Goal: Book appointment/travel/reservation

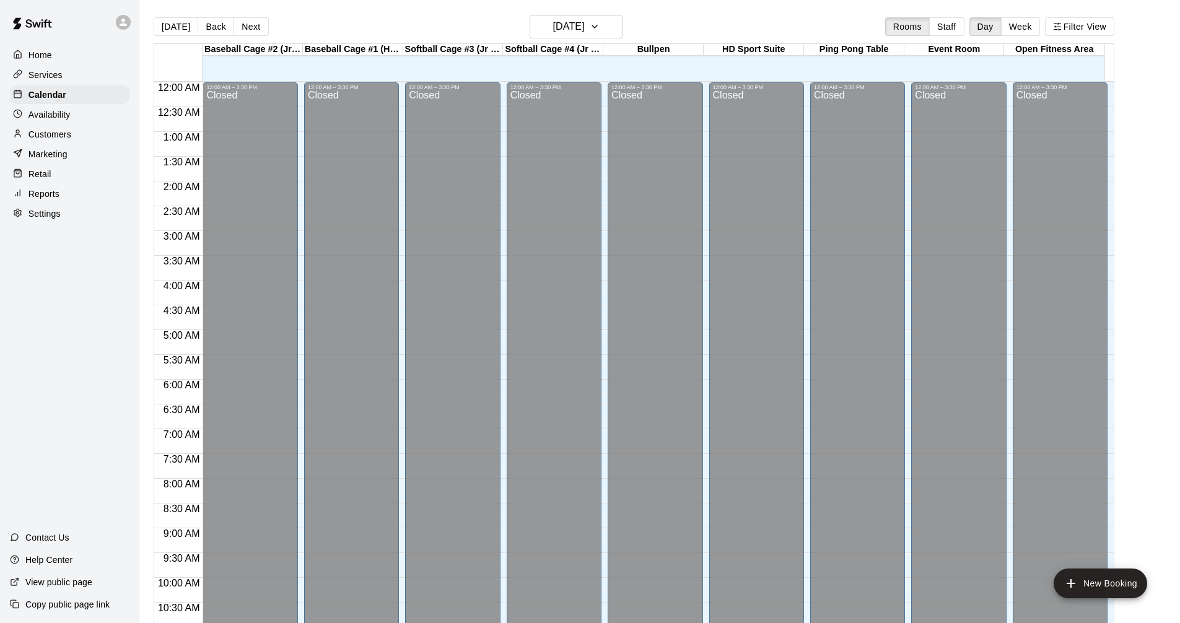
scroll to position [597, 0]
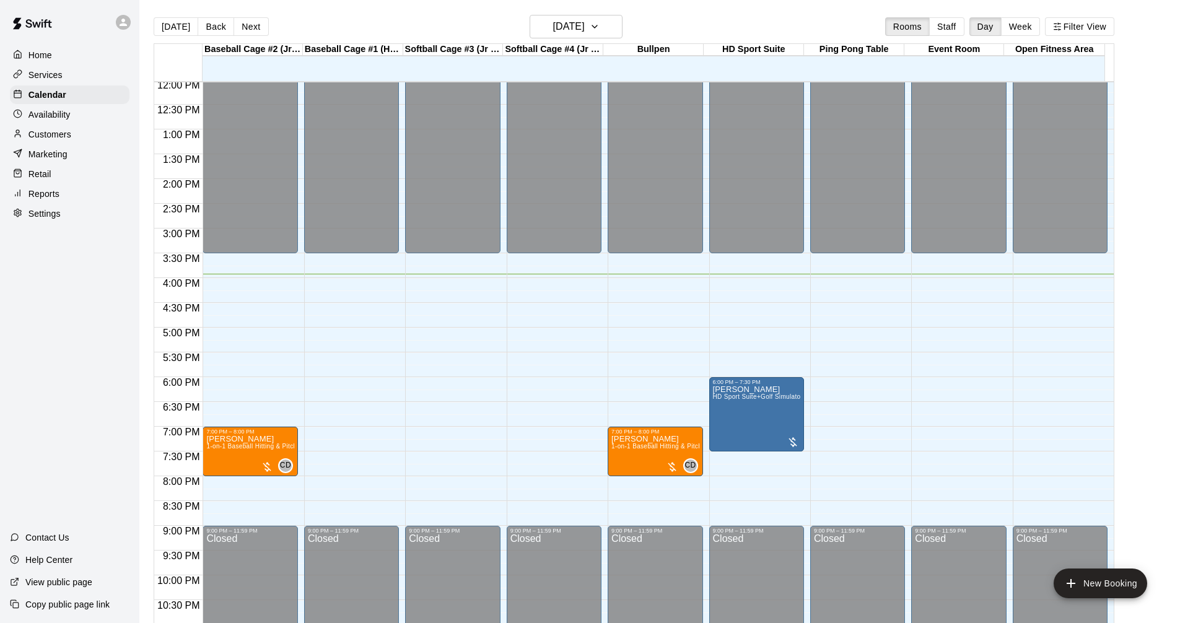
click at [91, 79] on div "Services" at bounding box center [70, 75] width 120 height 19
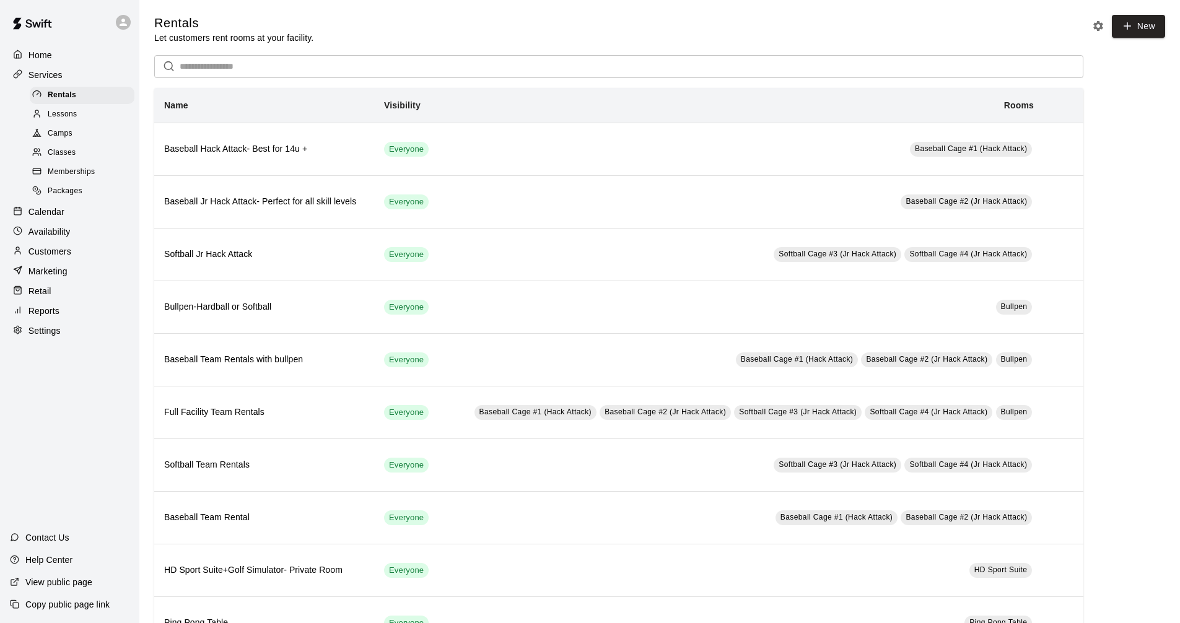
click at [74, 221] on div "Calendar" at bounding box center [70, 212] width 120 height 19
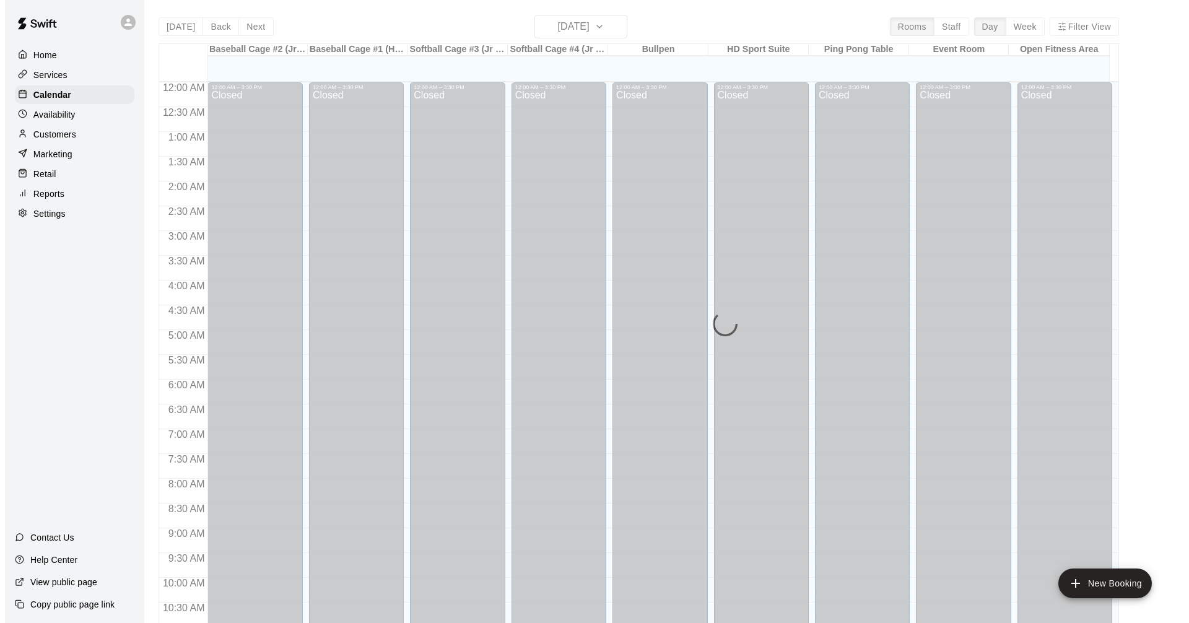
scroll to position [597, 0]
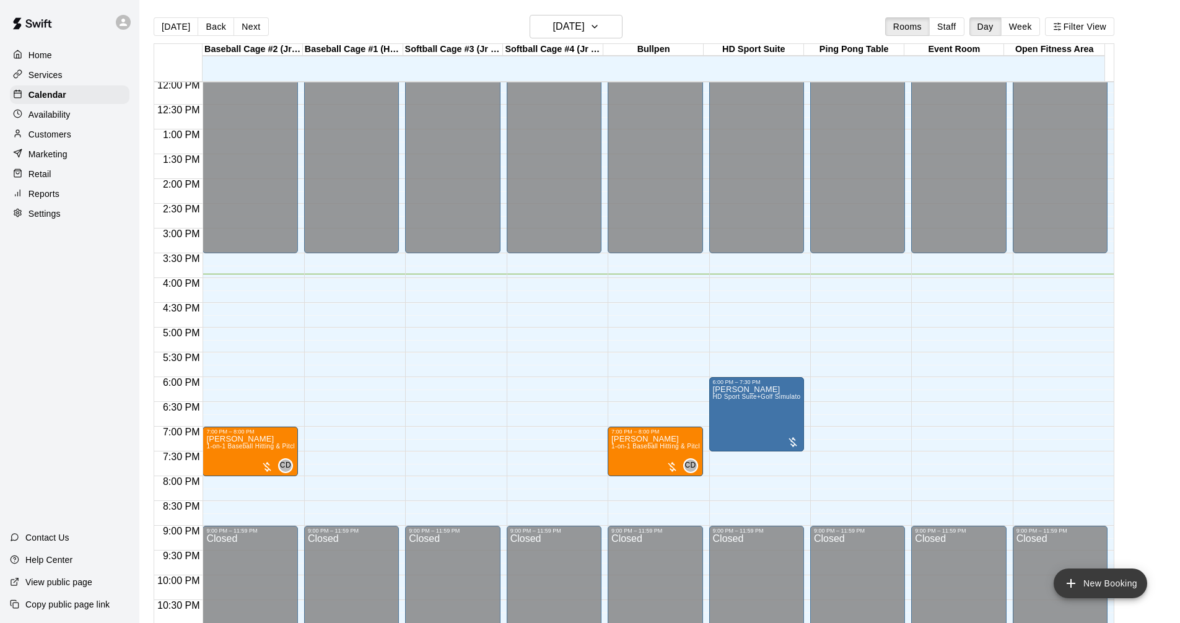
click at [1074, 589] on icon "add" at bounding box center [1071, 583] width 15 height 15
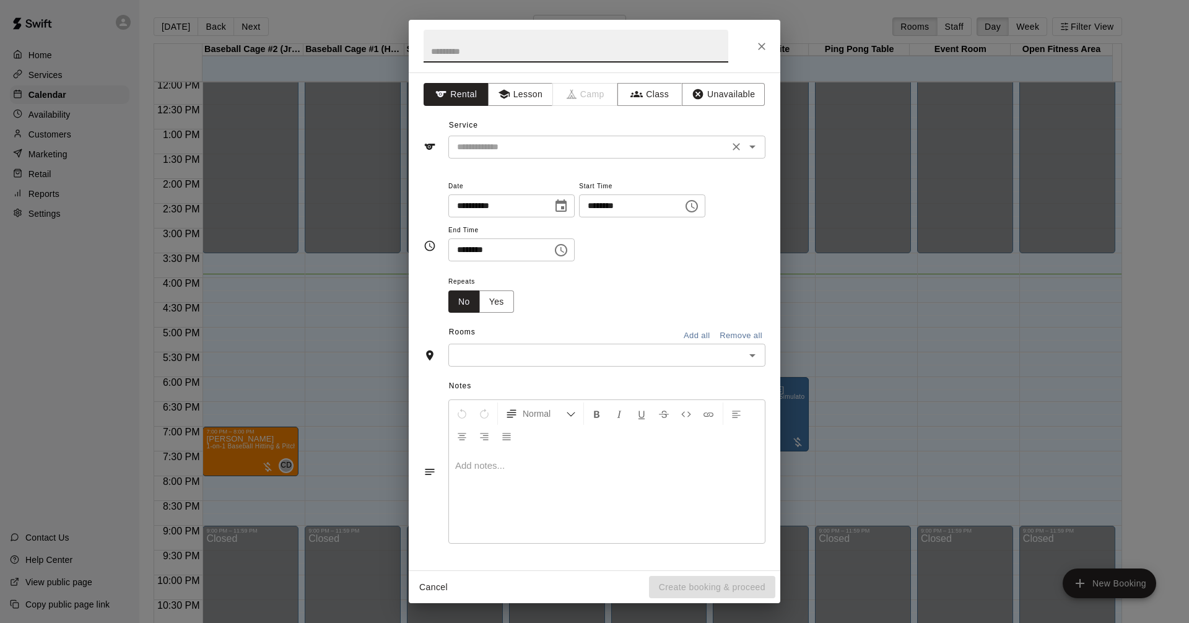
click at [756, 139] on button "Open" at bounding box center [752, 146] width 17 height 17
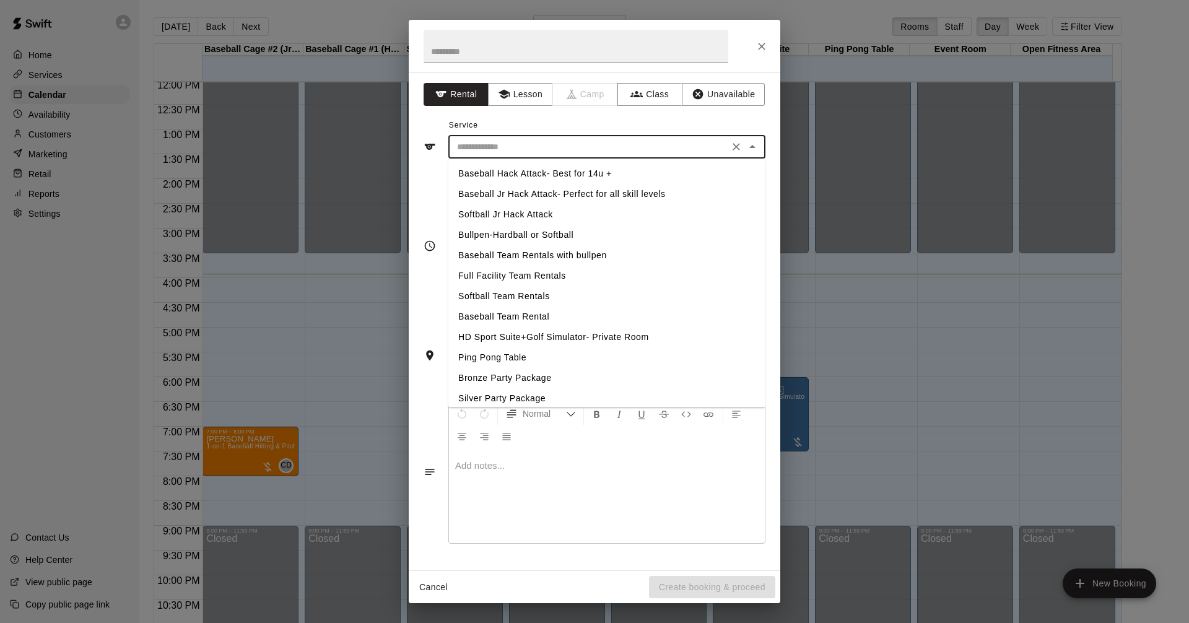
click at [600, 172] on li "Baseball Hack Attack- Best for 14u +" at bounding box center [607, 174] width 317 height 20
type input "**********"
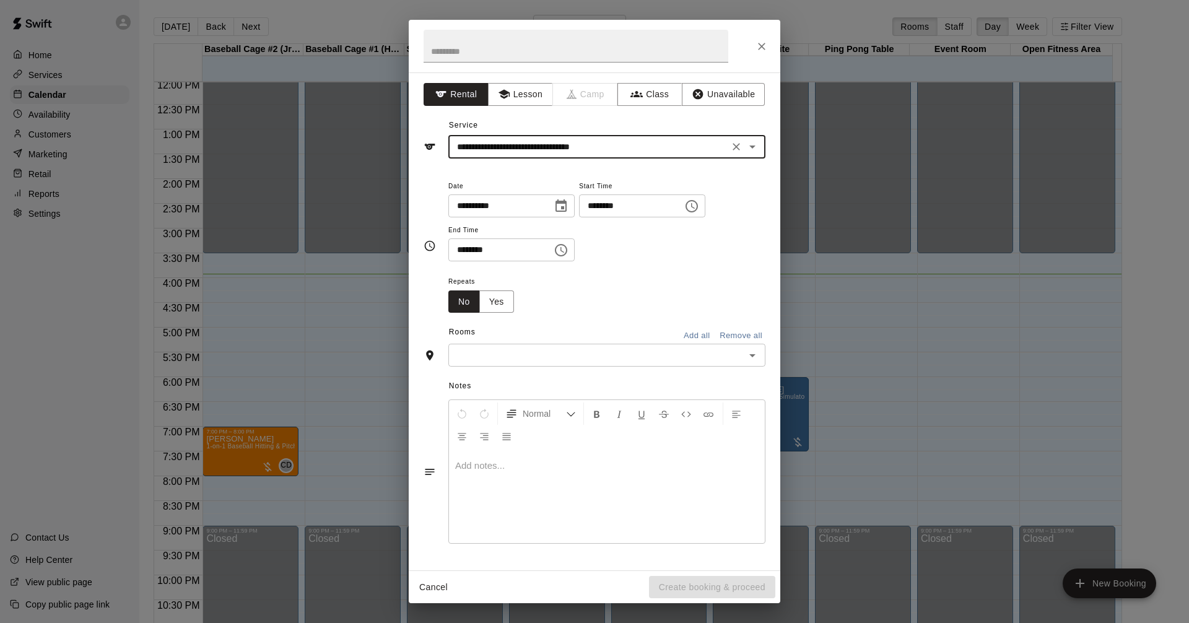
click at [699, 204] on icon "Choose time, selected time is 3:00 PM" at bounding box center [692, 206] width 15 height 15
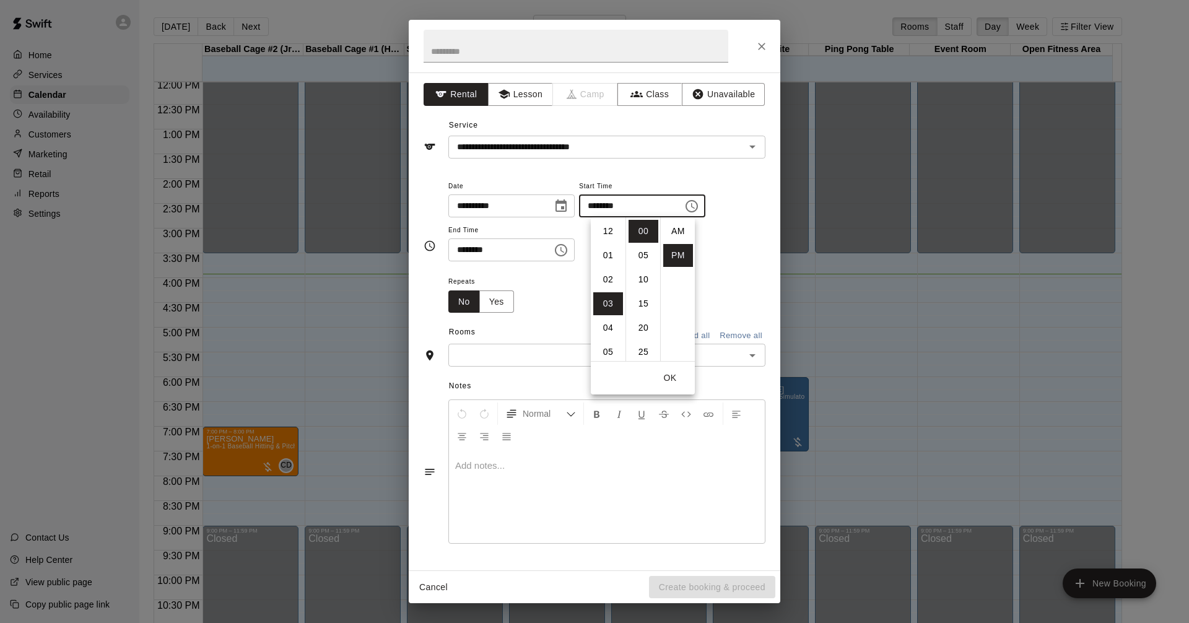
scroll to position [22, 0]
click at [601, 248] on li "04" at bounding box center [608, 255] width 30 height 23
type input "********"
click at [567, 244] on icon "Choose time, selected time is 3:30 PM" at bounding box center [561, 250] width 12 height 12
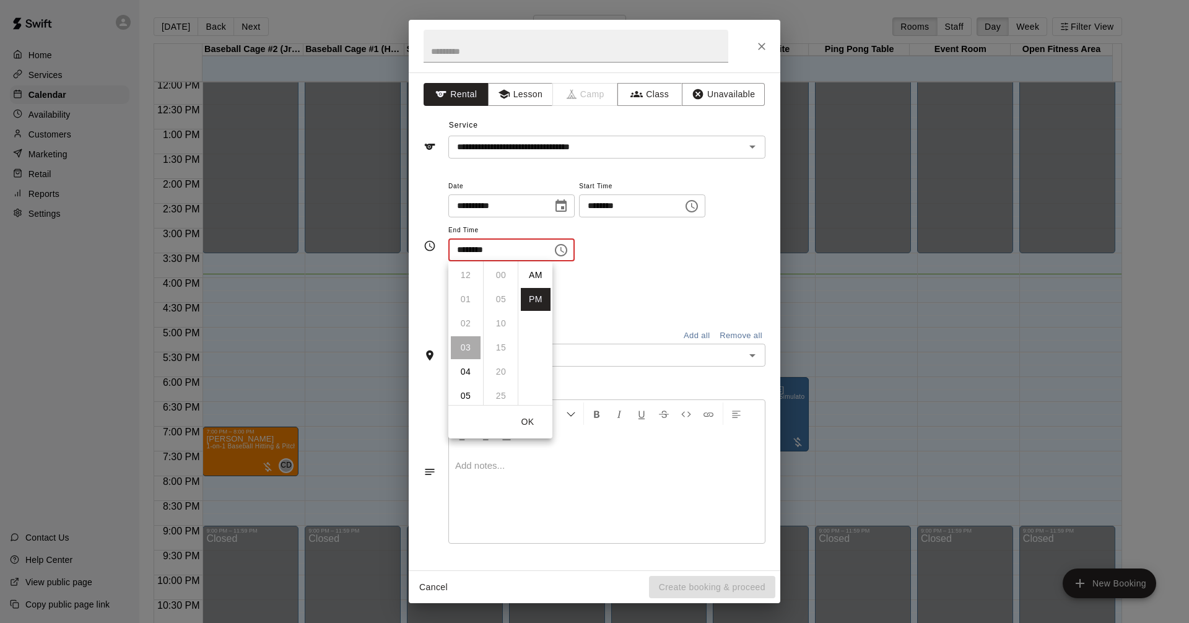
scroll to position [22, 0]
click at [465, 319] on li "05" at bounding box center [466, 323] width 30 height 23
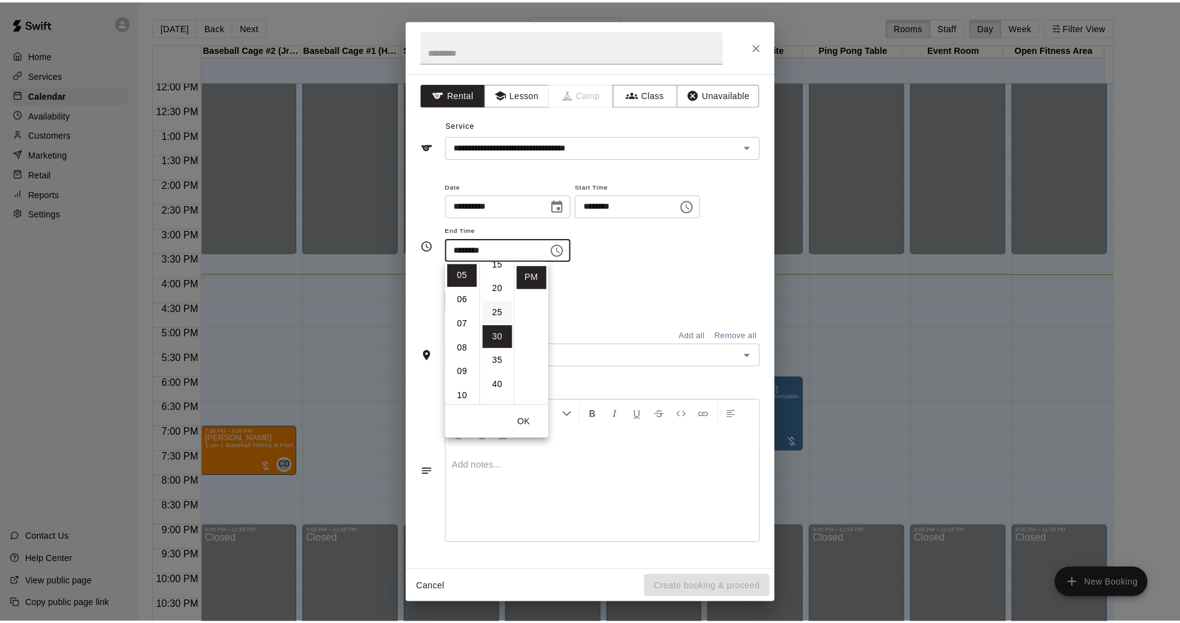
scroll to position [0, 0]
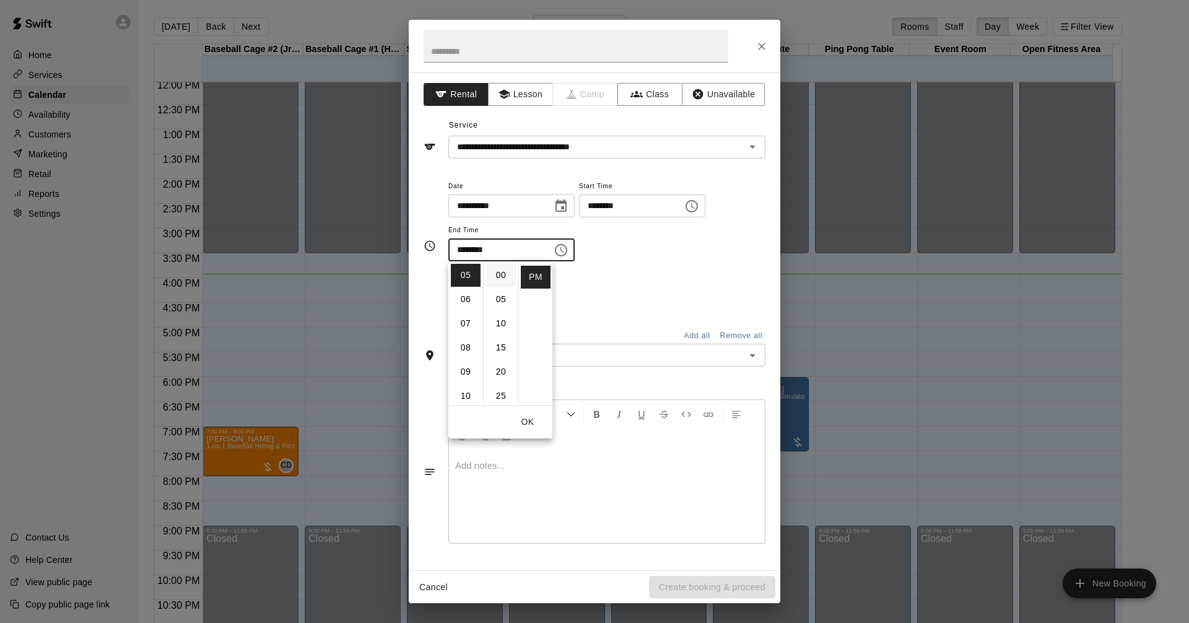
click at [500, 274] on li "00" at bounding box center [501, 275] width 30 height 23
type input "********"
click at [698, 269] on div "**********" at bounding box center [607, 226] width 317 height 96
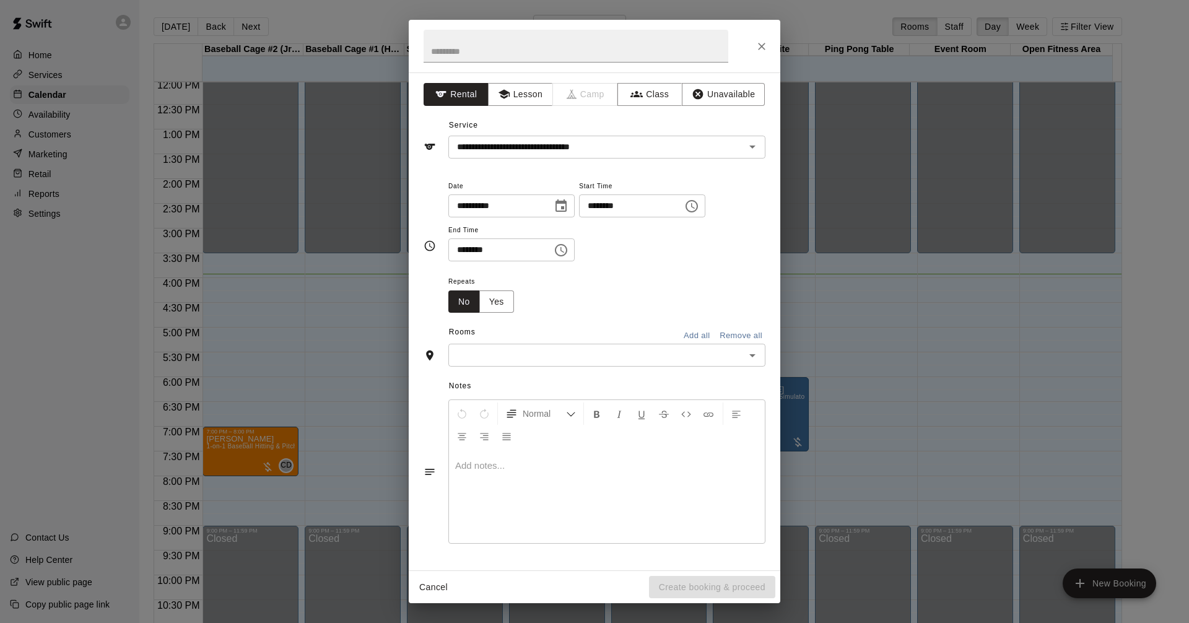
click at [748, 348] on icon "Open" at bounding box center [752, 355] width 15 height 15
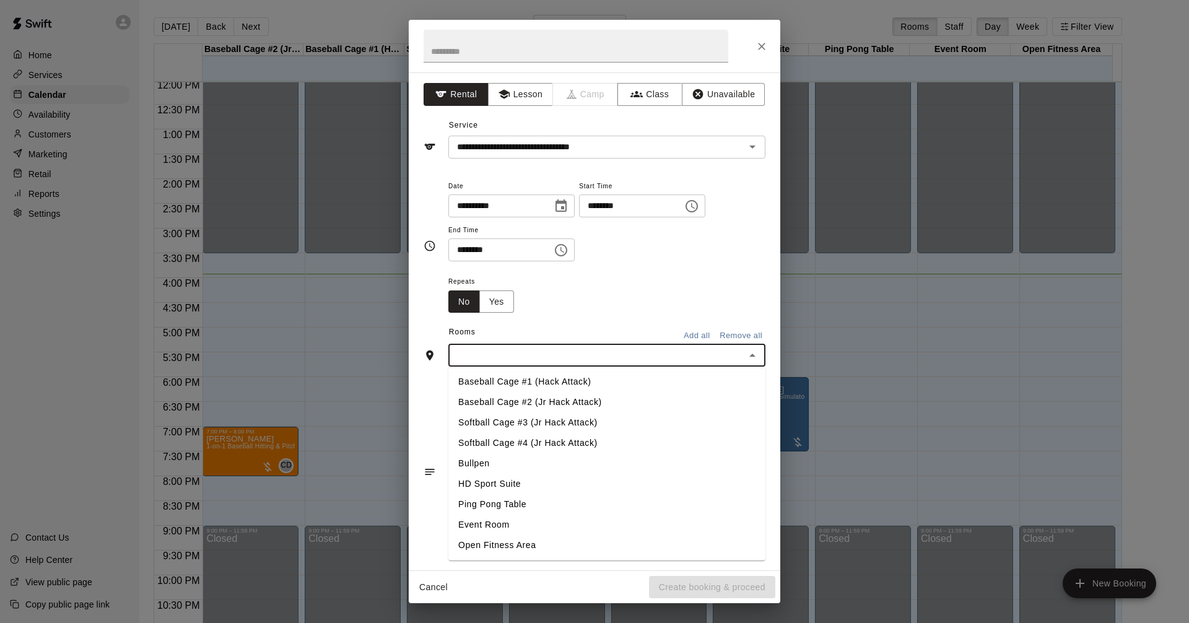
click at [565, 381] on li "Baseball Cage #1 (Hack Attack)" at bounding box center [607, 382] width 317 height 20
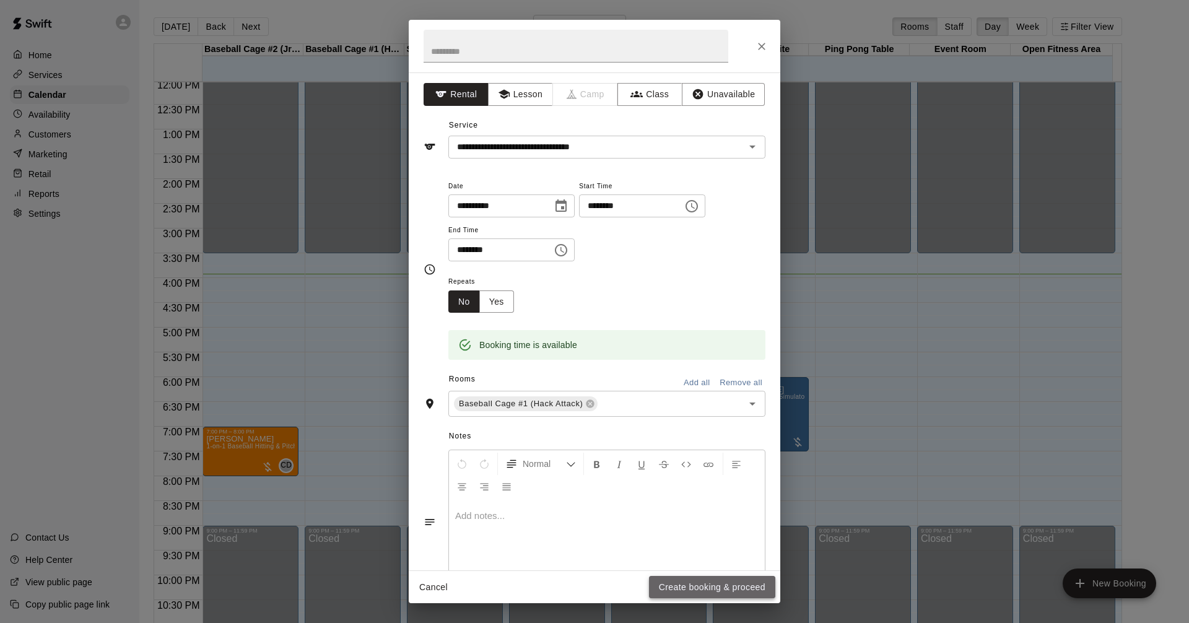
click at [734, 590] on button "Create booking & proceed" at bounding box center [712, 587] width 126 height 23
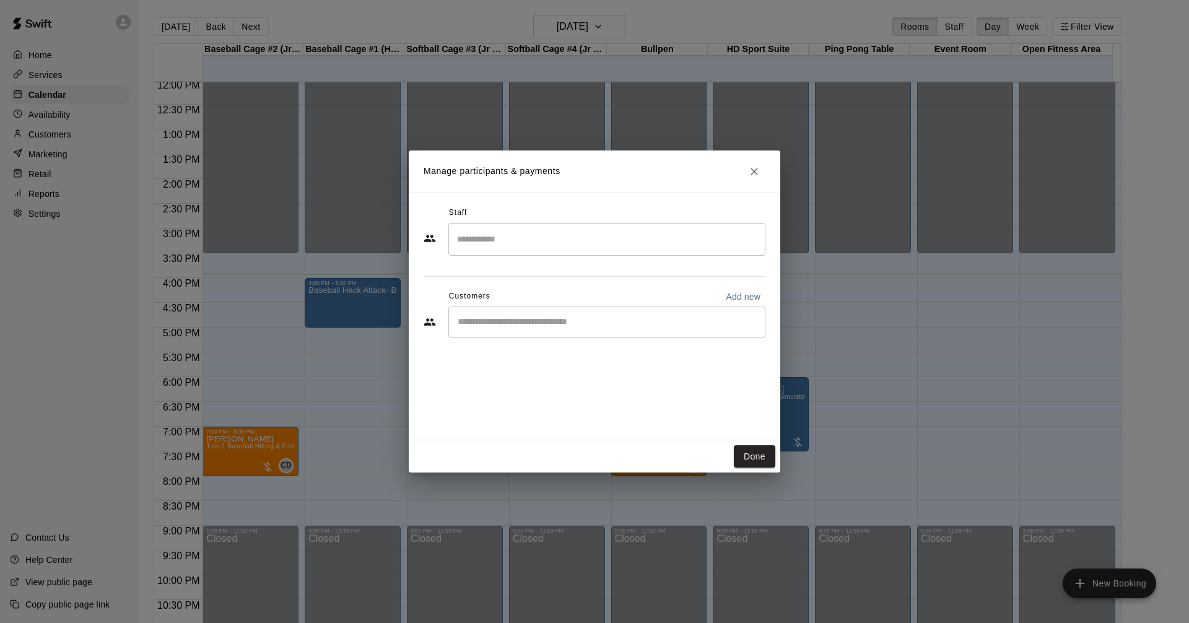
click at [625, 322] on input "Start typing to search customers..." at bounding box center [607, 322] width 306 height 12
type input "***"
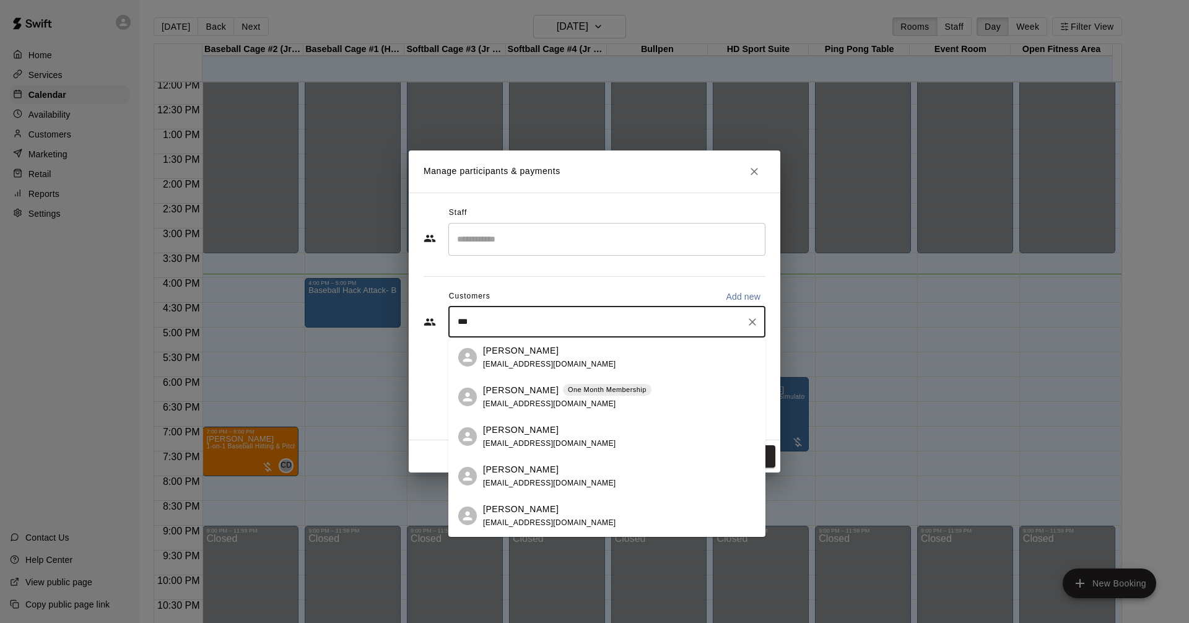
click at [634, 395] on div "[PERSON_NAME] One Month Membership [EMAIL_ADDRESS][DOMAIN_NAME]" at bounding box center [619, 397] width 273 height 27
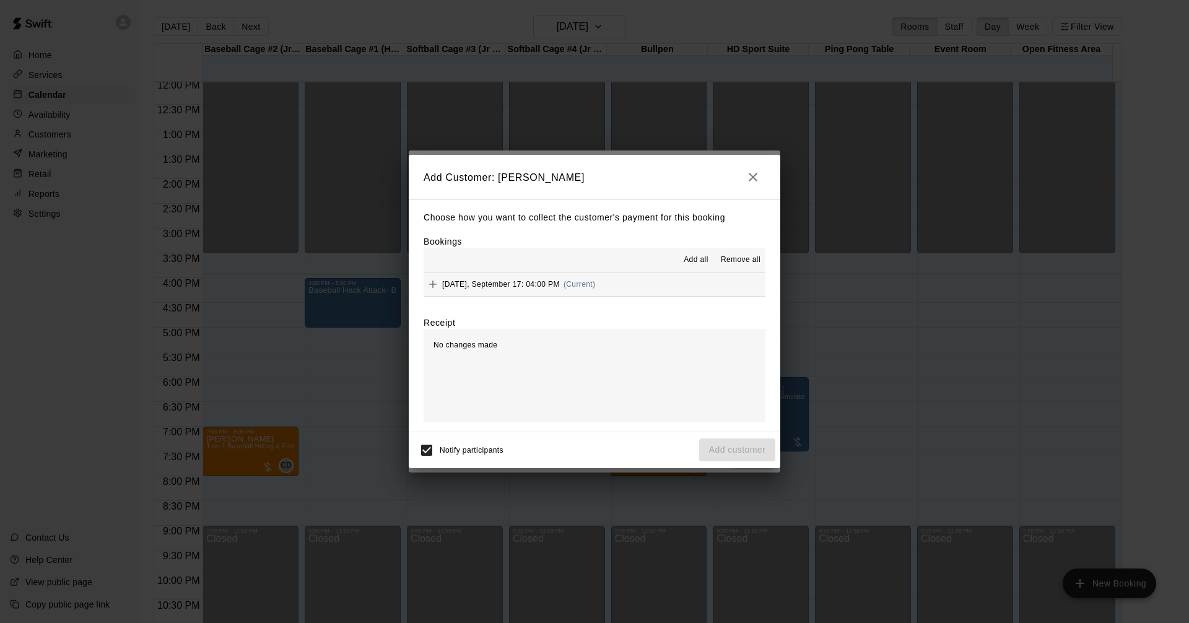
click at [670, 291] on button "[DATE], September 17: 04:00 PM (Current)" at bounding box center [595, 284] width 342 height 23
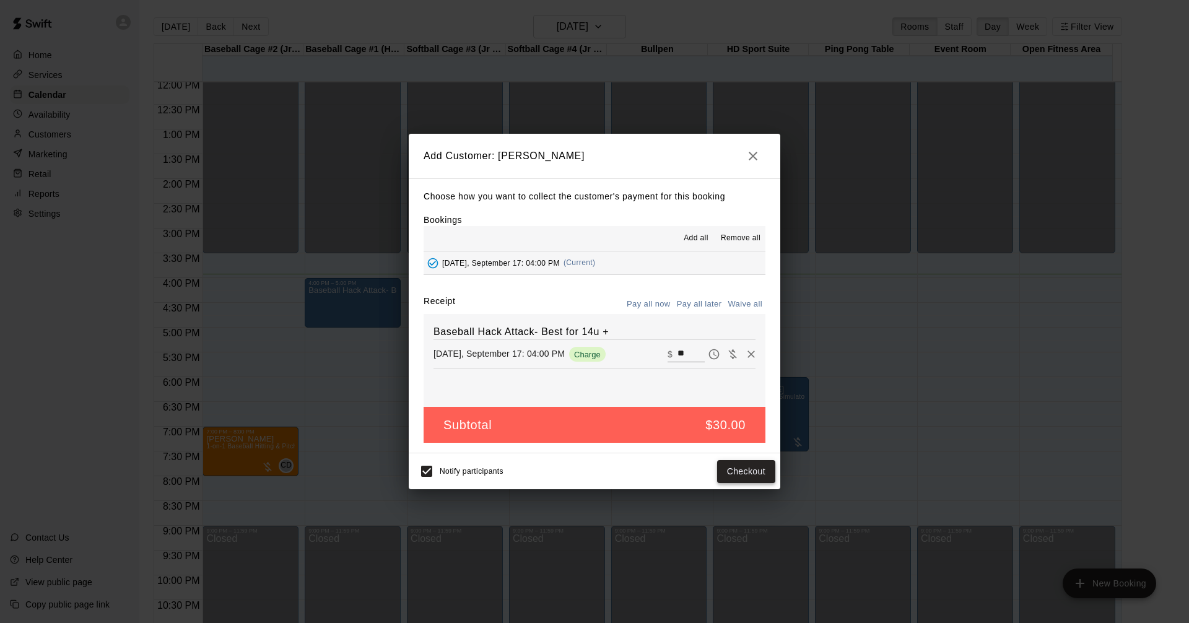
click at [752, 472] on button "Checkout" at bounding box center [746, 471] width 58 height 23
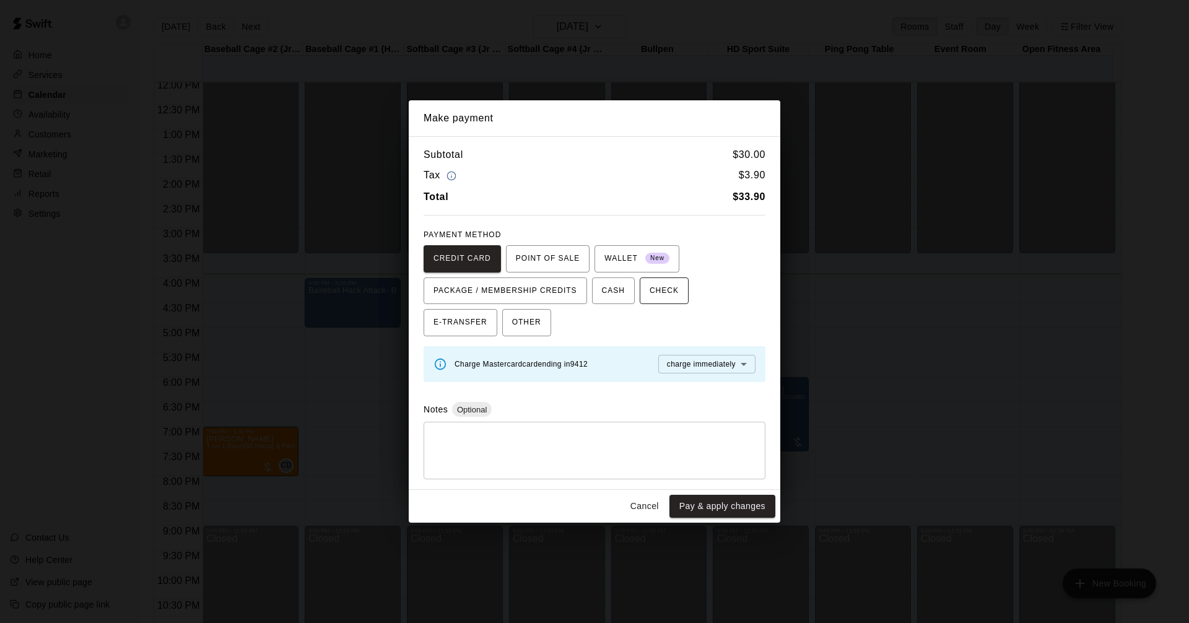
click at [551, 252] on span "POINT OF SALE" at bounding box center [548, 259] width 64 height 20
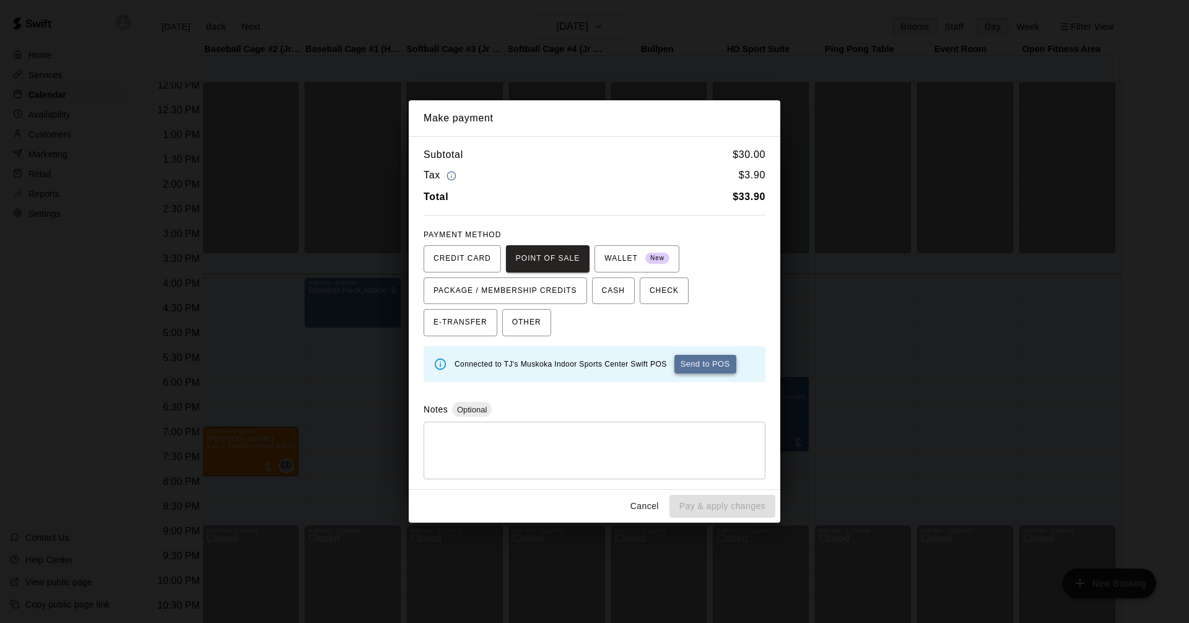
click at [713, 371] on button "Send to POS" at bounding box center [706, 364] width 62 height 19
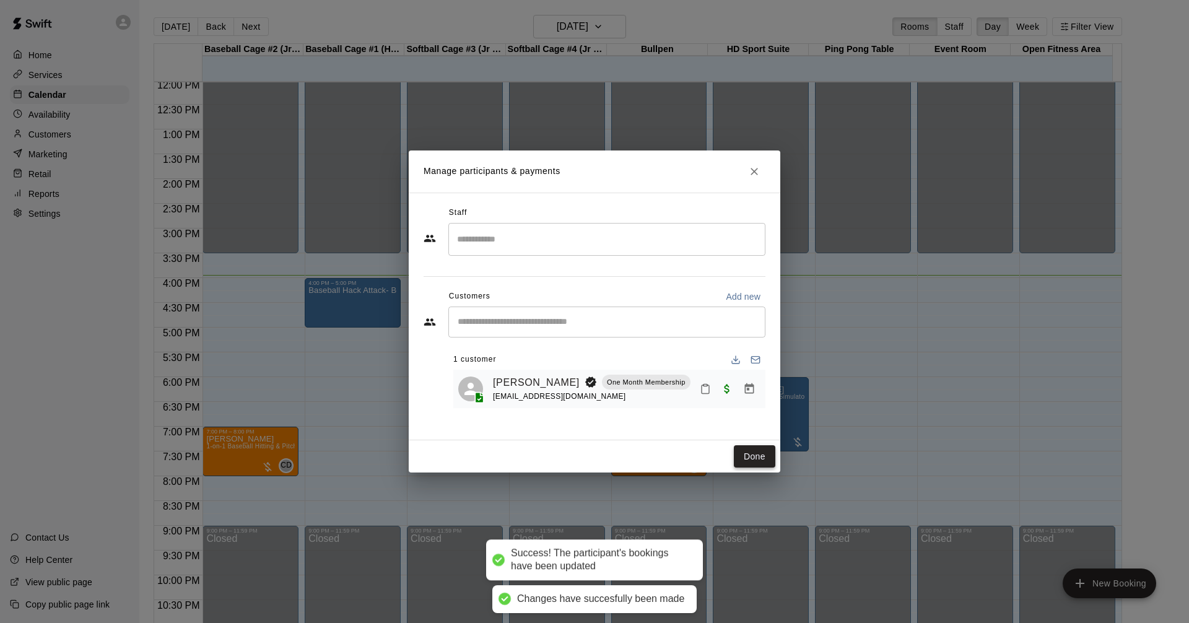
click at [754, 461] on button "Done" at bounding box center [755, 456] width 42 height 23
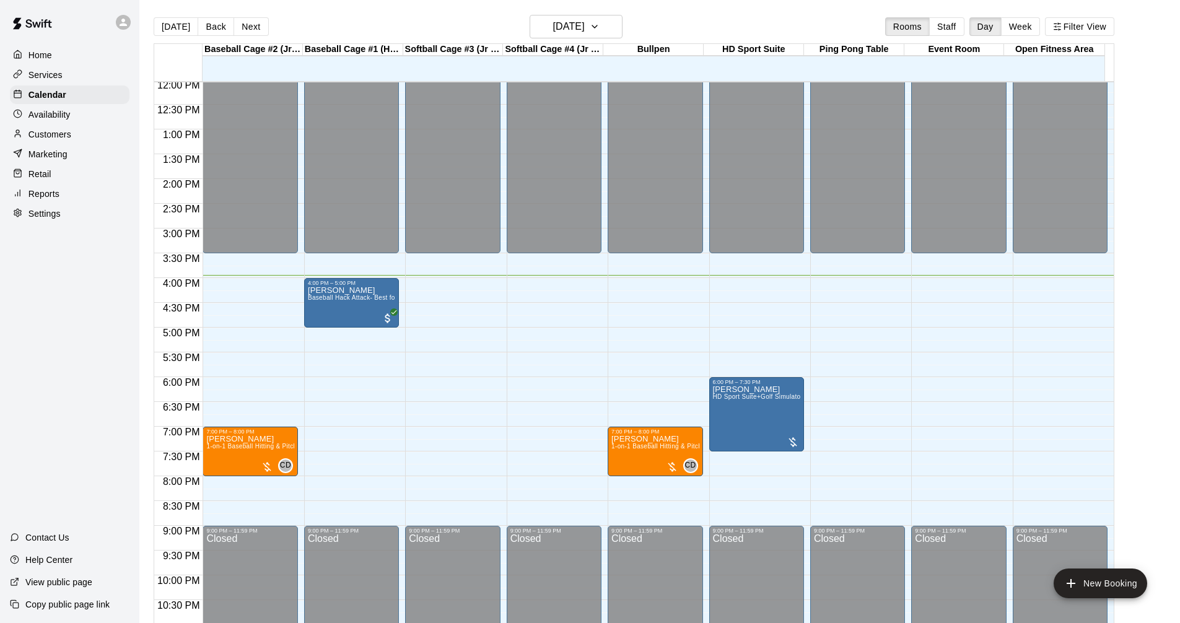
click at [82, 74] on div "Services" at bounding box center [70, 75] width 120 height 19
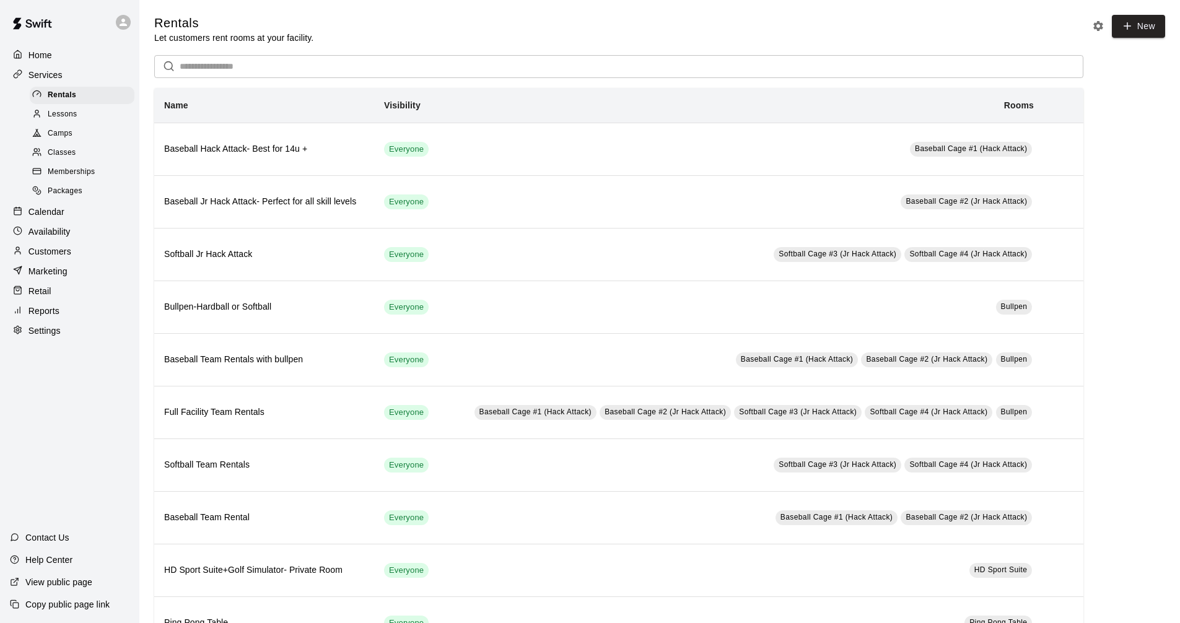
click at [67, 216] on div "Calendar" at bounding box center [70, 212] width 120 height 19
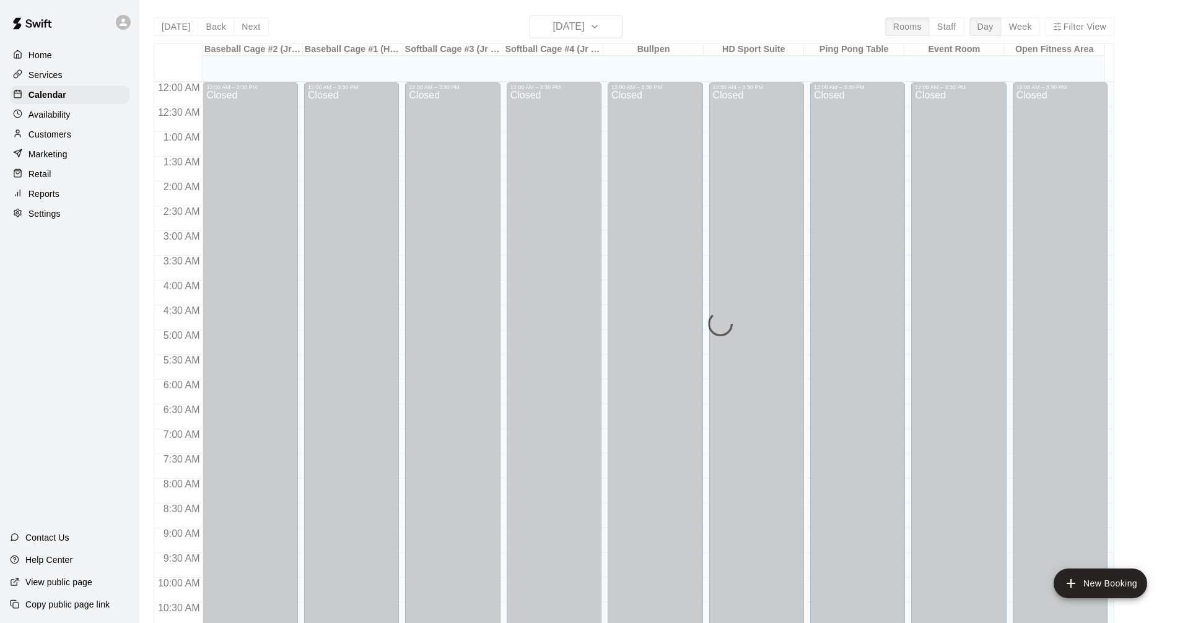
scroll to position [597, 0]
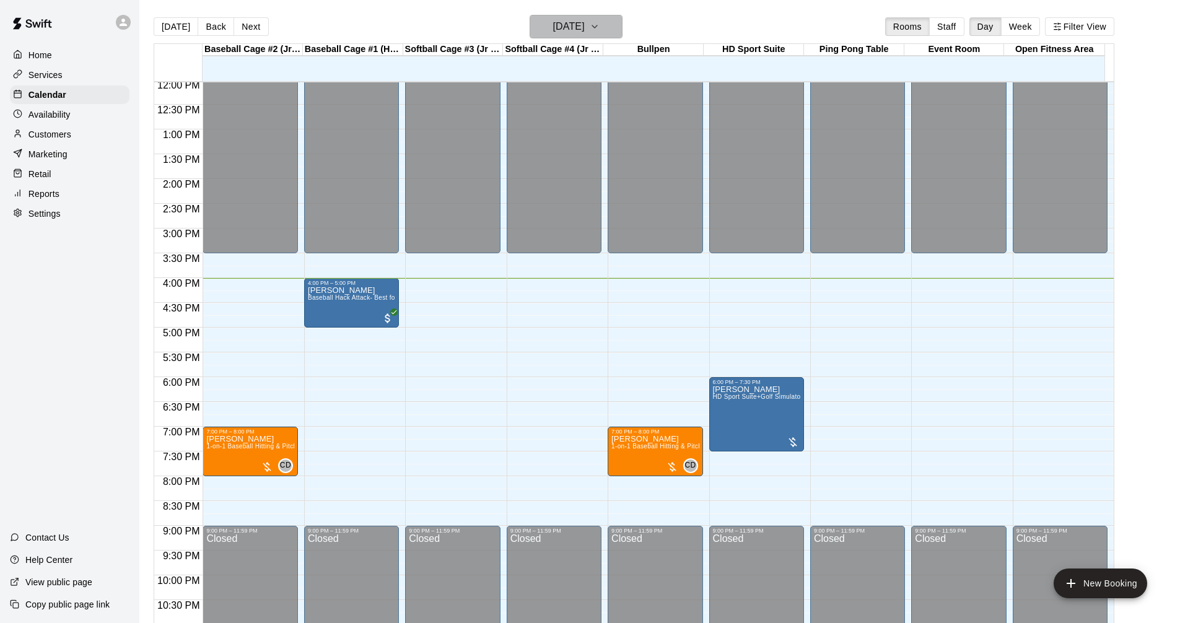
click at [585, 18] on h6 "[DATE]" at bounding box center [569, 26] width 32 height 17
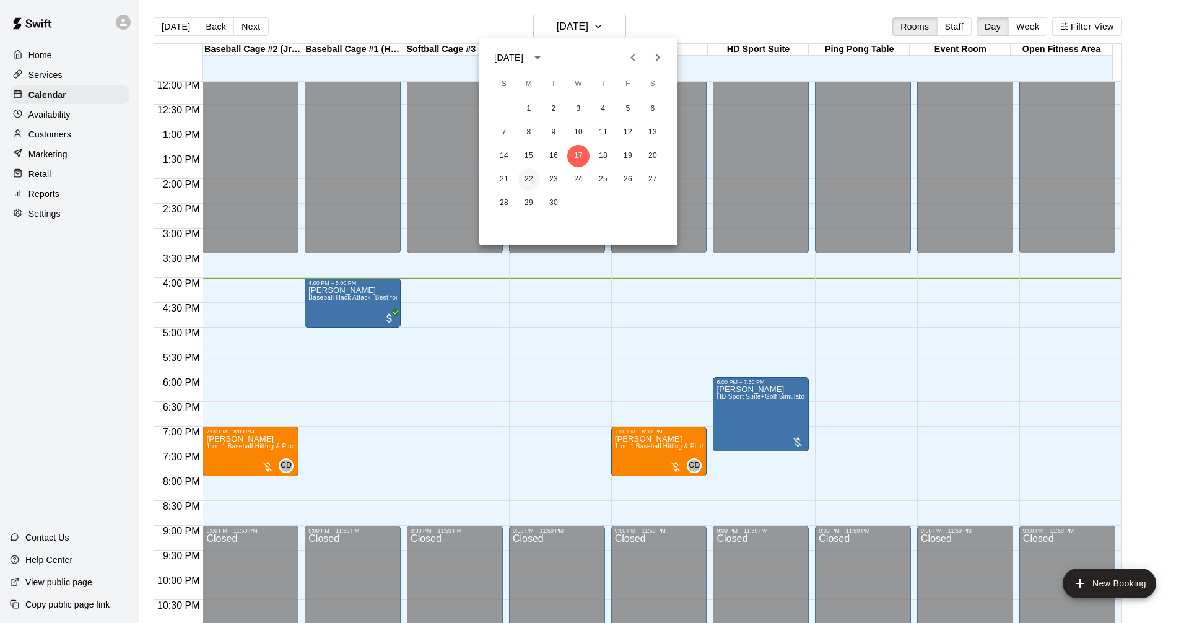
click at [529, 173] on button "22" at bounding box center [529, 180] width 22 height 22
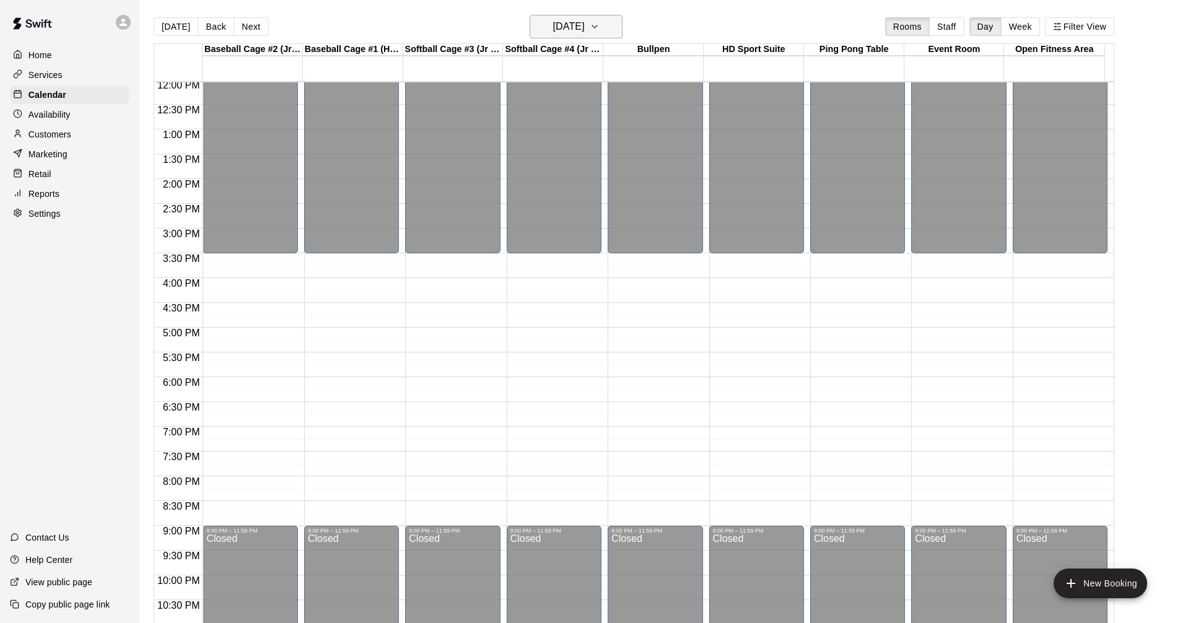
click at [585, 26] on h6 "[DATE]" at bounding box center [569, 26] width 32 height 17
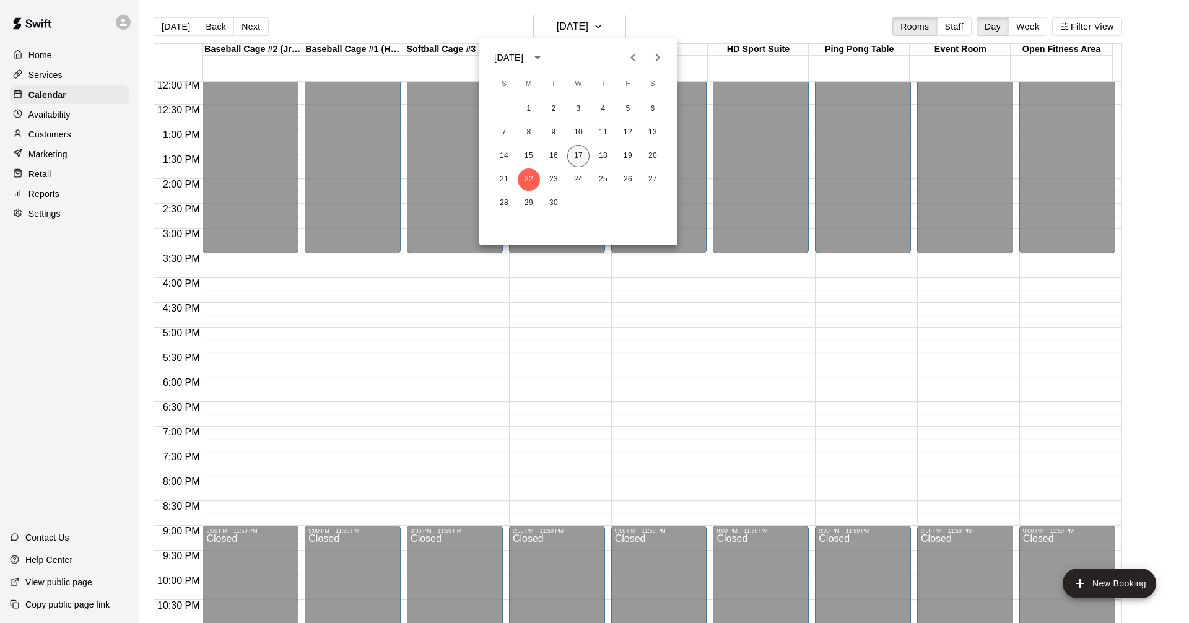
click at [582, 156] on button "17" at bounding box center [578, 156] width 22 height 22
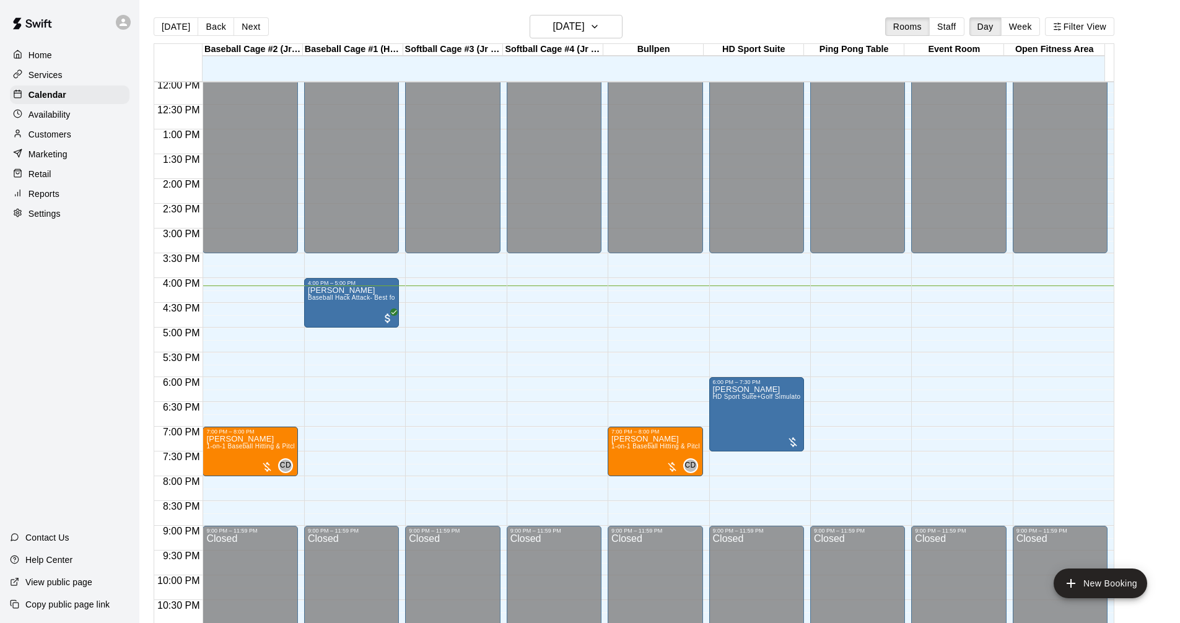
click at [63, 74] on div "Services" at bounding box center [70, 75] width 120 height 19
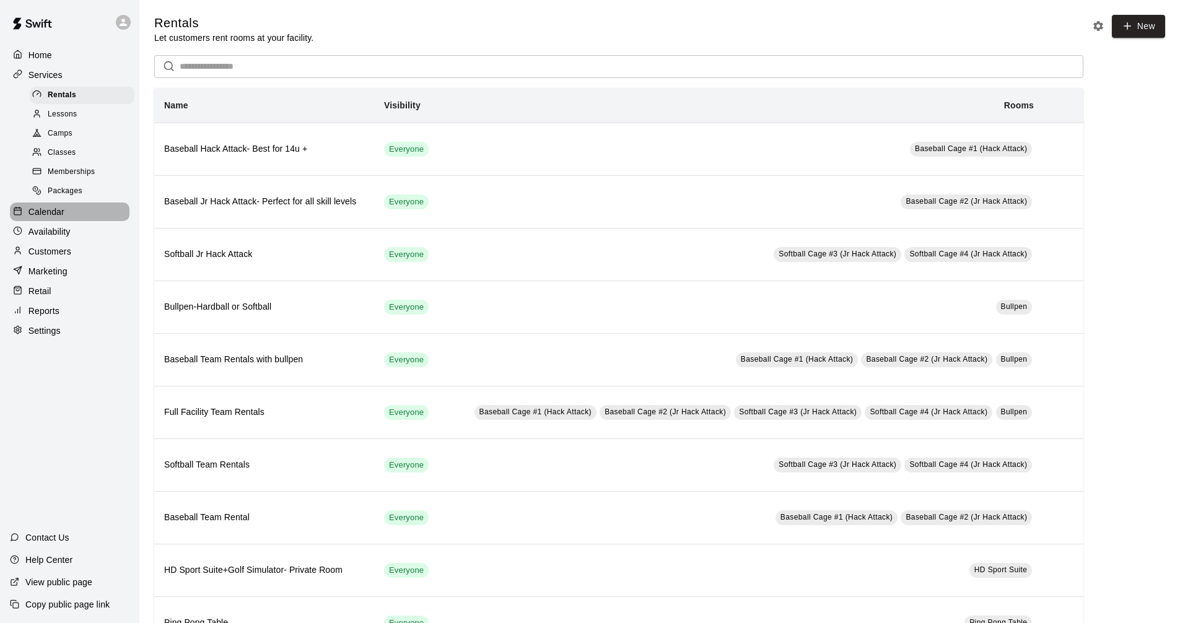
click at [72, 221] on div "Calendar" at bounding box center [70, 212] width 120 height 19
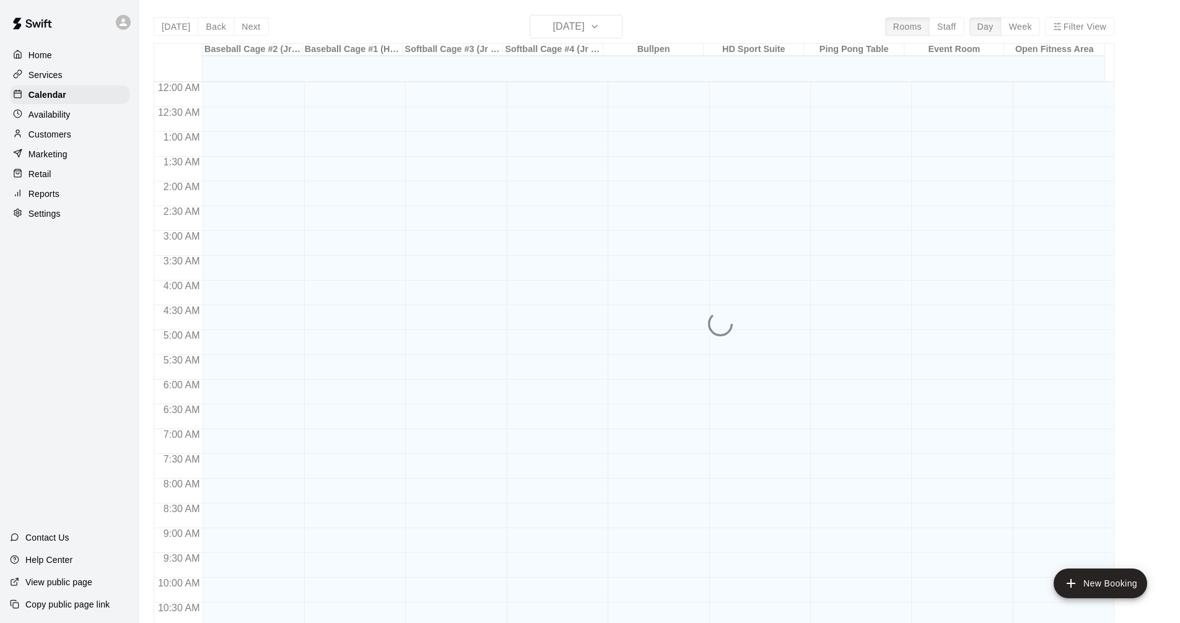
scroll to position [597, 0]
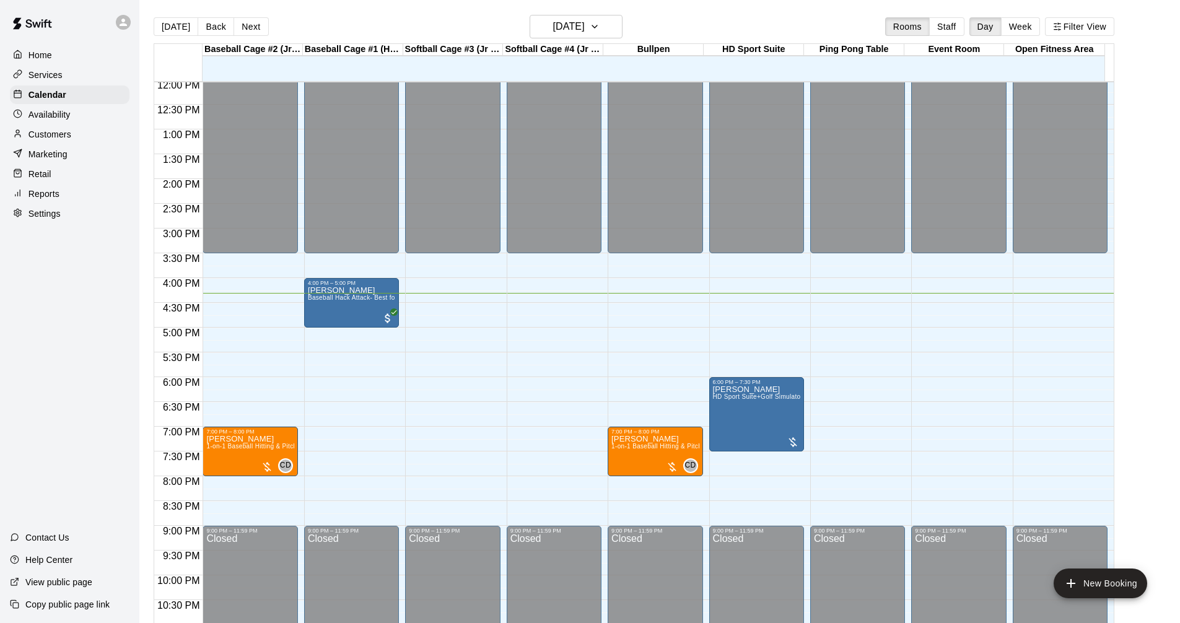
click at [326, 353] on div "12:00 AM 12:30 AM 1:00 AM 1:30 AM 2:00 AM 2:30 AM 3:00 AM 3:30 AM 4:00 AM 4:30 …" at bounding box center [634, 359] width 960 height 556
click at [84, 70] on div "Services" at bounding box center [70, 75] width 120 height 19
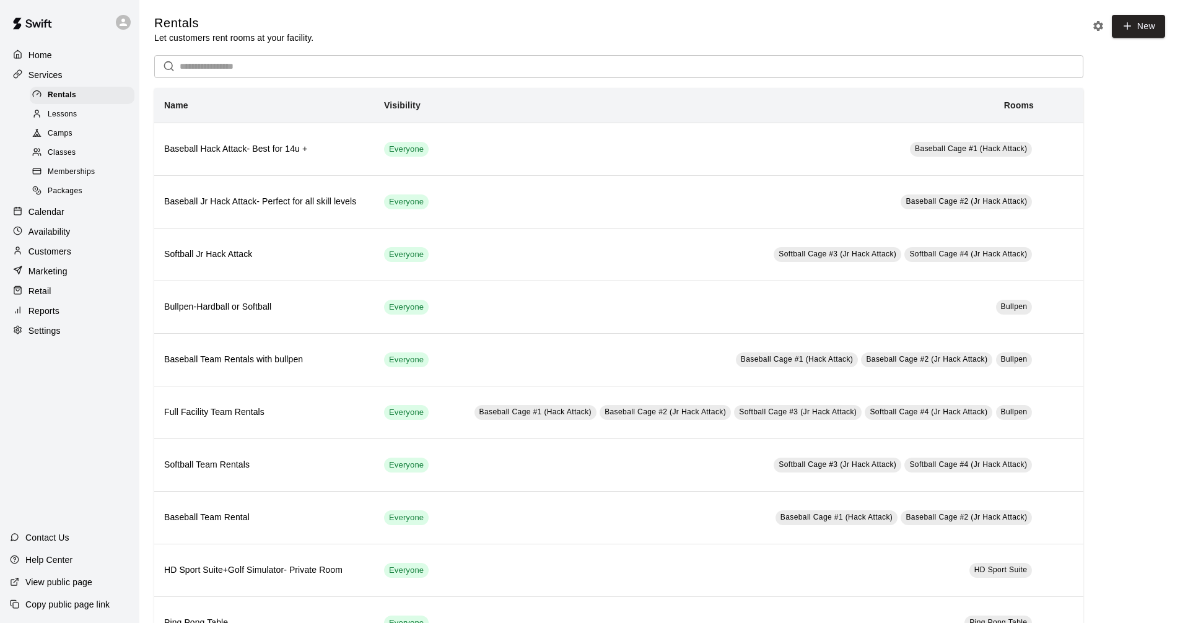
click at [46, 218] on p "Calendar" at bounding box center [46, 212] width 36 height 12
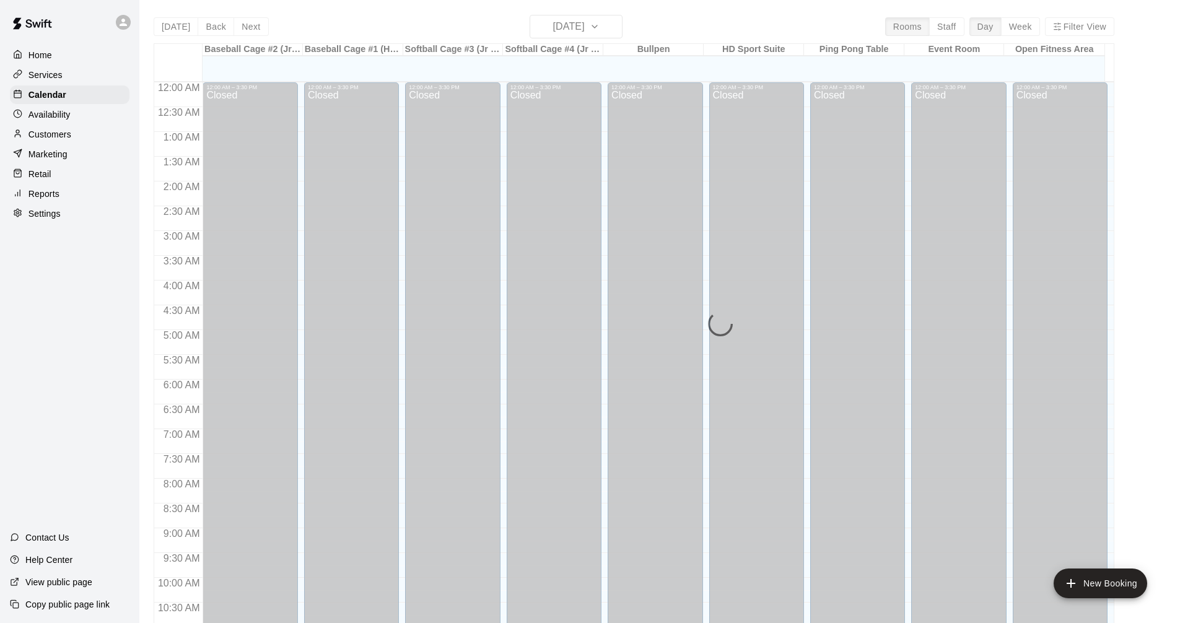
scroll to position [597, 0]
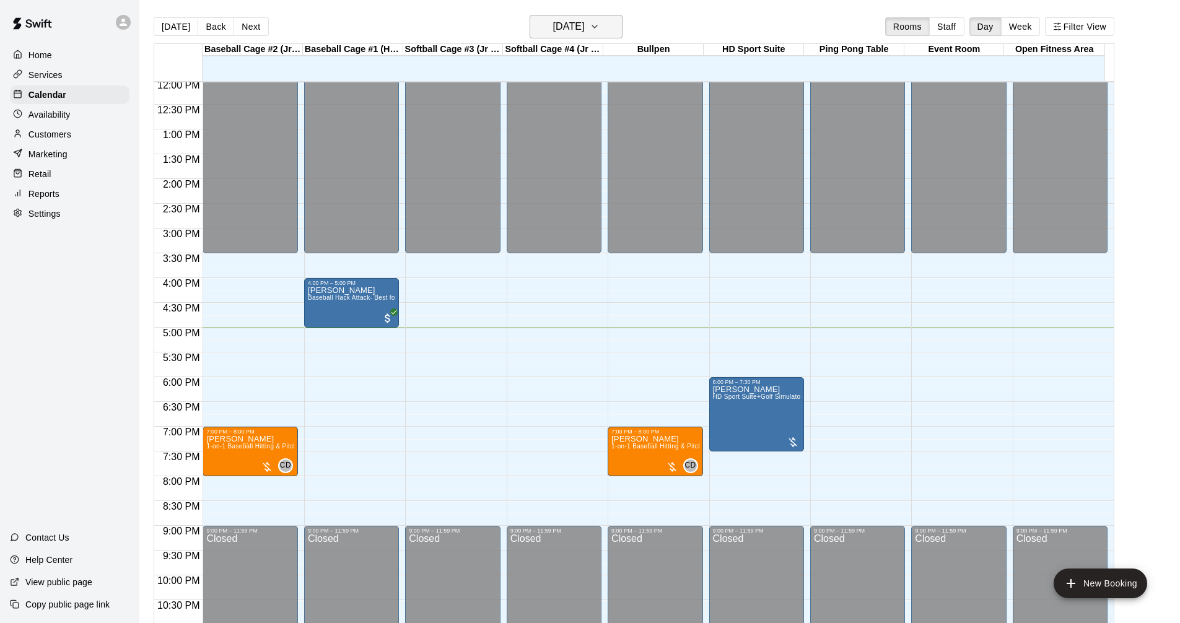
click at [583, 18] on h6 "[DATE]" at bounding box center [569, 26] width 32 height 17
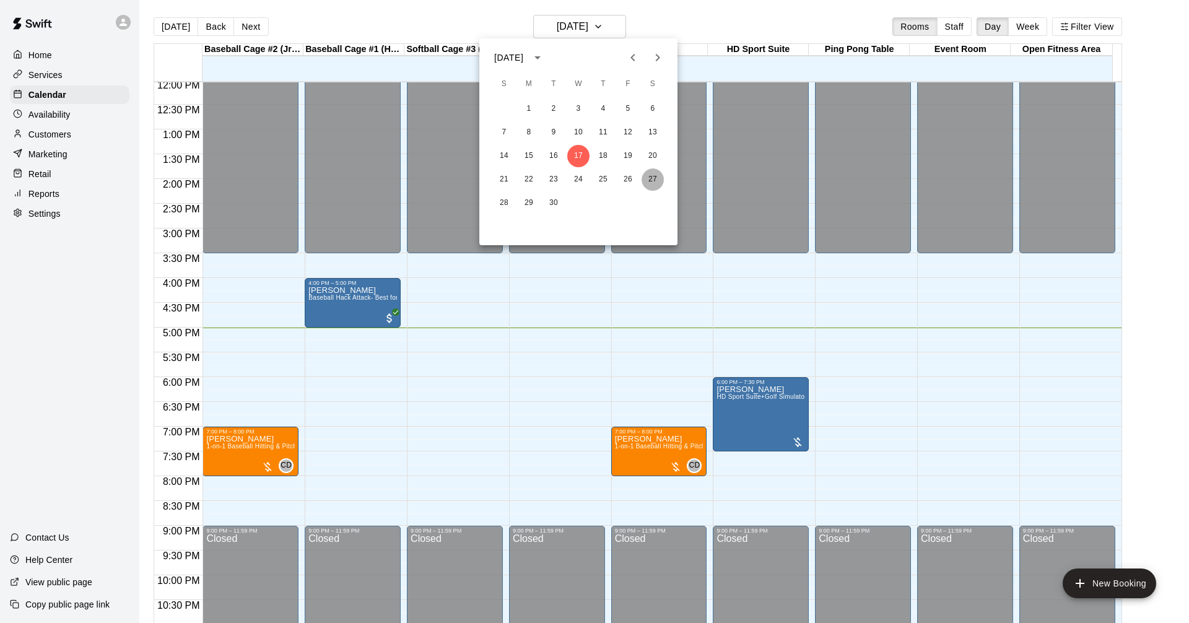
click at [649, 180] on button "27" at bounding box center [653, 180] width 22 height 22
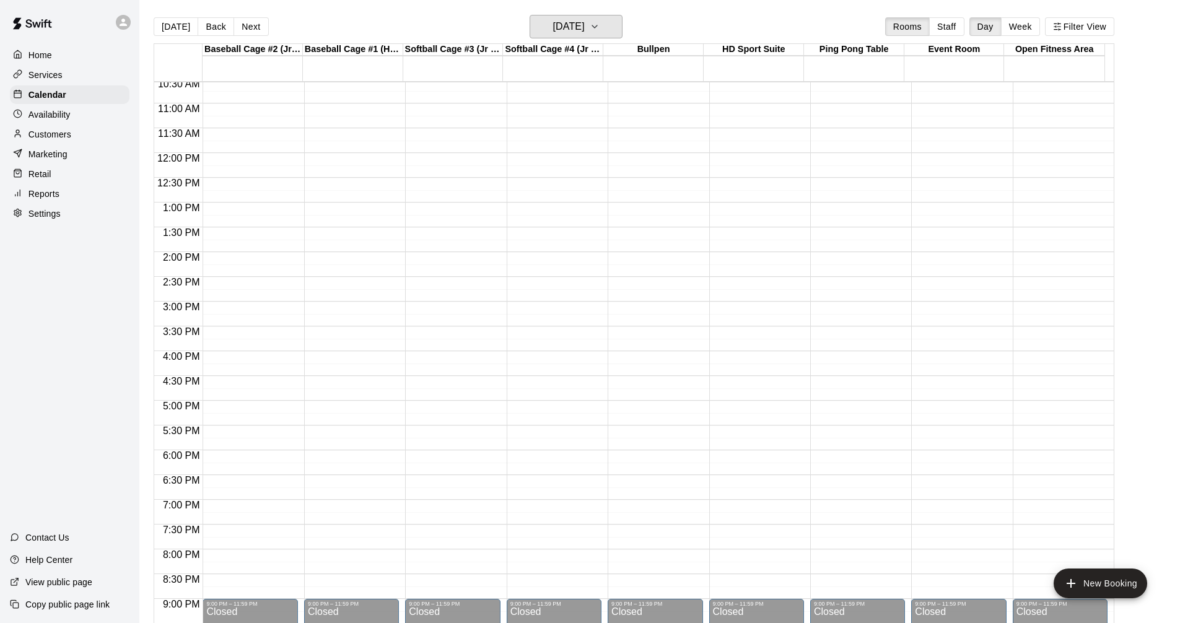
scroll to position [411, 0]
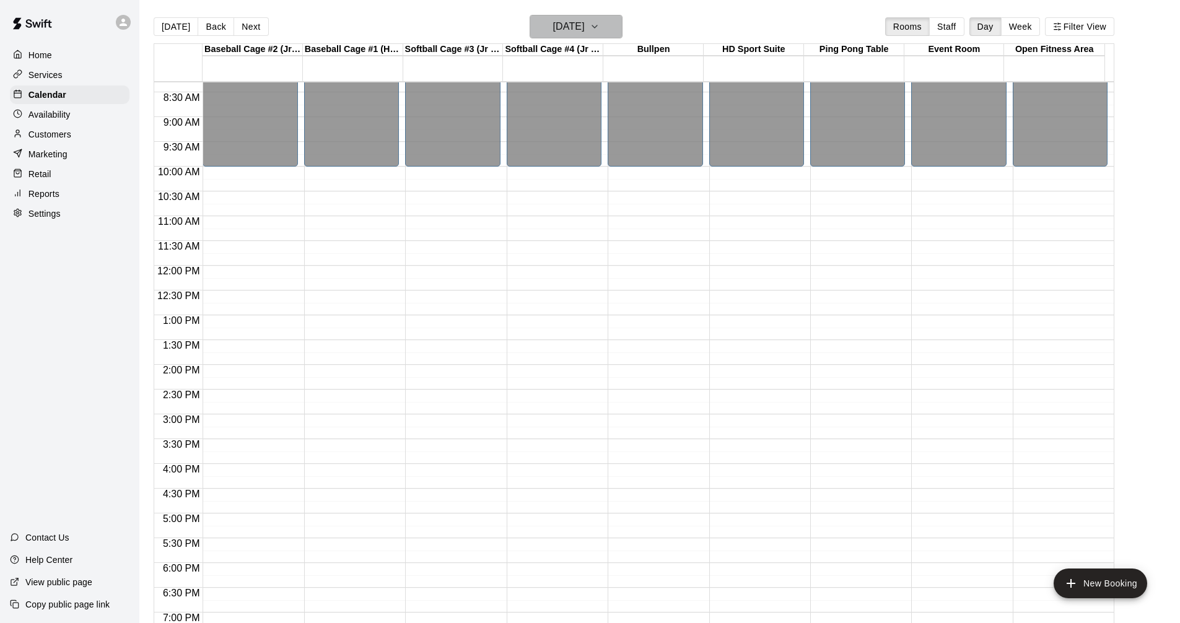
click at [592, 15] on button "[DATE]" at bounding box center [576, 27] width 93 height 24
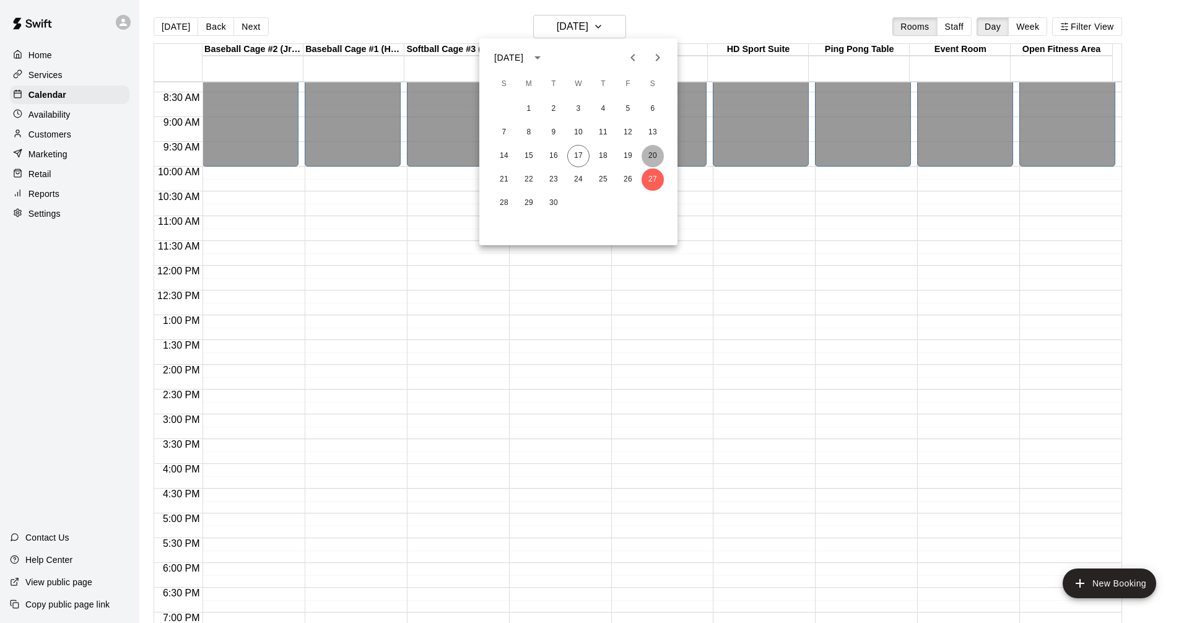
click at [655, 154] on button "20" at bounding box center [653, 156] width 22 height 22
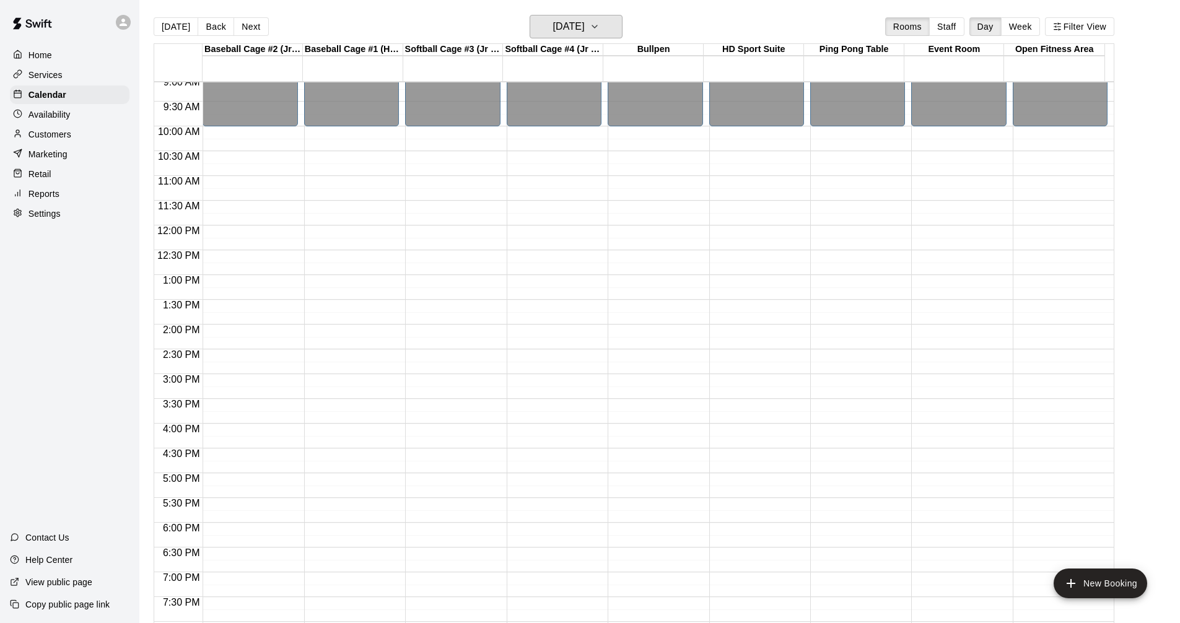
scroll to position [473, 0]
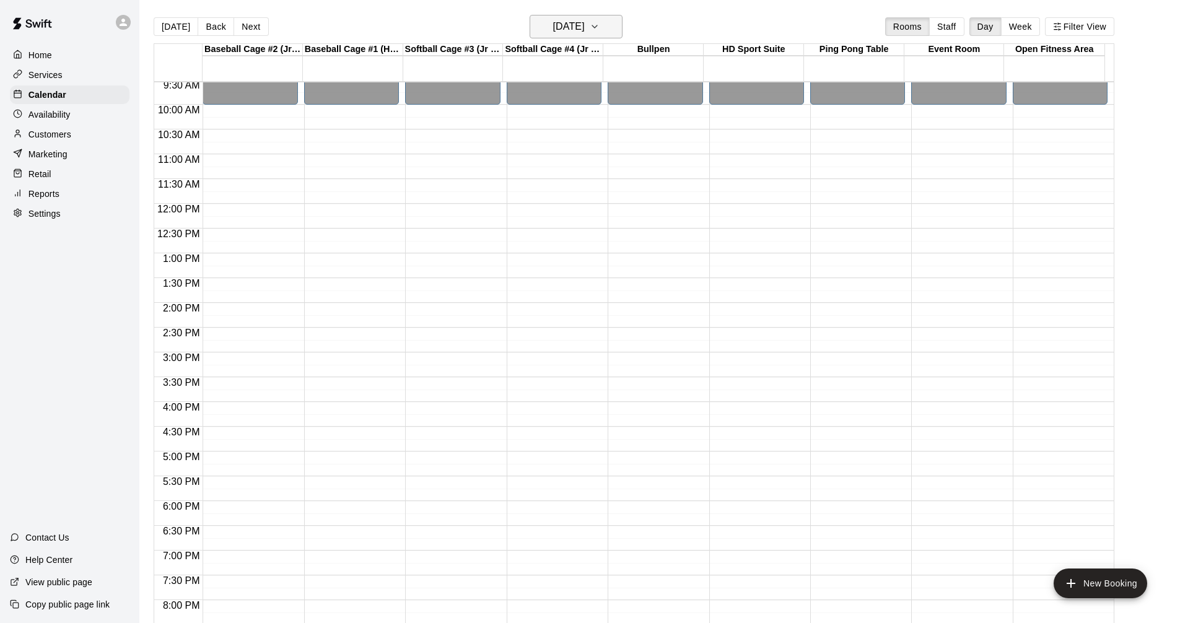
click at [585, 26] on h6 "[DATE]" at bounding box center [569, 26] width 32 height 17
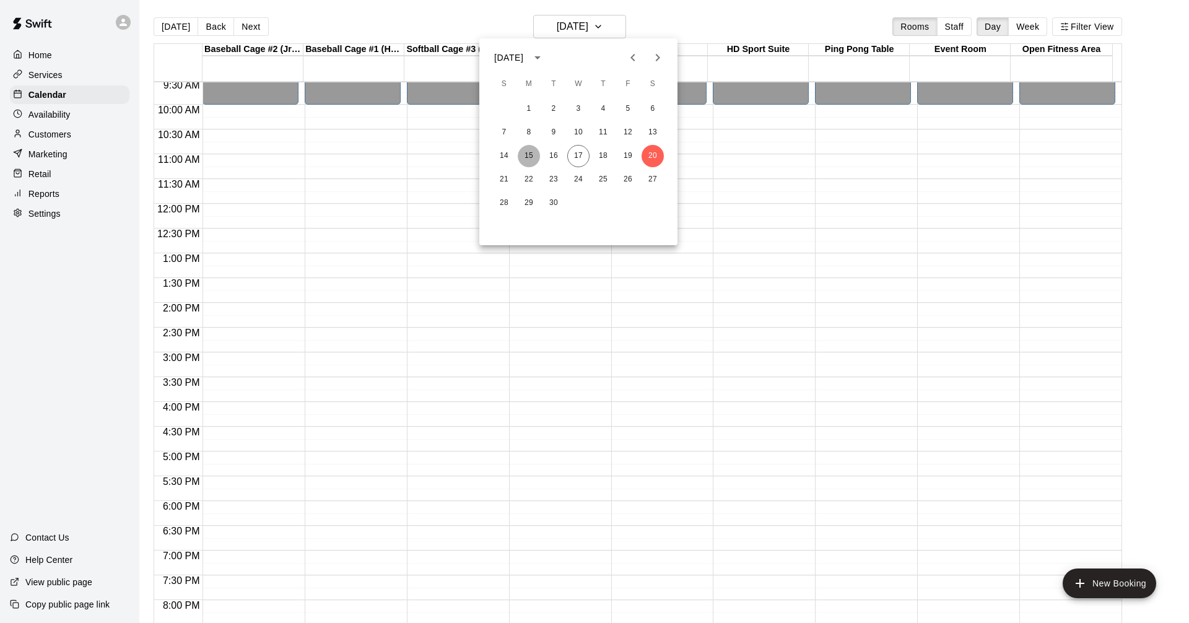
click at [531, 155] on button "15" at bounding box center [529, 156] width 22 height 22
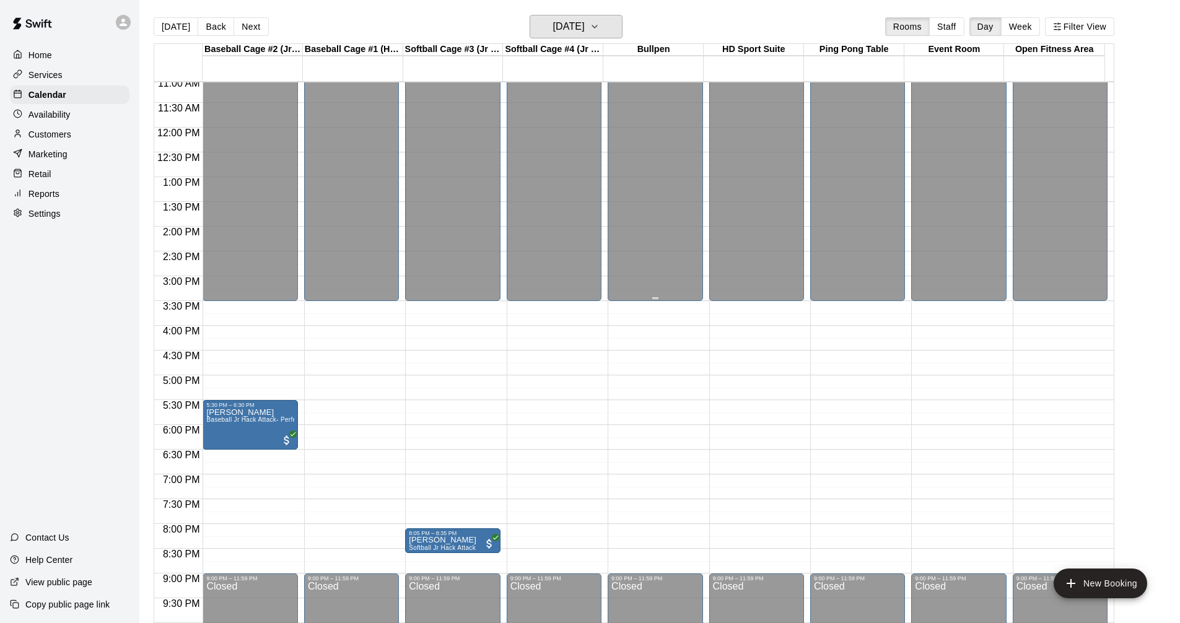
scroll to position [636, 0]
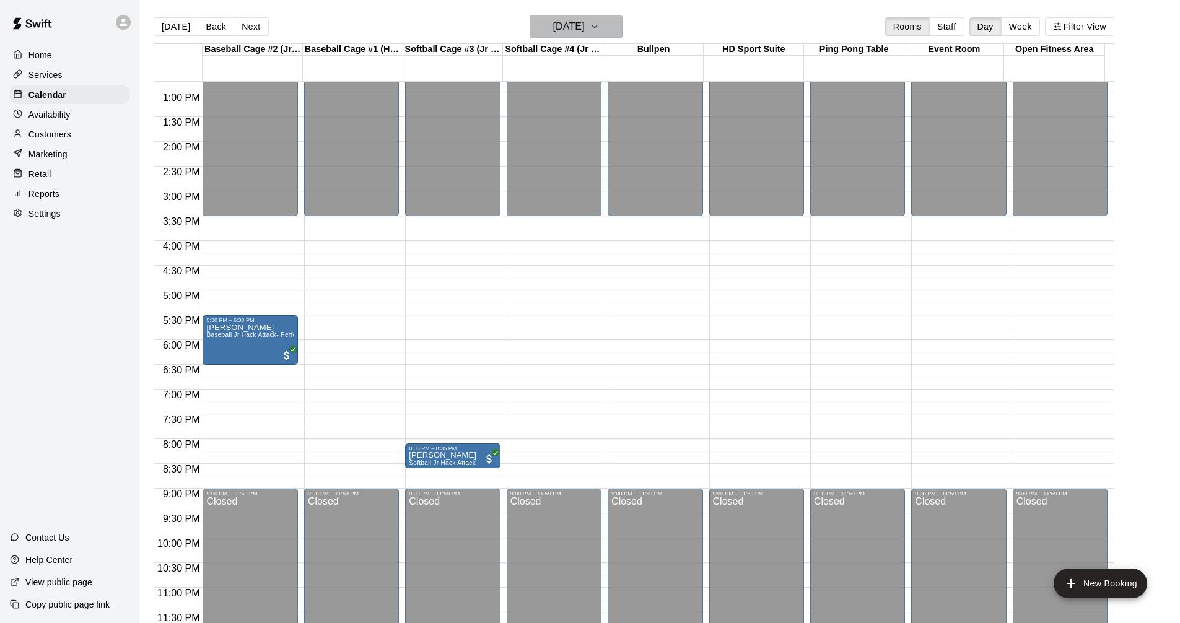
click at [585, 26] on h6 "[DATE]" at bounding box center [569, 26] width 32 height 17
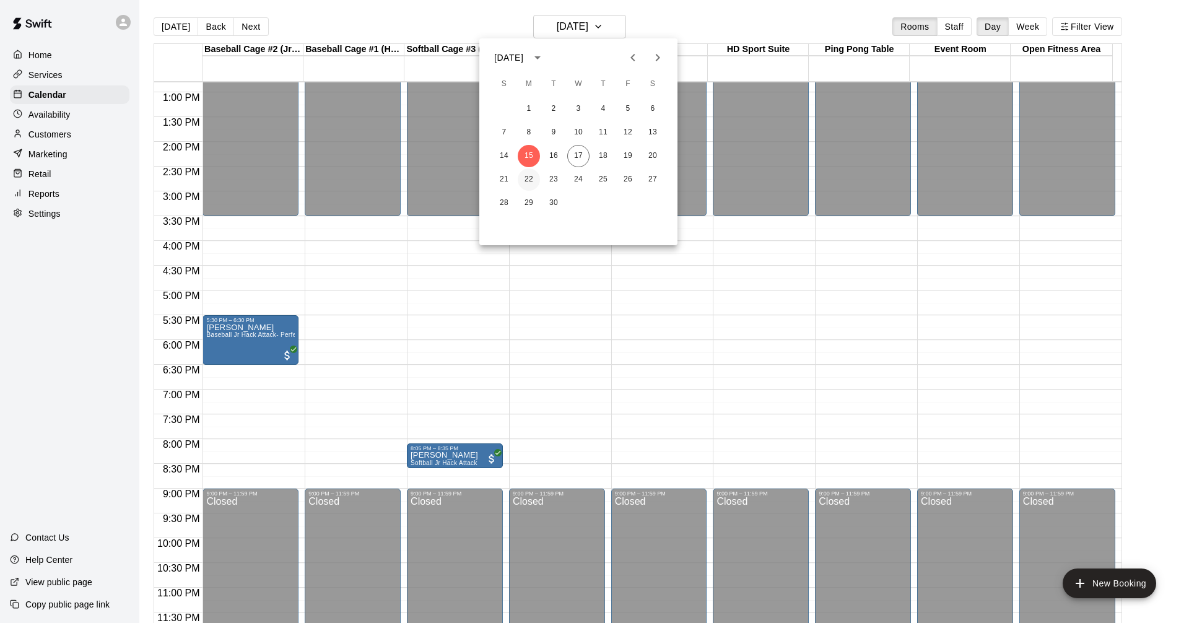
click at [528, 183] on button "22" at bounding box center [529, 180] width 22 height 22
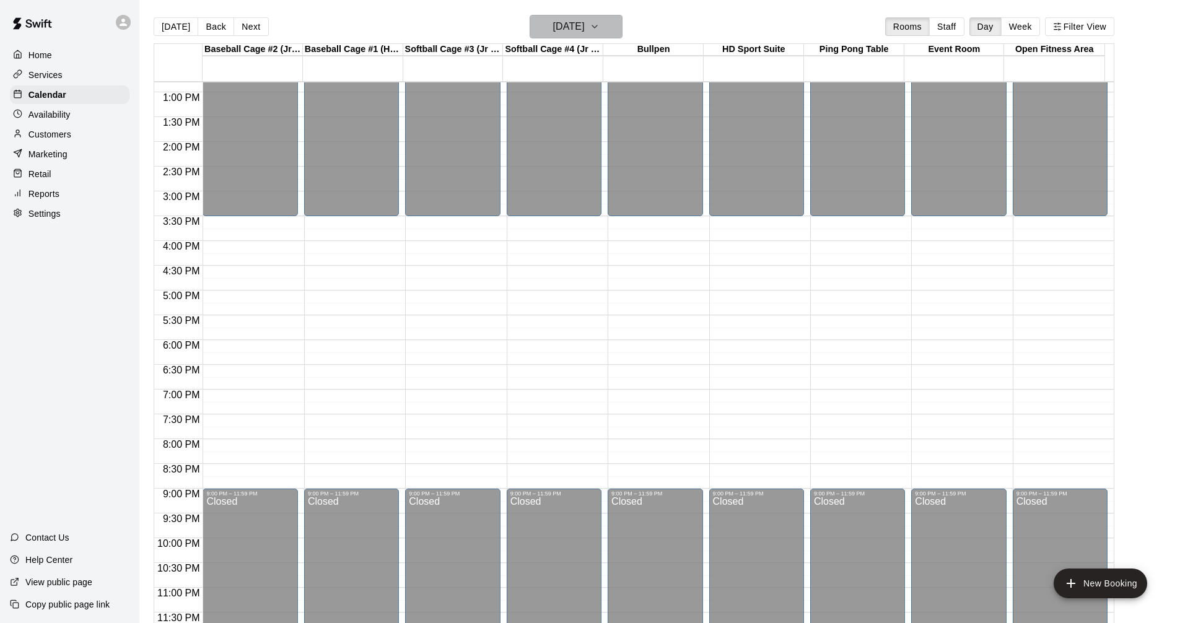
click at [600, 24] on icon "button" at bounding box center [595, 26] width 10 height 15
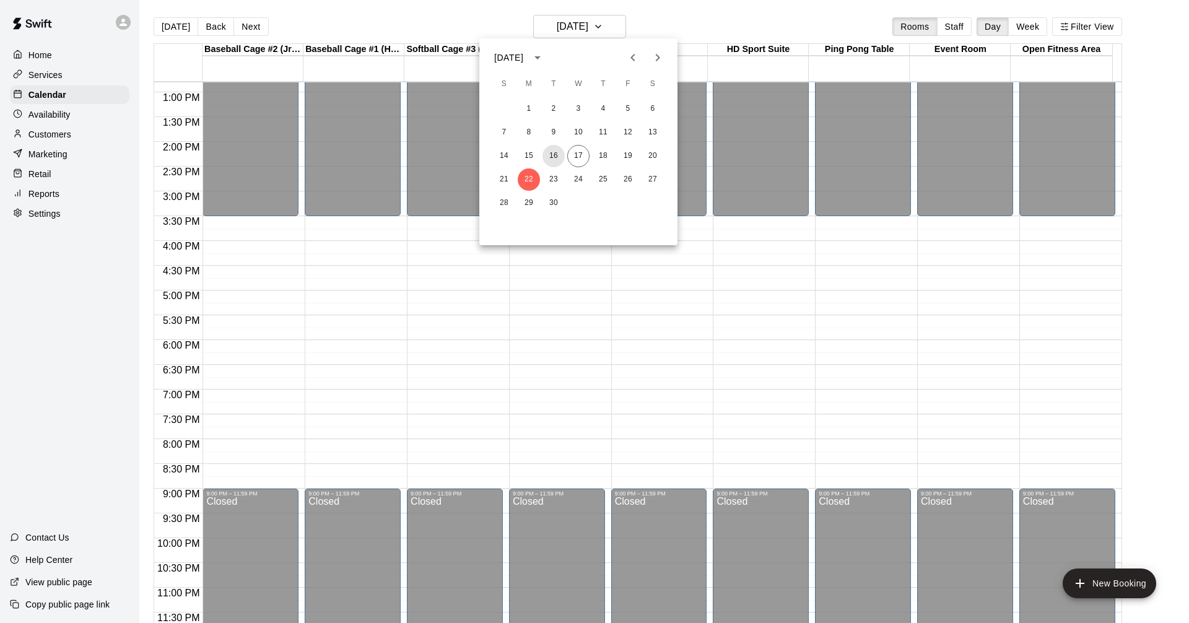
click at [556, 152] on button "16" at bounding box center [554, 156] width 22 height 22
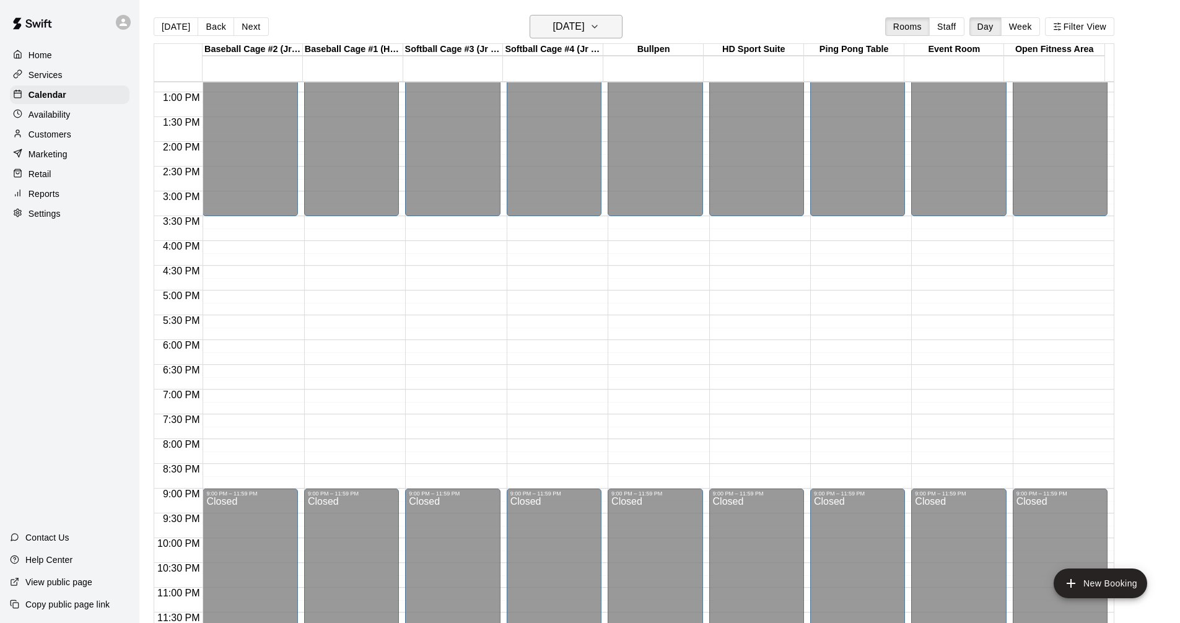
click at [600, 27] on icon "button" at bounding box center [595, 26] width 10 height 15
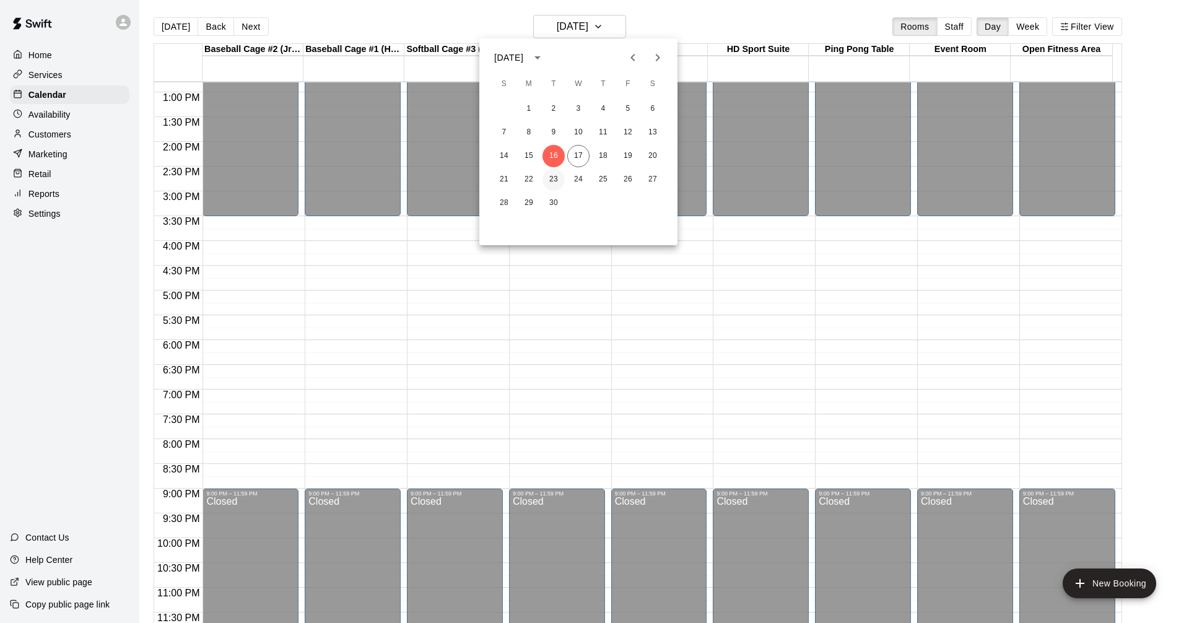
click at [551, 181] on button "23" at bounding box center [554, 180] width 22 height 22
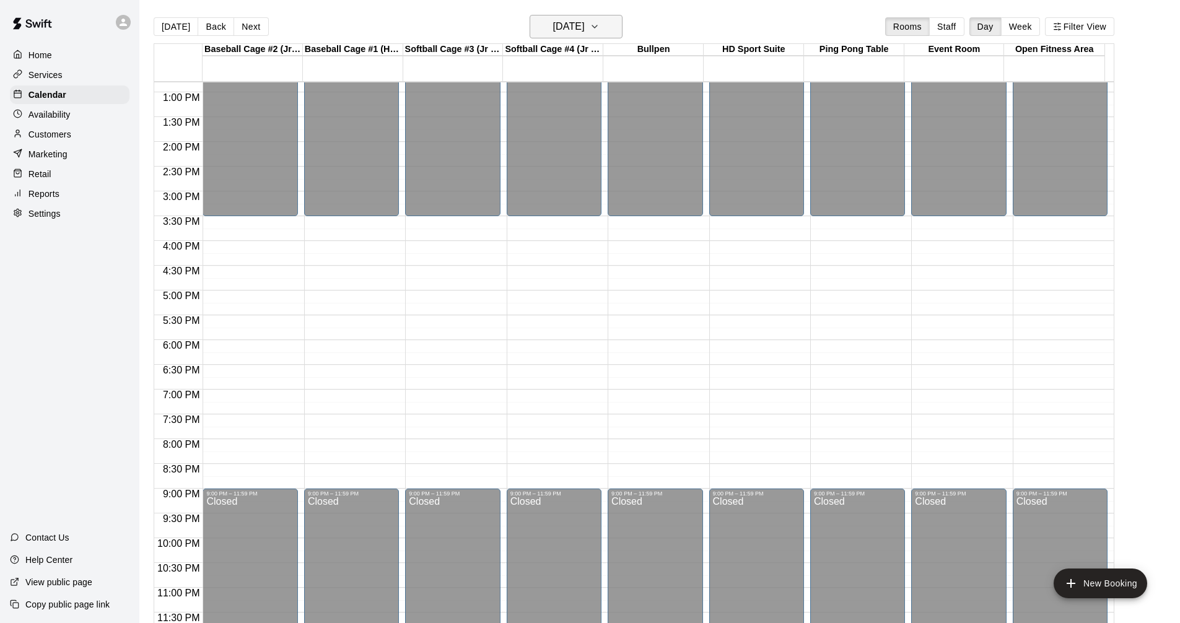
click at [606, 21] on button "[DATE]" at bounding box center [576, 27] width 93 height 24
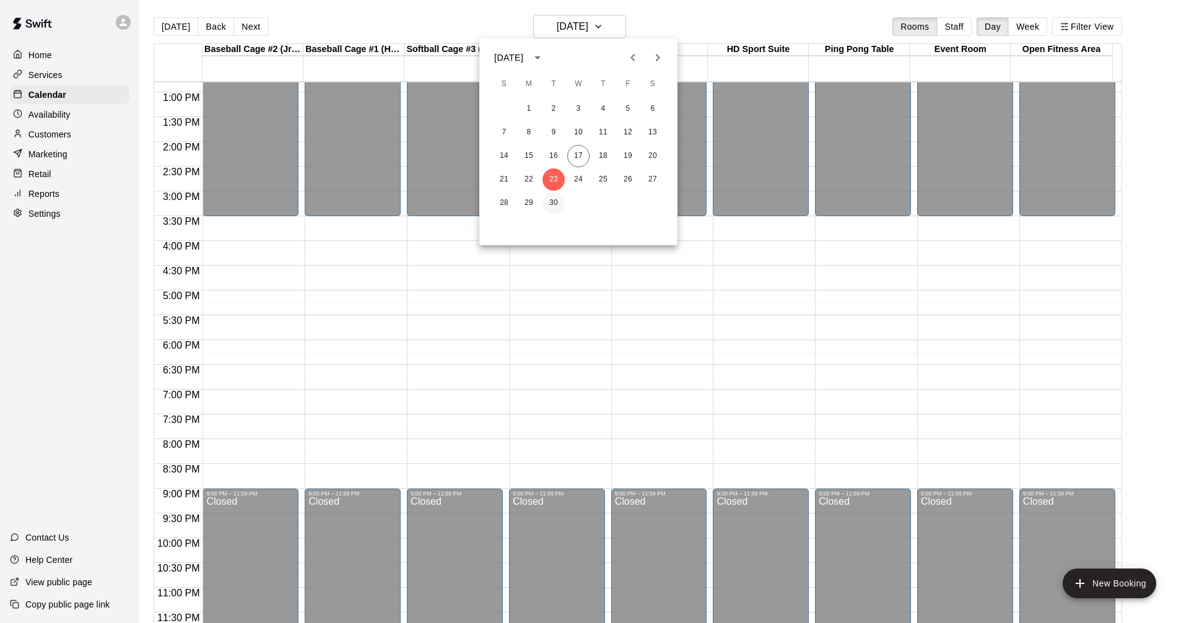
click at [553, 201] on button "30" at bounding box center [554, 203] width 22 height 22
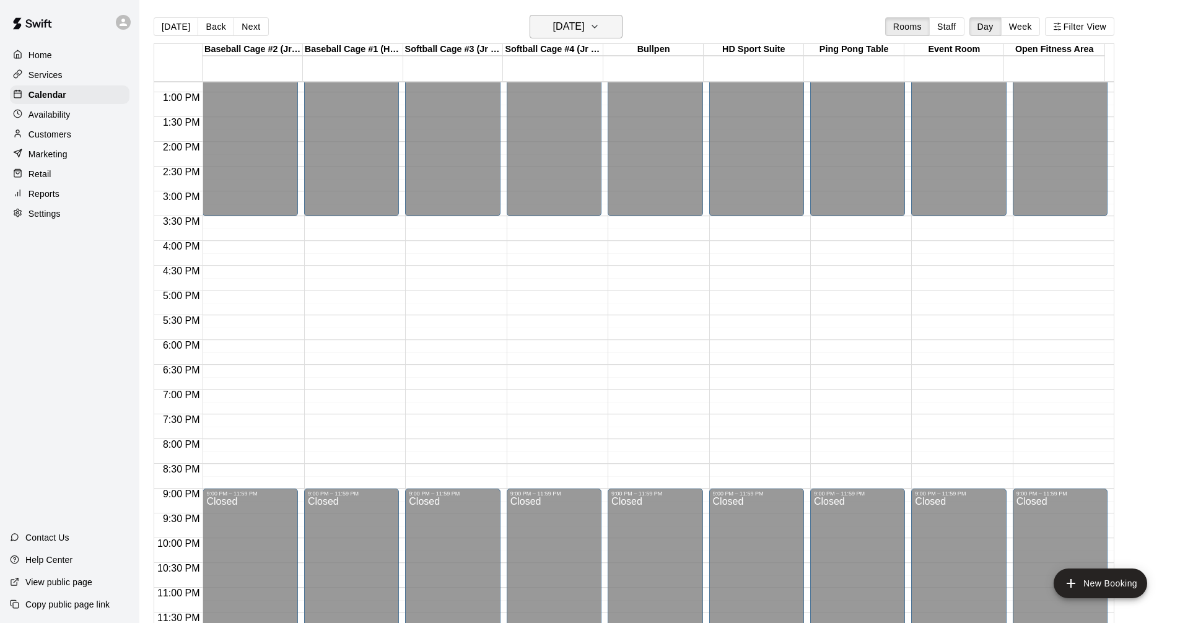
click at [585, 21] on h6 "[DATE]" at bounding box center [569, 26] width 32 height 17
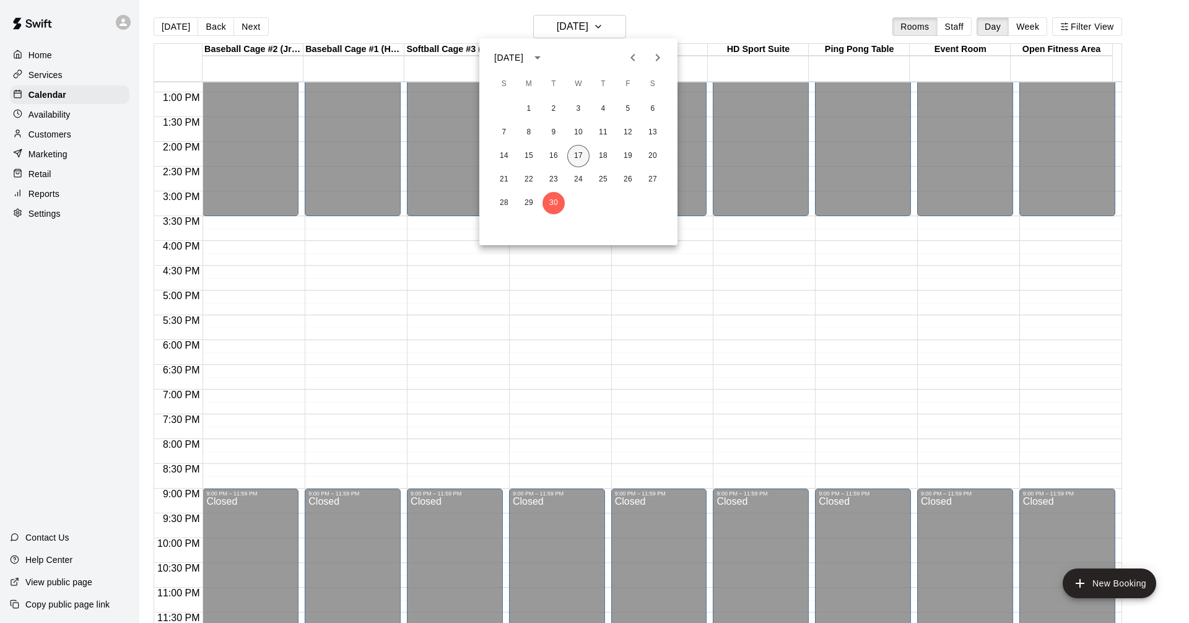
click at [581, 152] on button "17" at bounding box center [578, 156] width 22 height 22
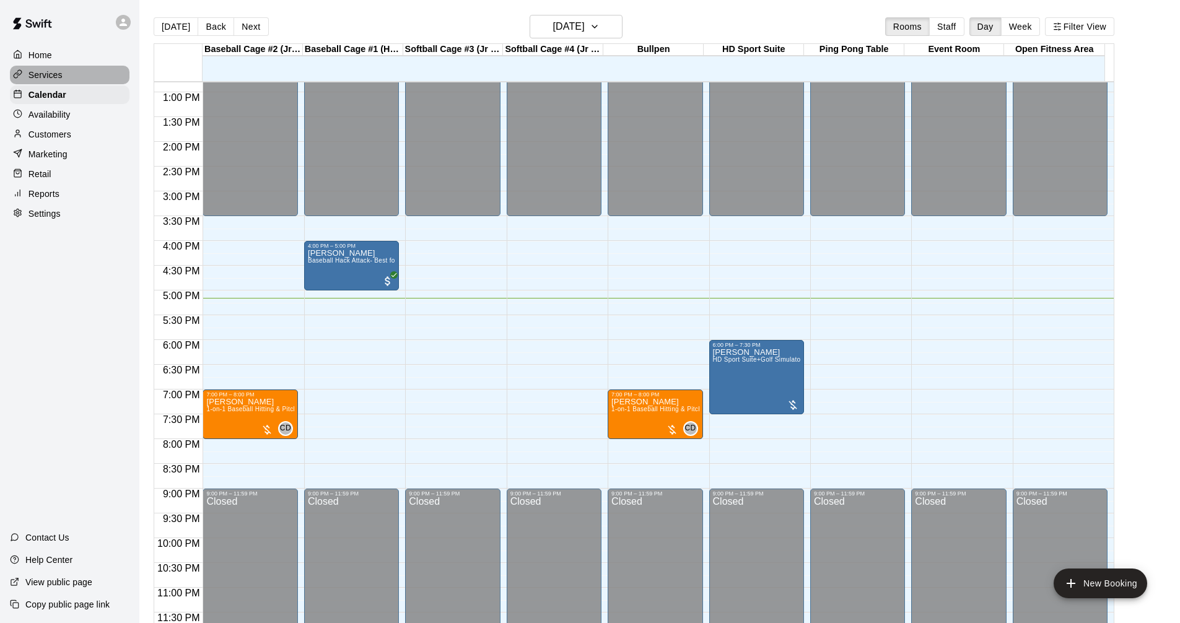
click at [65, 68] on div "Services" at bounding box center [70, 75] width 120 height 19
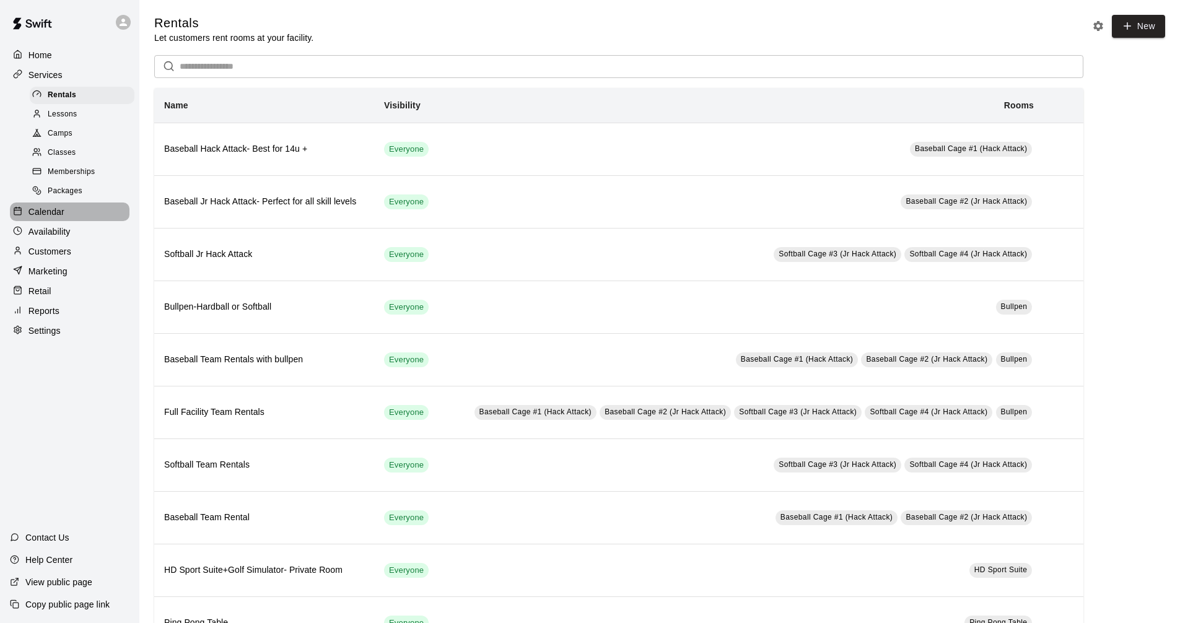
click at [85, 219] on div "Calendar" at bounding box center [70, 212] width 120 height 19
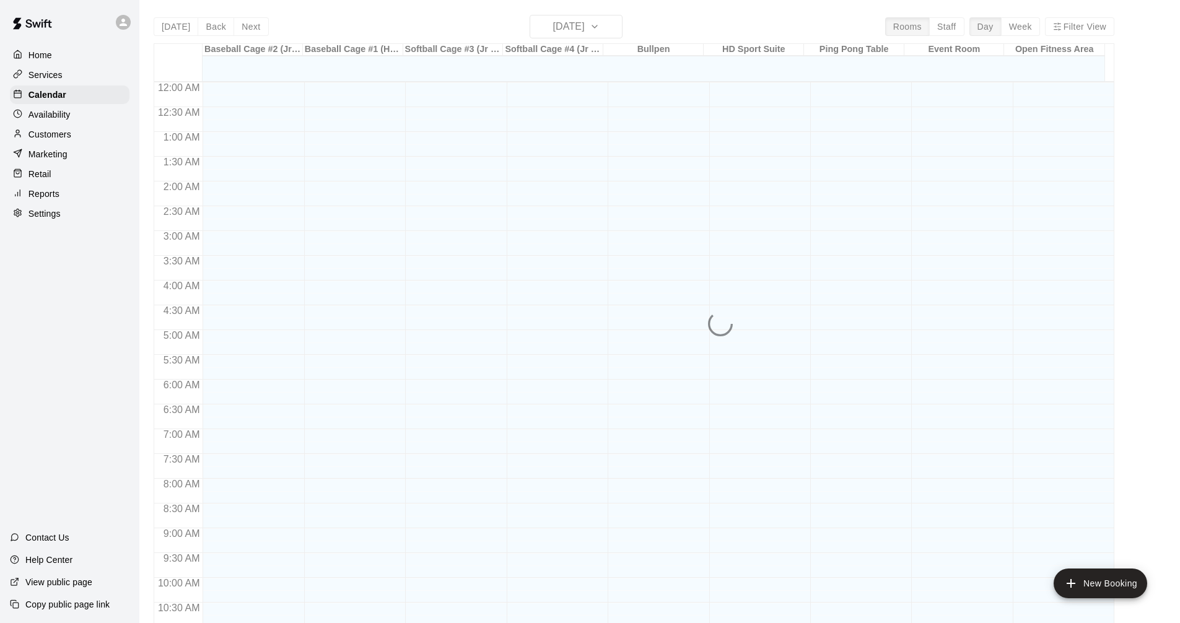
scroll to position [597, 0]
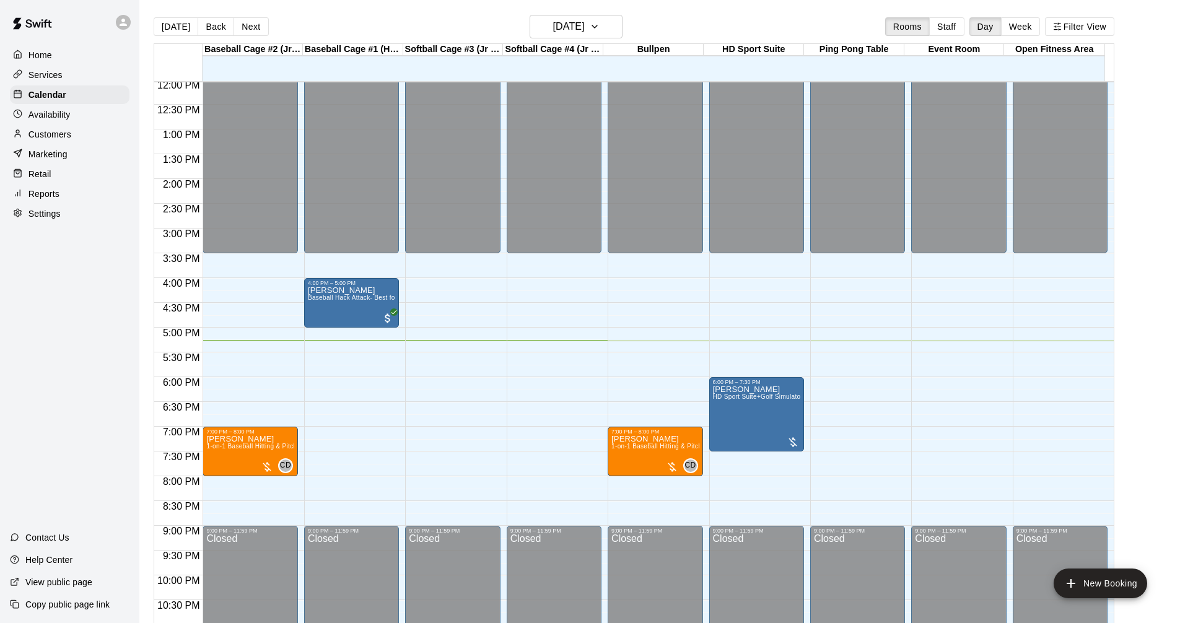
click at [67, 70] on div "Services" at bounding box center [70, 75] width 120 height 19
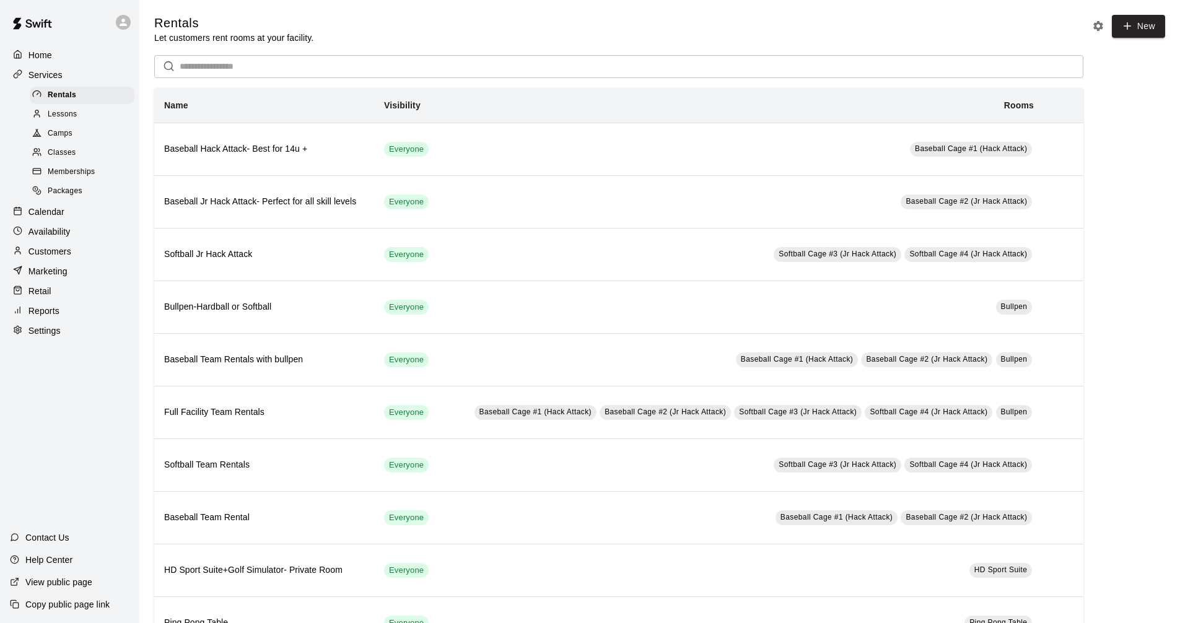
click at [86, 215] on div "Calendar" at bounding box center [70, 212] width 120 height 19
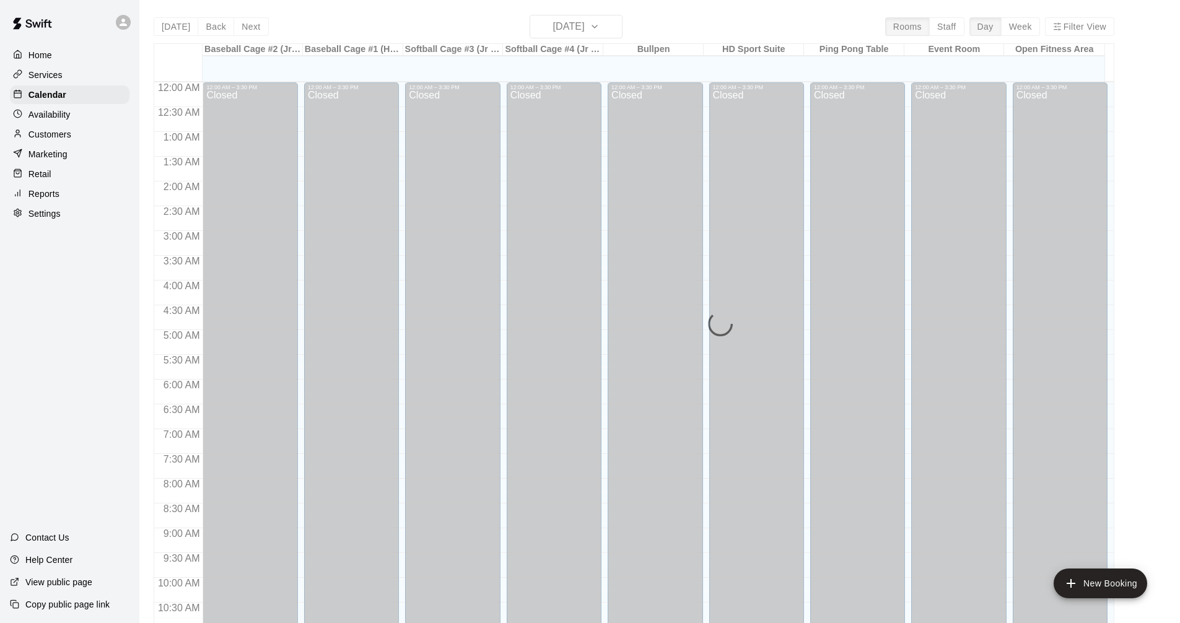
scroll to position [597, 0]
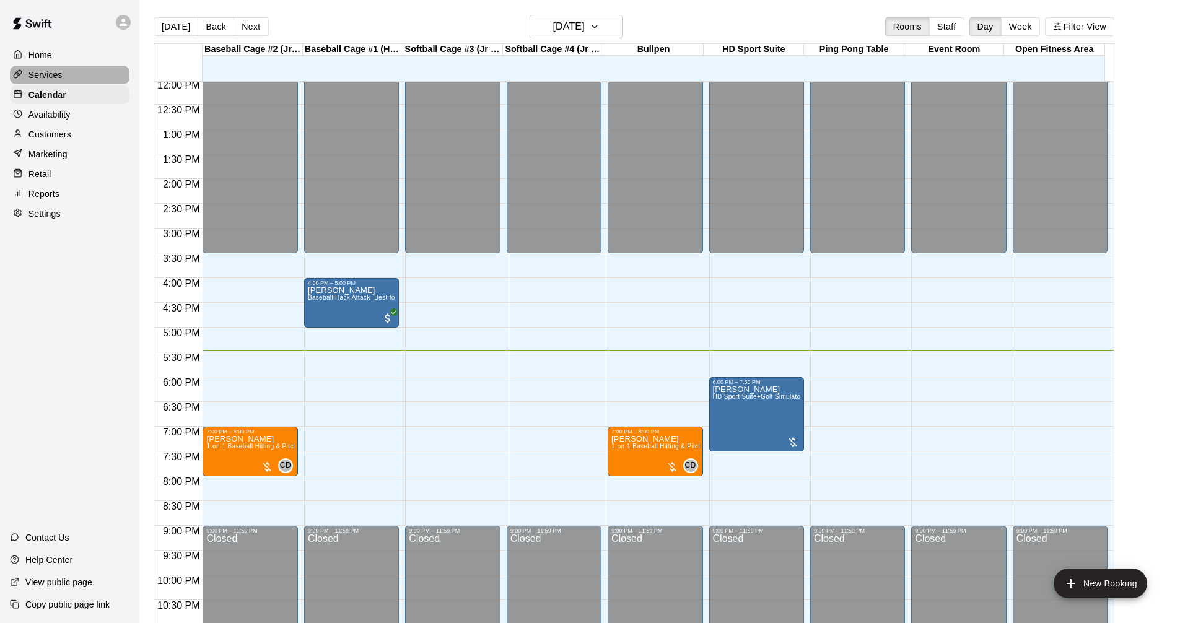
click at [92, 69] on div "Services" at bounding box center [70, 75] width 120 height 19
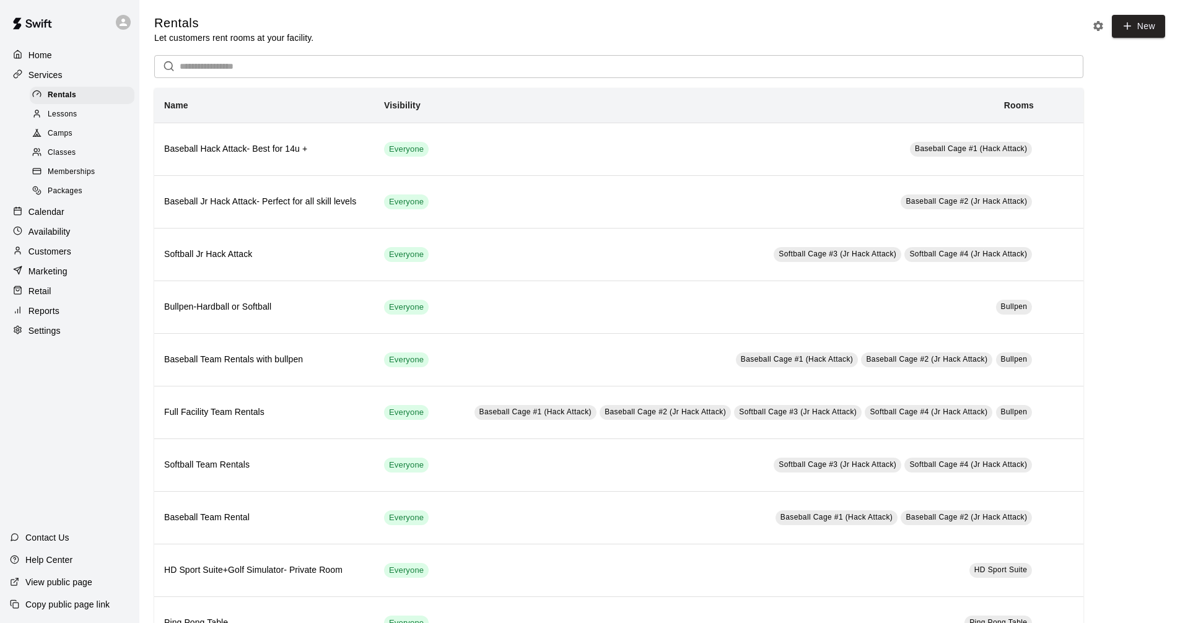
click at [74, 221] on div "Calendar" at bounding box center [70, 212] width 120 height 19
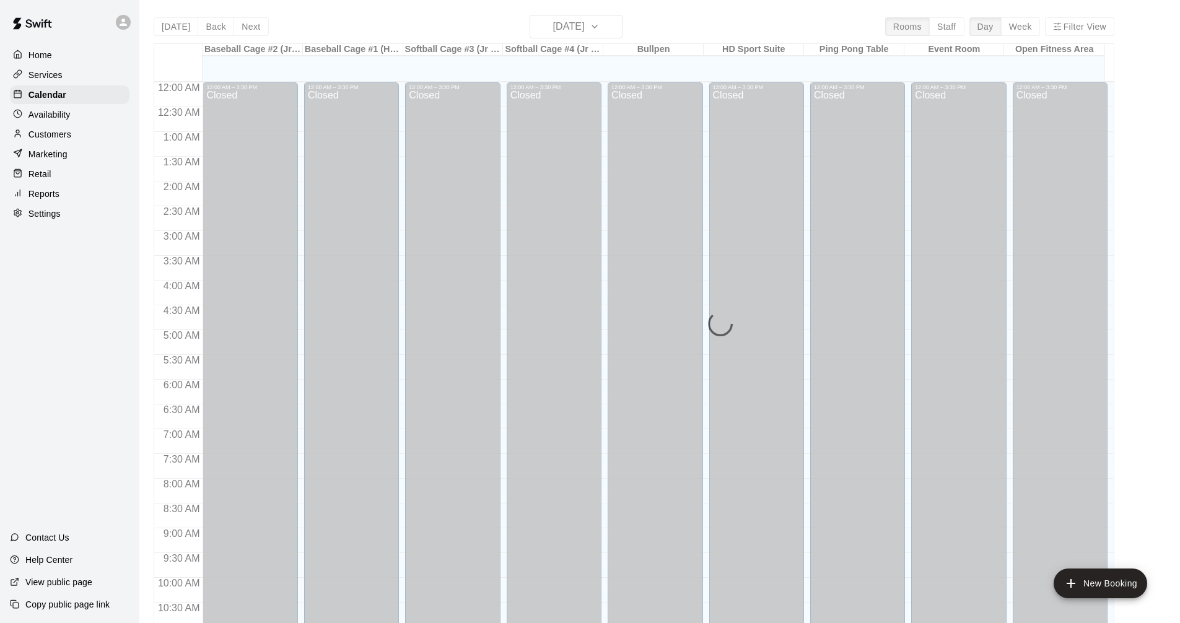
scroll to position [597, 0]
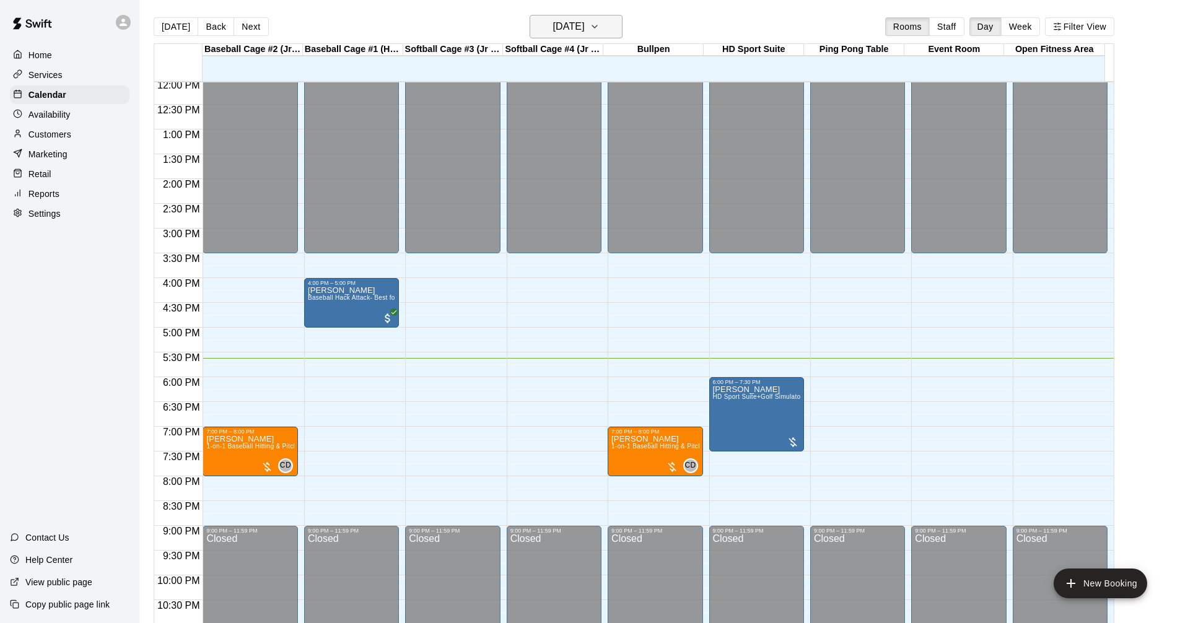
click at [608, 17] on button "[DATE]" at bounding box center [576, 27] width 93 height 24
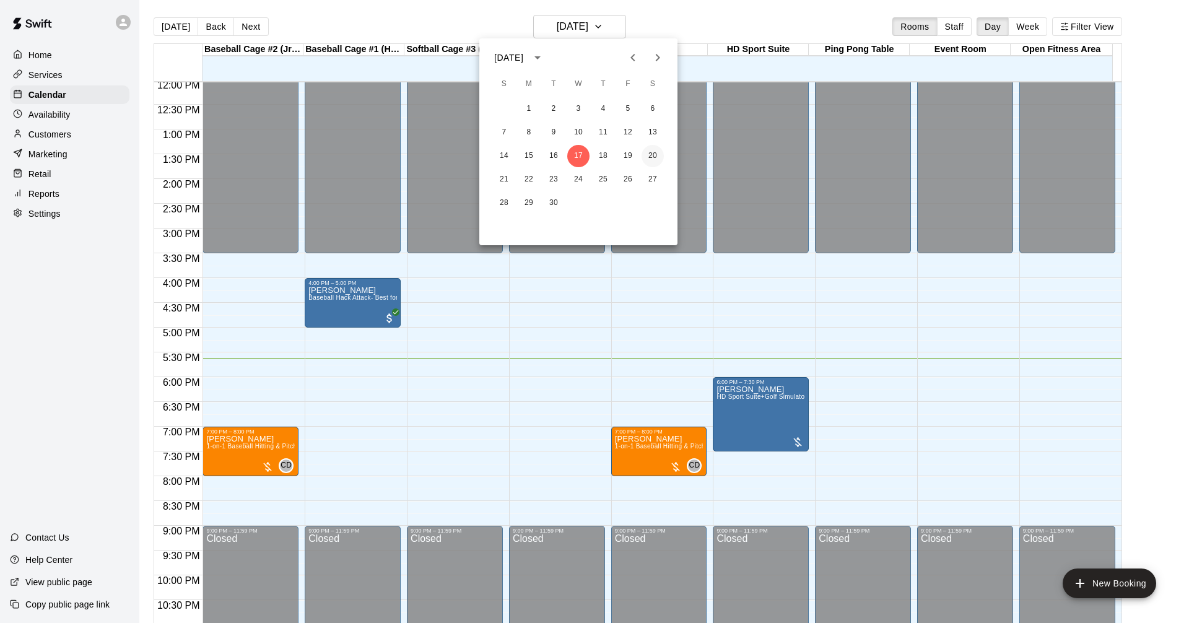
click at [657, 159] on button "20" at bounding box center [653, 156] width 22 height 22
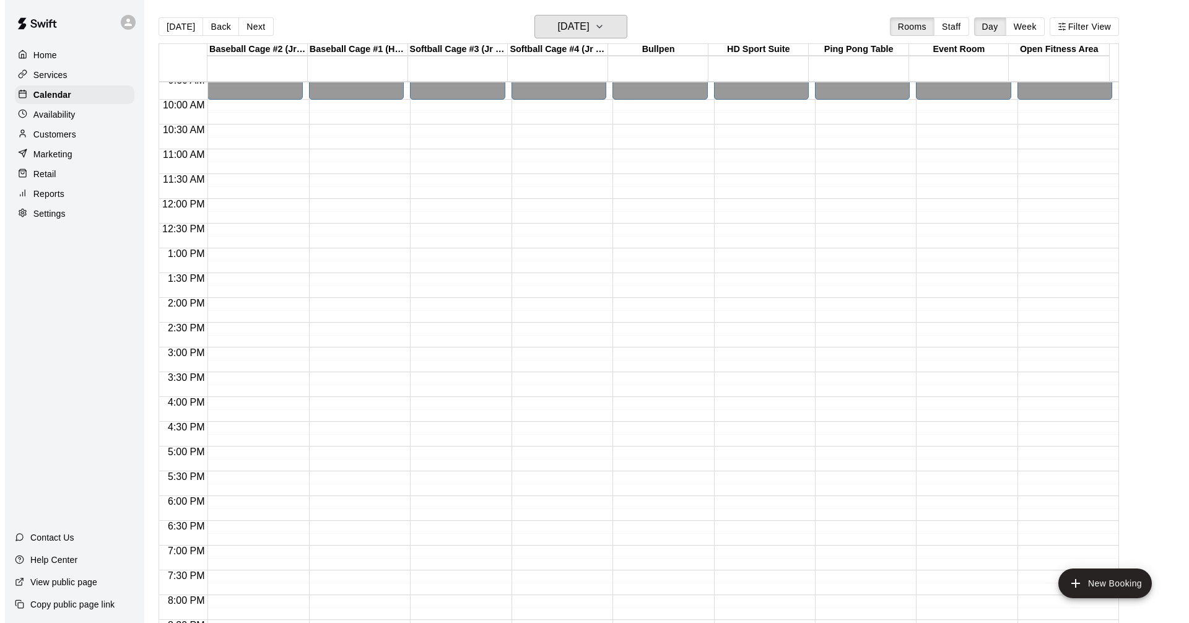
scroll to position [473, 0]
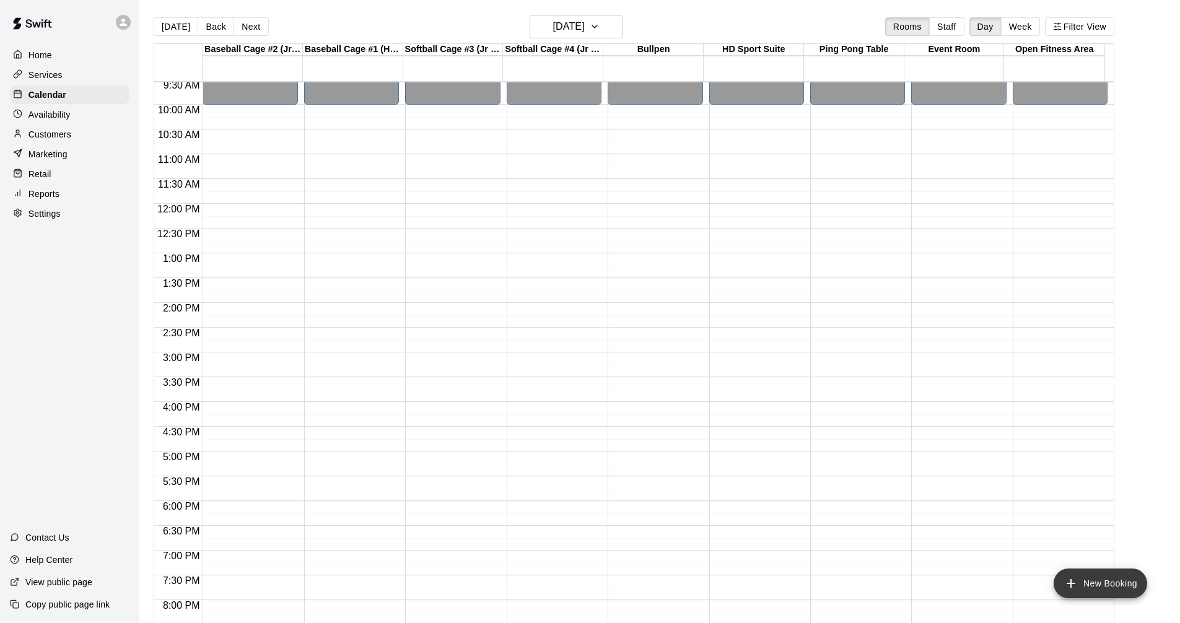
click at [1088, 584] on button "New Booking" at bounding box center [1101, 584] width 94 height 30
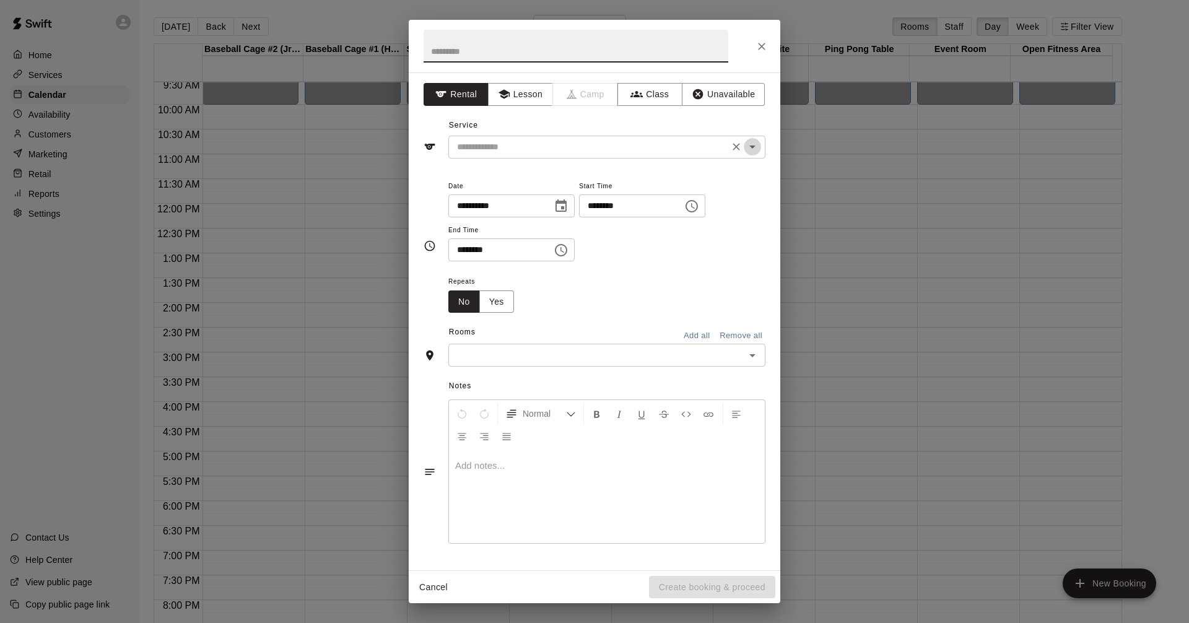
click at [758, 145] on icon "Open" at bounding box center [752, 146] width 15 height 15
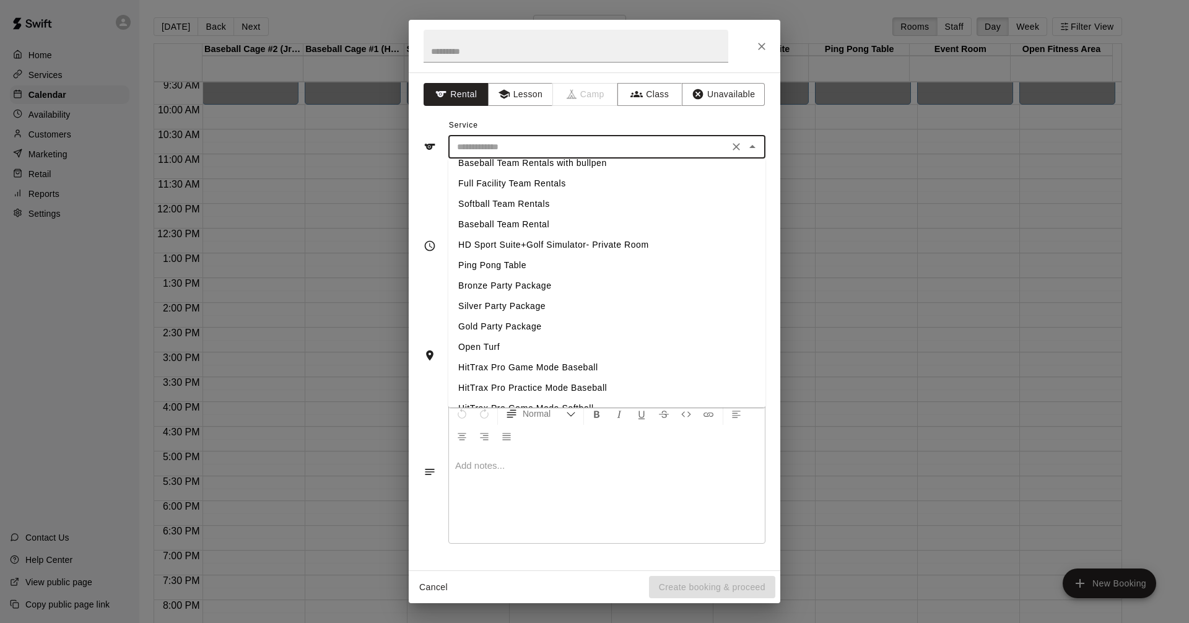
scroll to position [124, 0]
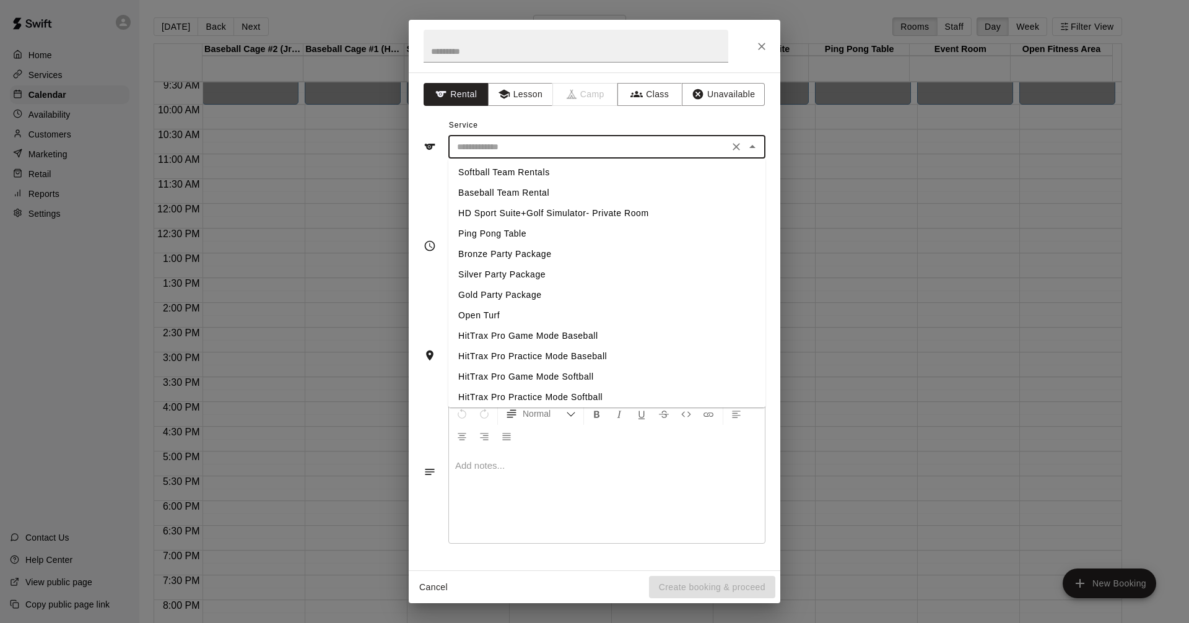
click at [580, 215] on li "HD Sport Suite+Golf Simulator- Private Room" at bounding box center [607, 213] width 317 height 20
type input "**********"
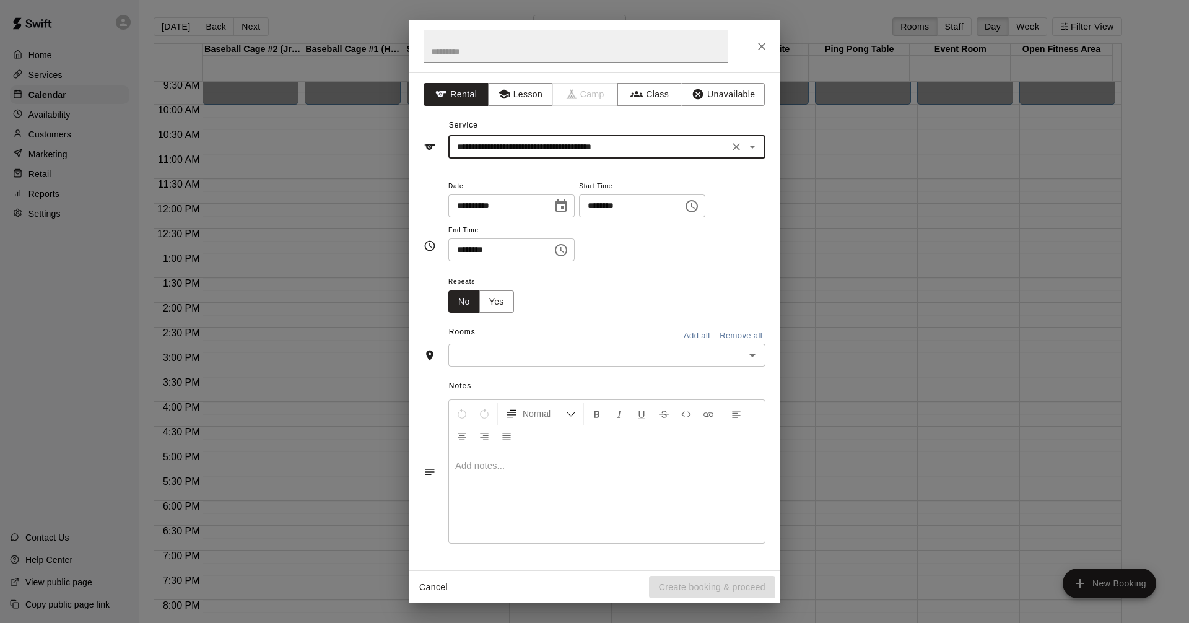
click at [701, 162] on div "**********" at bounding box center [595, 321] width 372 height 498
click at [760, 203] on div "**********" at bounding box center [607, 220] width 317 height 84
click at [699, 203] on icon "Choose time, selected time is 5:00 PM" at bounding box center [692, 206] width 15 height 15
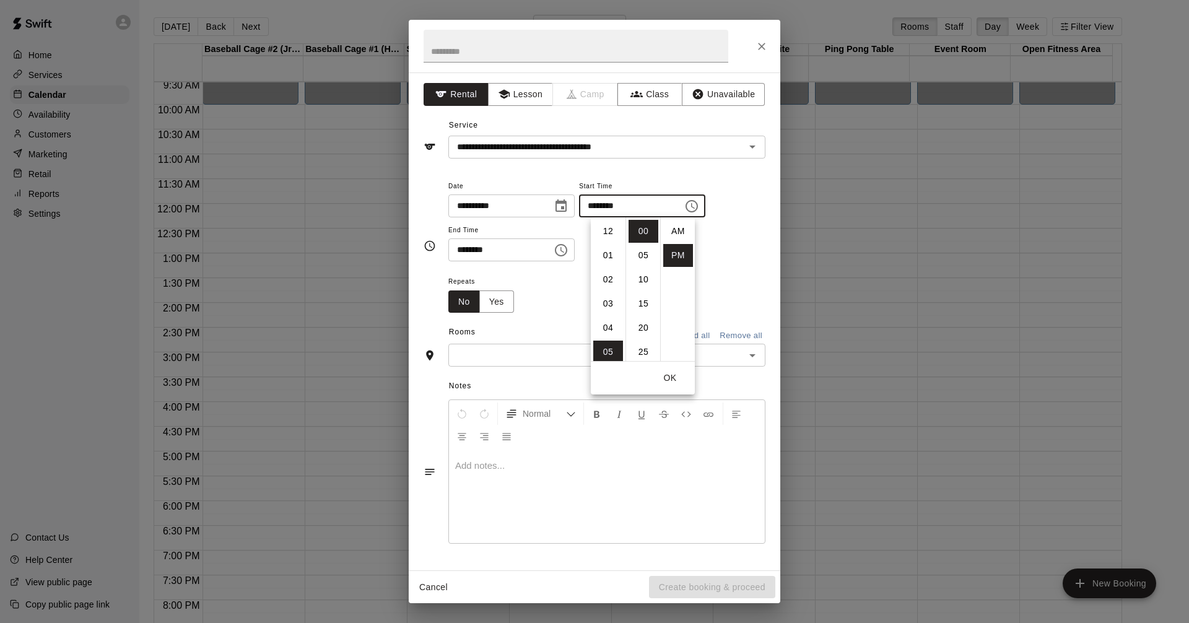
scroll to position [22, 0]
click at [610, 275] on li "07" at bounding box center [608, 279] width 30 height 23
click at [569, 253] on icon "Choose time, selected time is 5:30 PM" at bounding box center [561, 250] width 15 height 15
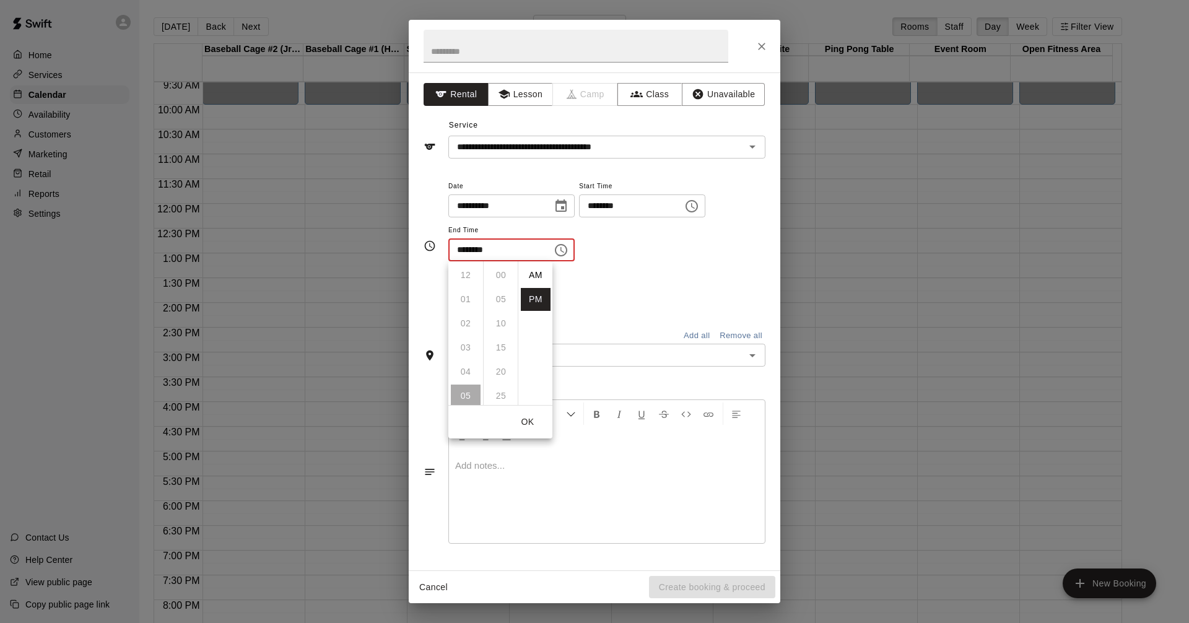
scroll to position [22, 0]
click at [618, 253] on div "**********" at bounding box center [607, 220] width 317 height 84
drag, startPoint x: 576, startPoint y: 247, endPoint x: 567, endPoint y: 258, distance: 14.1
click at [569, 247] on icon "Choose time, selected time is 5:30 PM" at bounding box center [561, 250] width 15 height 15
drag, startPoint x: 598, startPoint y: 279, endPoint x: 771, endPoint y: 212, distance: 184.8
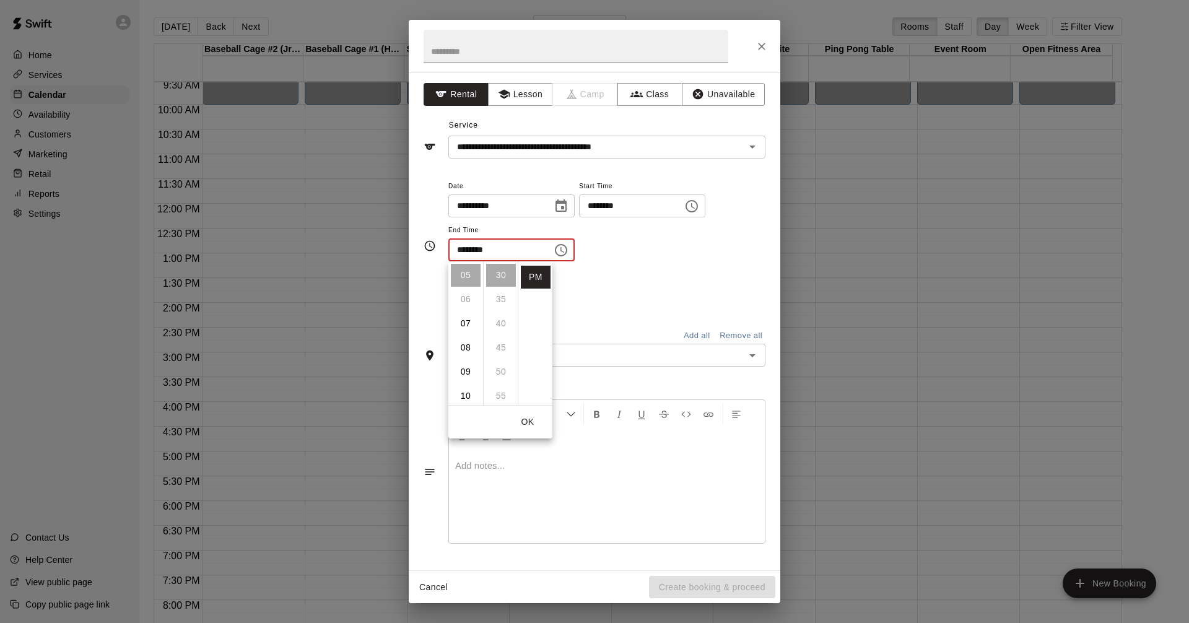
click at [599, 278] on div "Repeats No Yes" at bounding box center [607, 293] width 317 height 39
click at [698, 204] on icon "Choose time, selected time is 7:00 PM" at bounding box center [692, 206] width 12 height 12
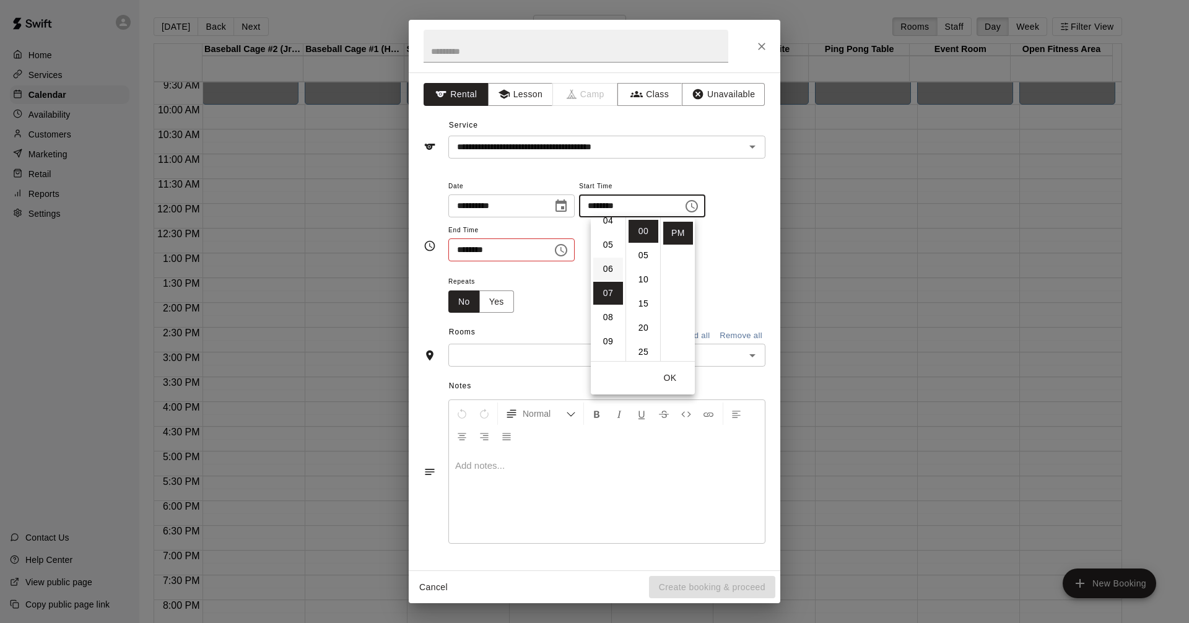
click at [610, 269] on li "06" at bounding box center [608, 269] width 30 height 23
type input "********"
click at [569, 252] on icon "Choose time, selected time is 5:30 PM" at bounding box center [561, 250] width 15 height 15
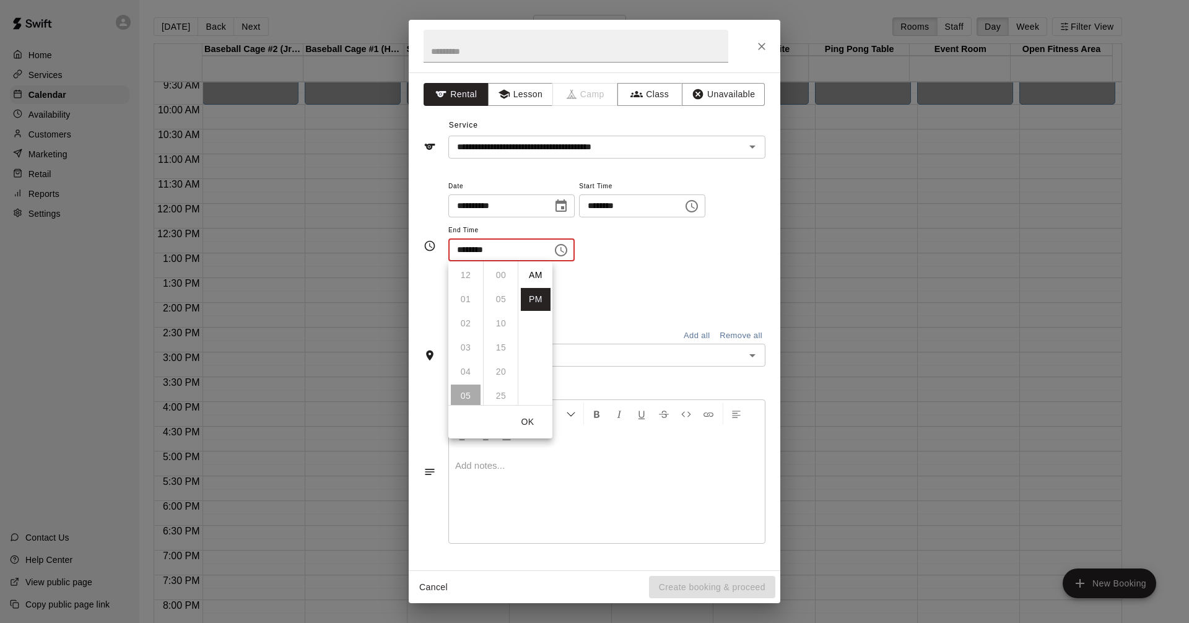
scroll to position [22, 0]
click at [462, 346] on li "08" at bounding box center [466, 347] width 30 height 23
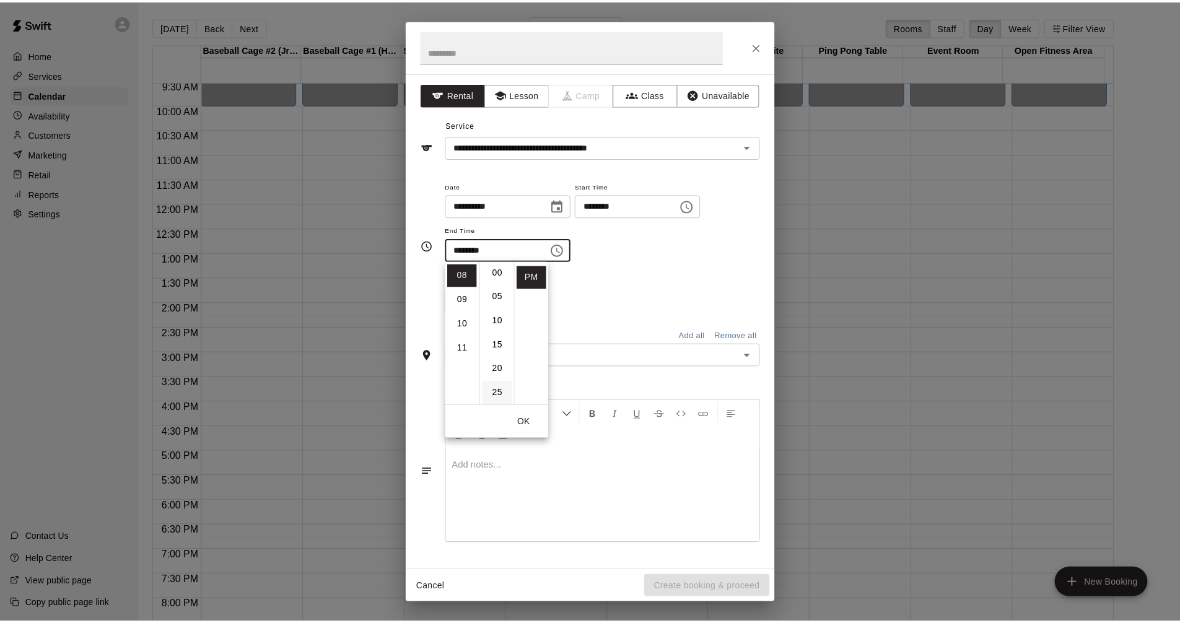
scroll to position [0, 0]
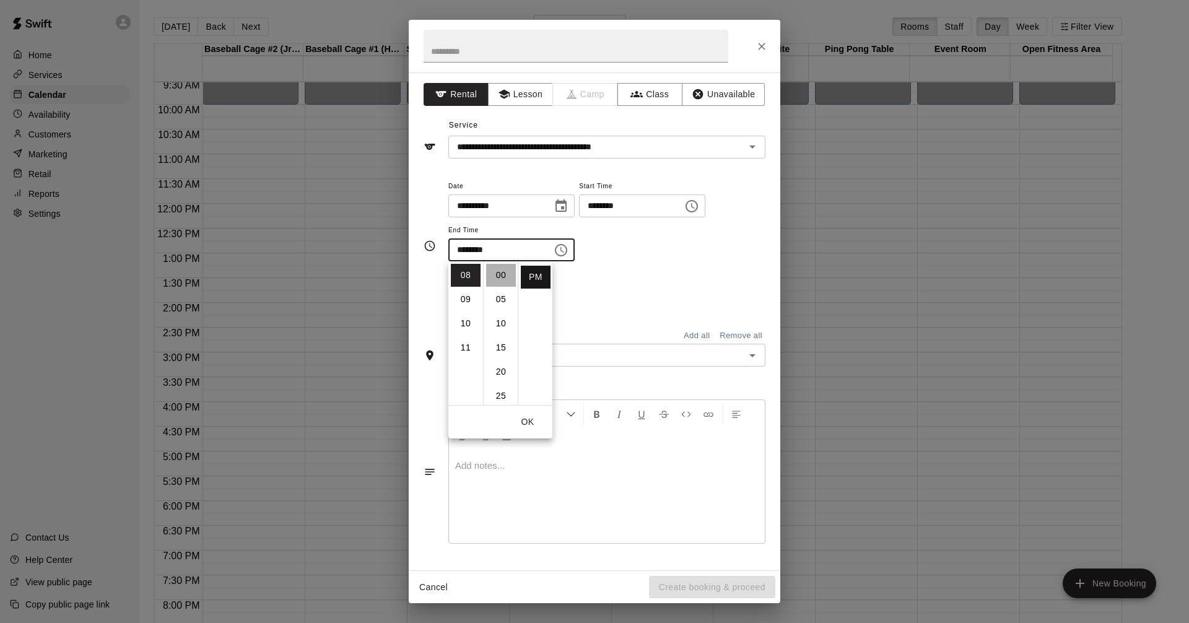
drag, startPoint x: 501, startPoint y: 270, endPoint x: 547, endPoint y: 269, distance: 46.5
click at [501, 269] on li "00" at bounding box center [501, 275] width 30 height 23
type input "********"
click at [748, 356] on icon "Open" at bounding box center [752, 355] width 15 height 15
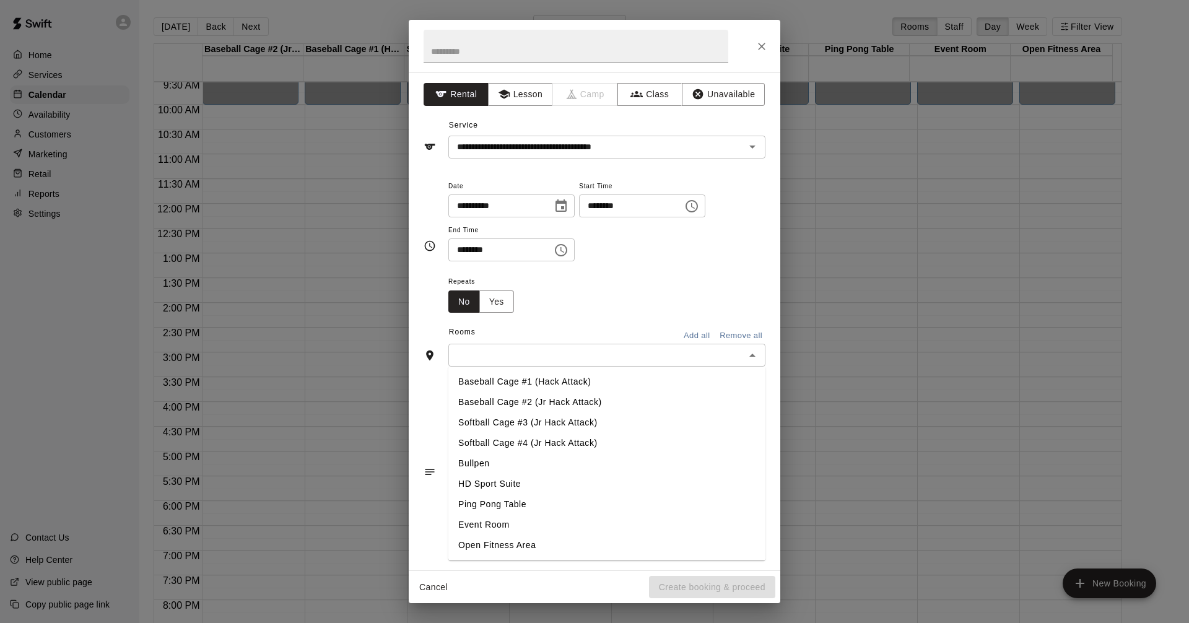
click at [512, 481] on li "HD Sport Suite" at bounding box center [607, 484] width 317 height 20
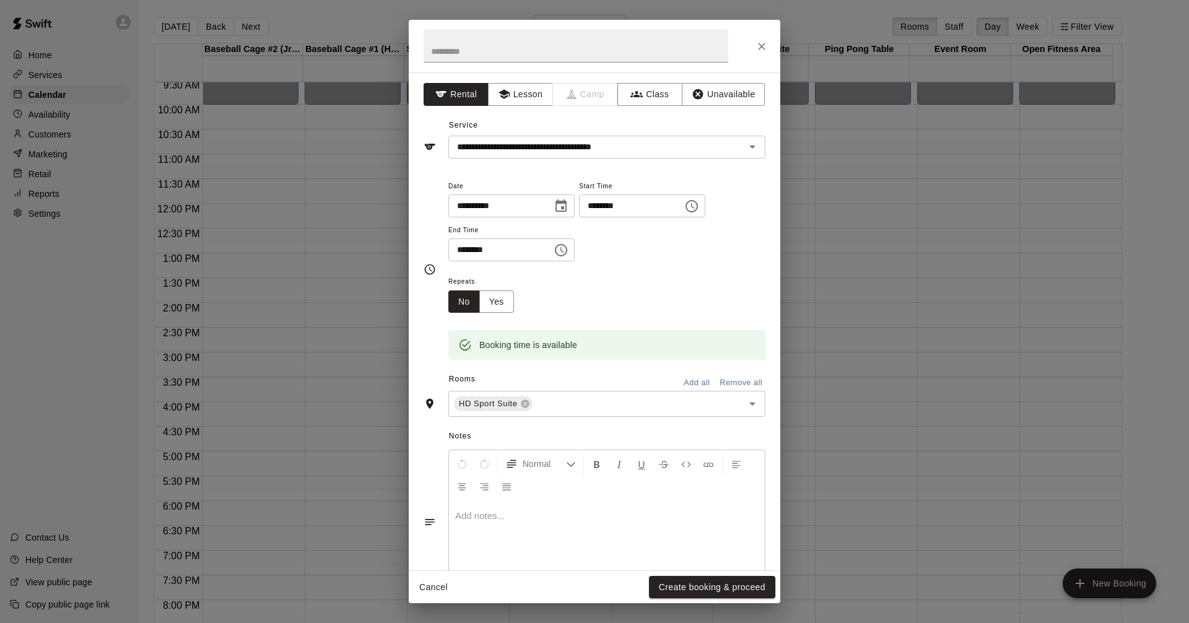
click at [731, 589] on button "Create booking & proceed" at bounding box center [712, 587] width 126 height 23
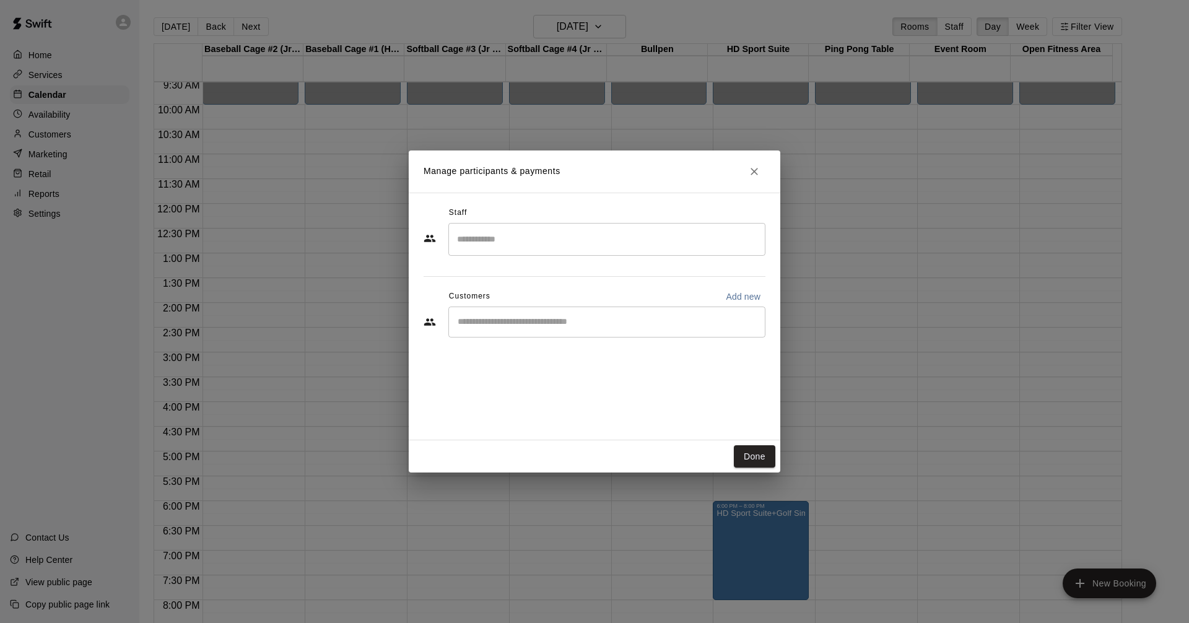
click at [648, 321] on input "Start typing to search customers..." at bounding box center [607, 322] width 306 height 12
type input "*"
click at [741, 297] on p "Add new" at bounding box center [743, 297] width 35 height 12
select select "**"
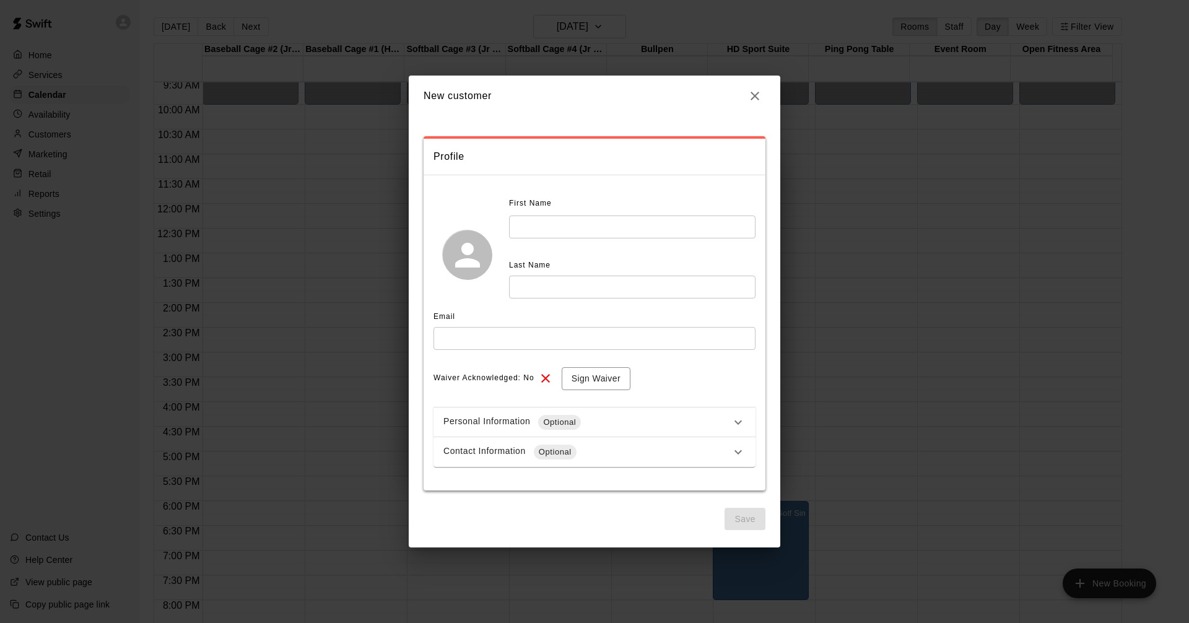
click at [589, 224] on input "text" at bounding box center [632, 227] width 247 height 23
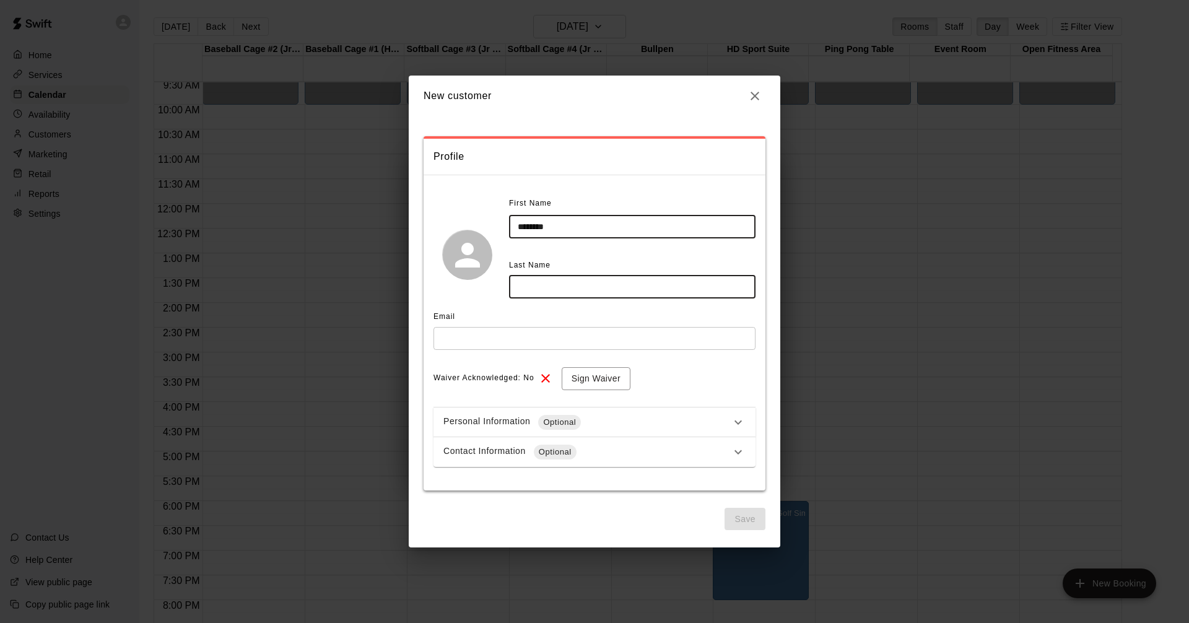
type input "********"
click at [580, 287] on input "text" at bounding box center [632, 287] width 247 height 23
type input "*******"
click at [552, 342] on input "text" at bounding box center [595, 338] width 322 height 23
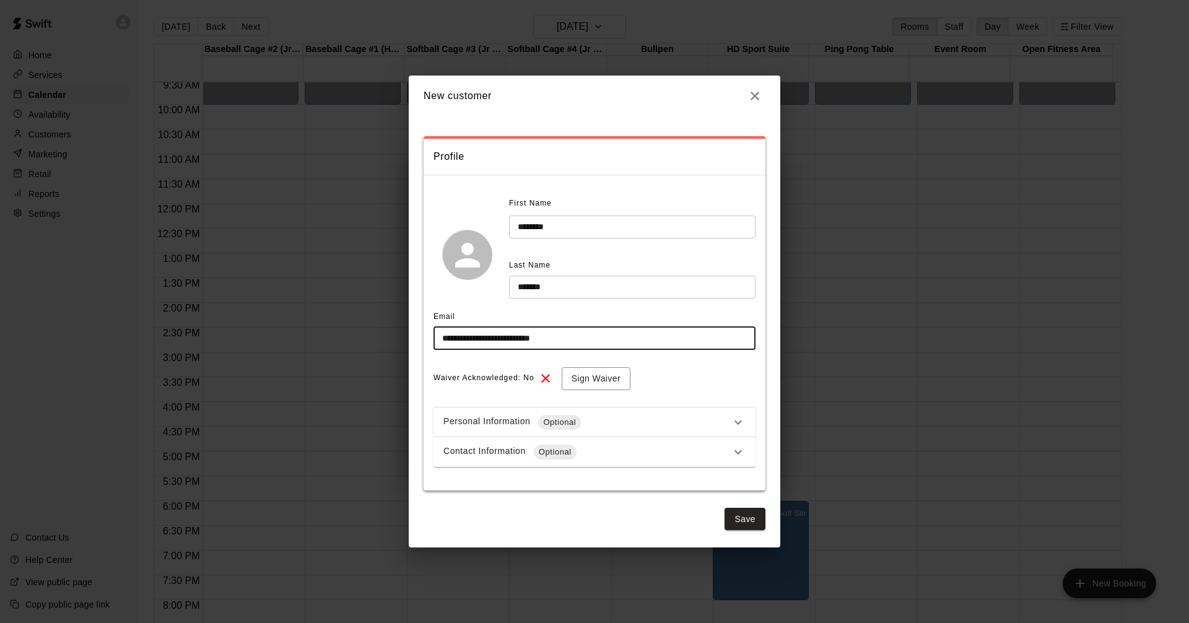
type input "**********"
click at [646, 362] on div "**********" at bounding box center [595, 330] width 322 height 273
click at [607, 382] on button "Sign Waiver" at bounding box center [596, 378] width 69 height 23
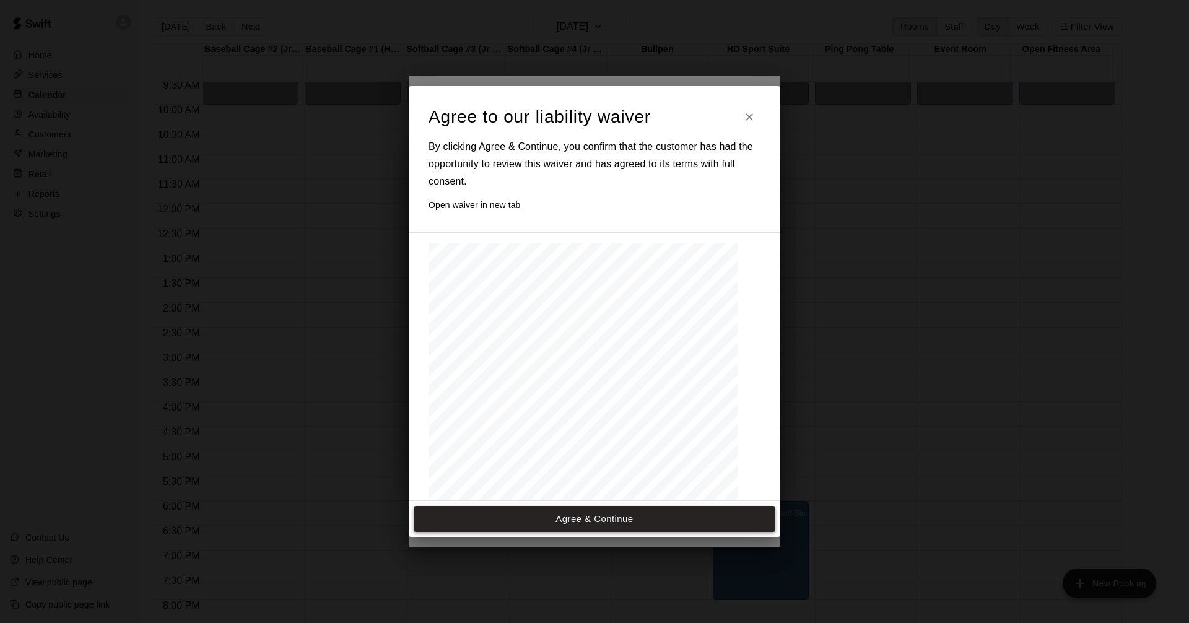
click at [601, 520] on button "Agree & Continue" at bounding box center [595, 519] width 362 height 26
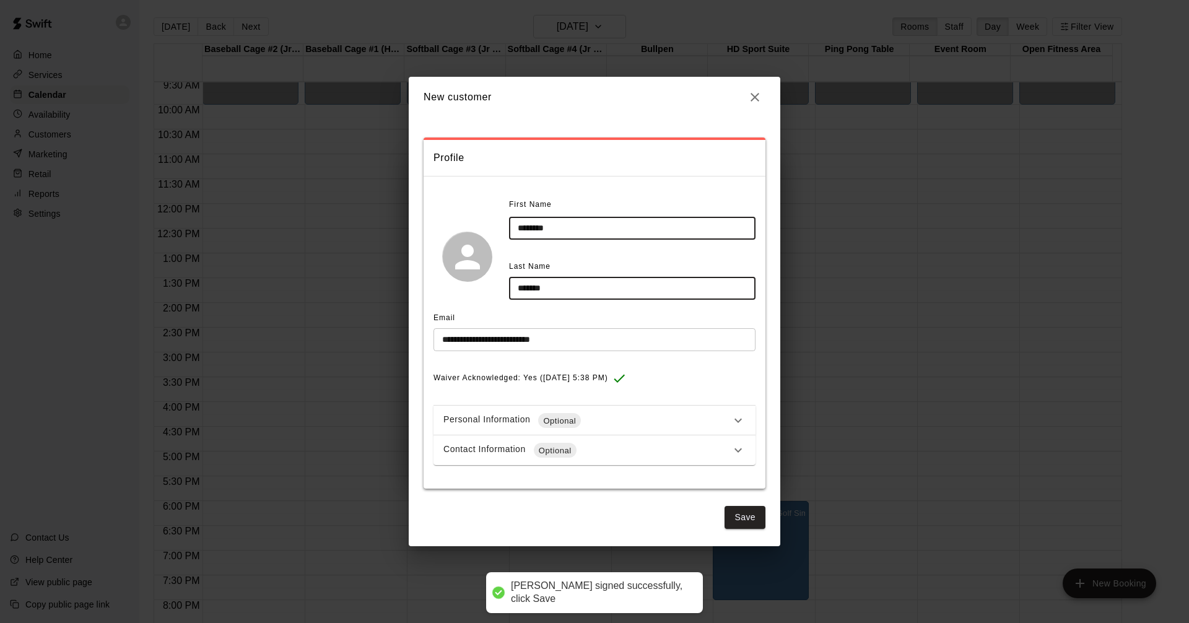
drag, startPoint x: 602, startPoint y: 233, endPoint x: 263, endPoint y: 164, distance: 346.5
click at [283, 190] on div "**********" at bounding box center [594, 311] width 1189 height 623
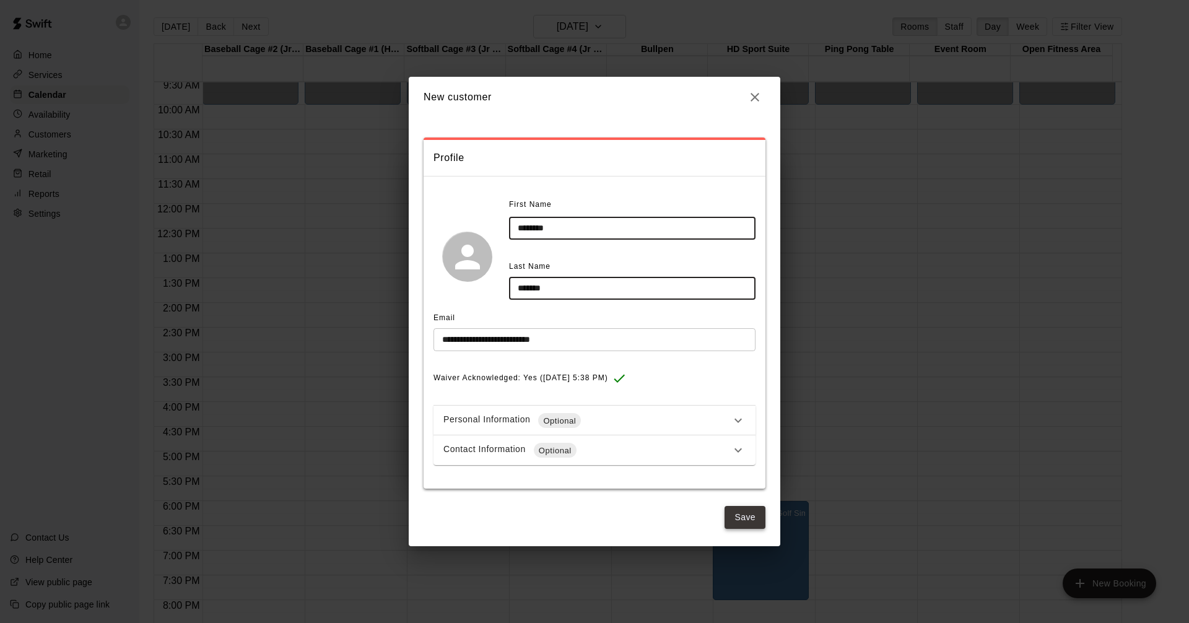
type input "********"
click at [745, 511] on button "Save" at bounding box center [745, 517] width 41 height 23
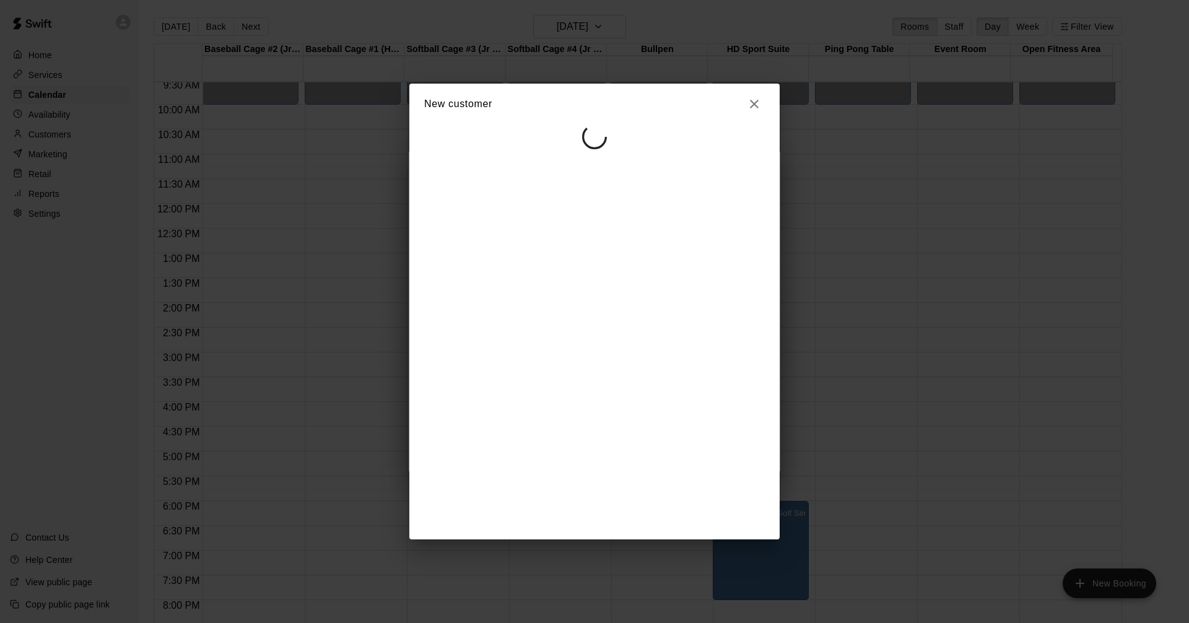
select select "**"
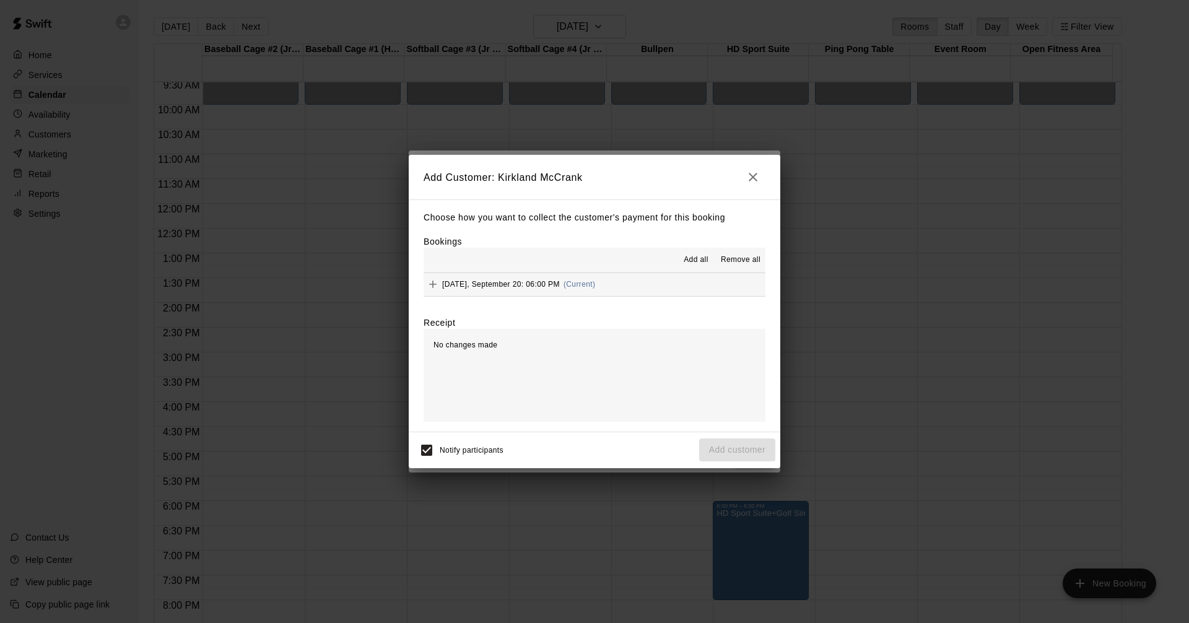
click at [651, 289] on button "[DATE], September 20: 06:00 PM (Current)" at bounding box center [595, 284] width 342 height 23
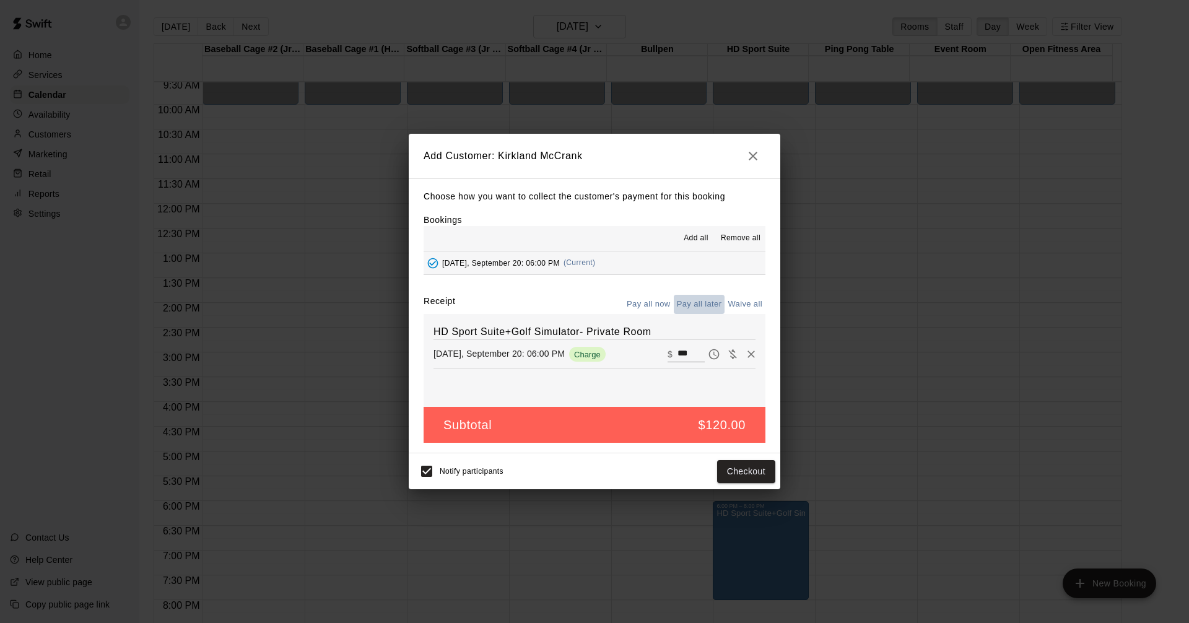
click at [699, 305] on button "Pay all later" at bounding box center [699, 304] width 51 height 19
click at [751, 468] on button "Add customer" at bounding box center [737, 471] width 76 height 23
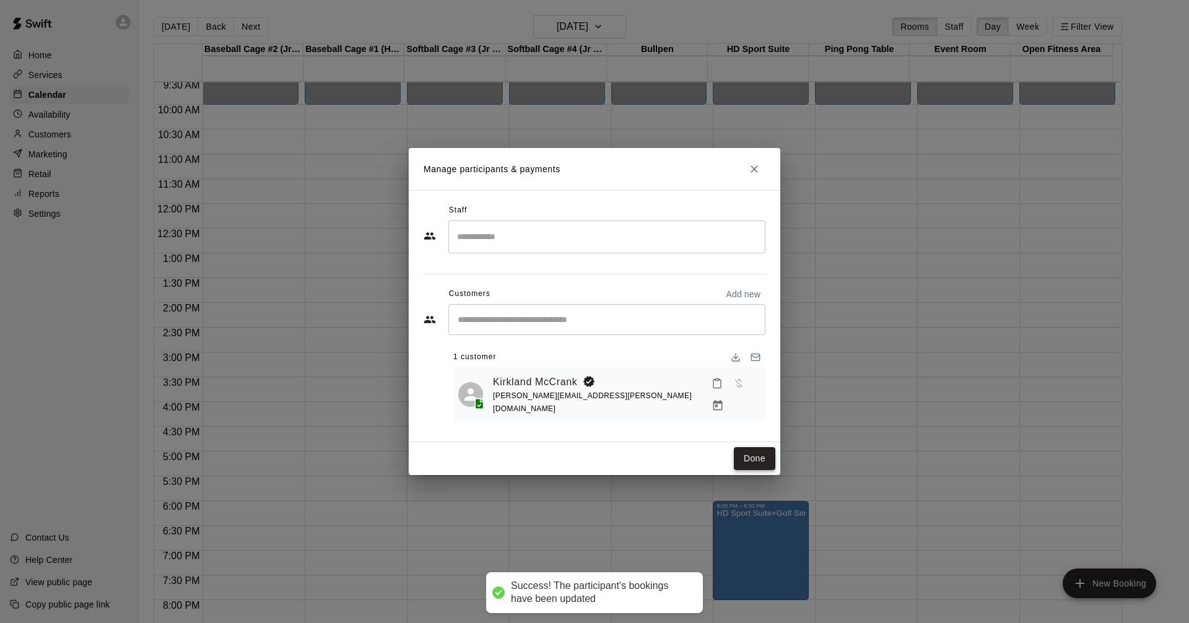
click at [759, 453] on button "Done" at bounding box center [755, 458] width 42 height 23
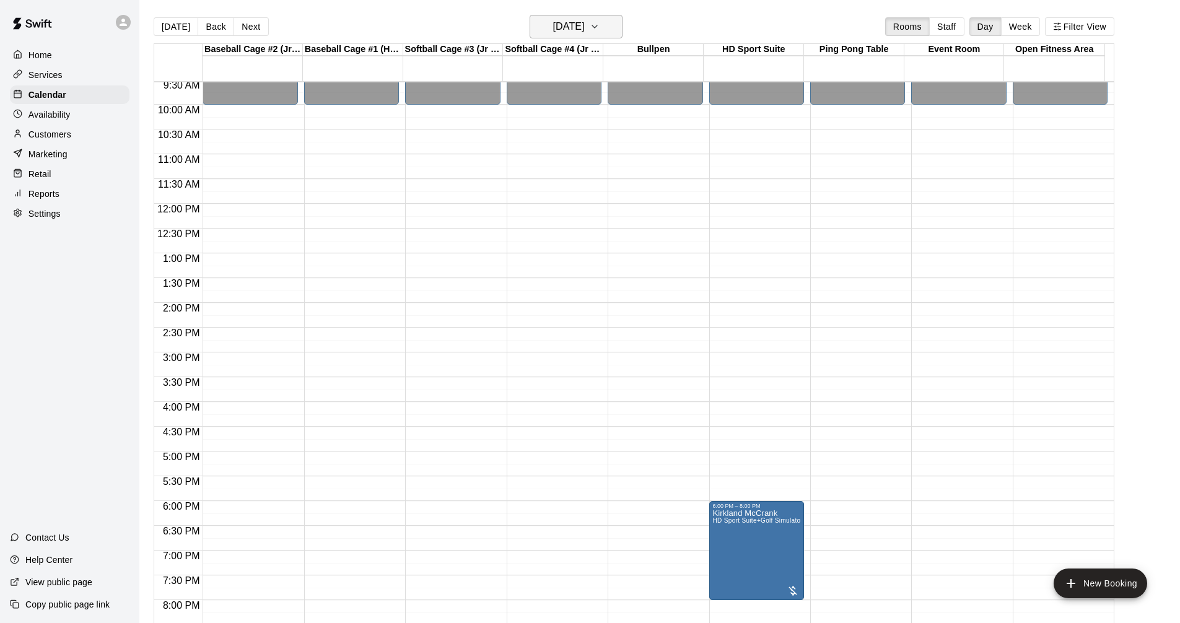
click at [585, 27] on h6 "[DATE]" at bounding box center [569, 26] width 32 height 17
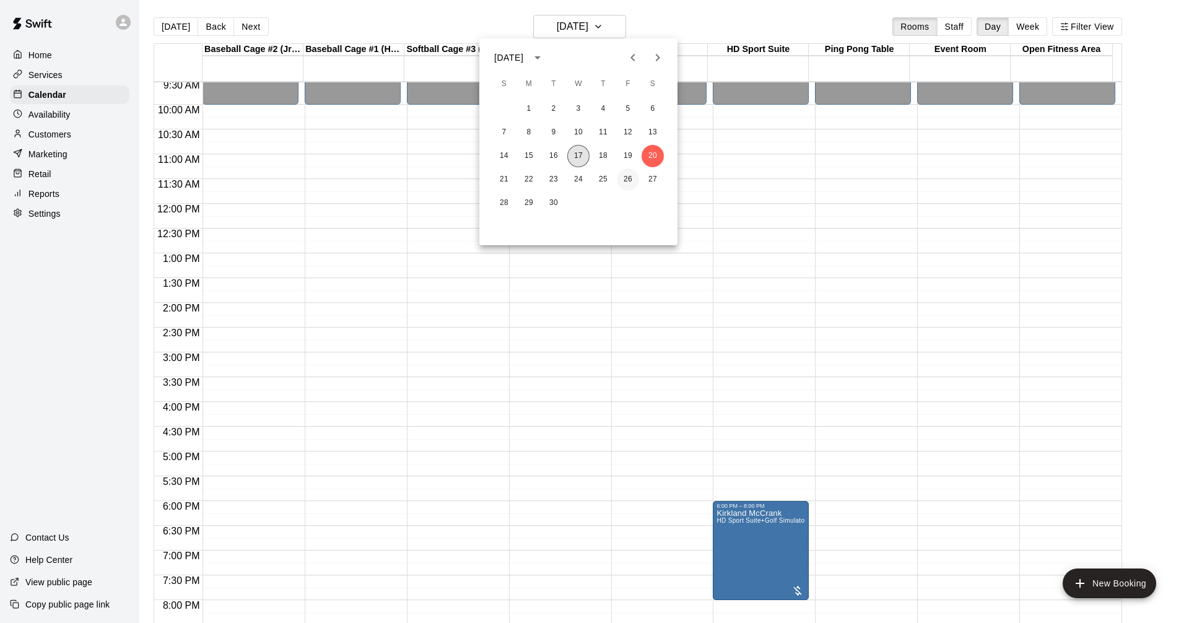
click at [575, 155] on button "17" at bounding box center [578, 156] width 22 height 22
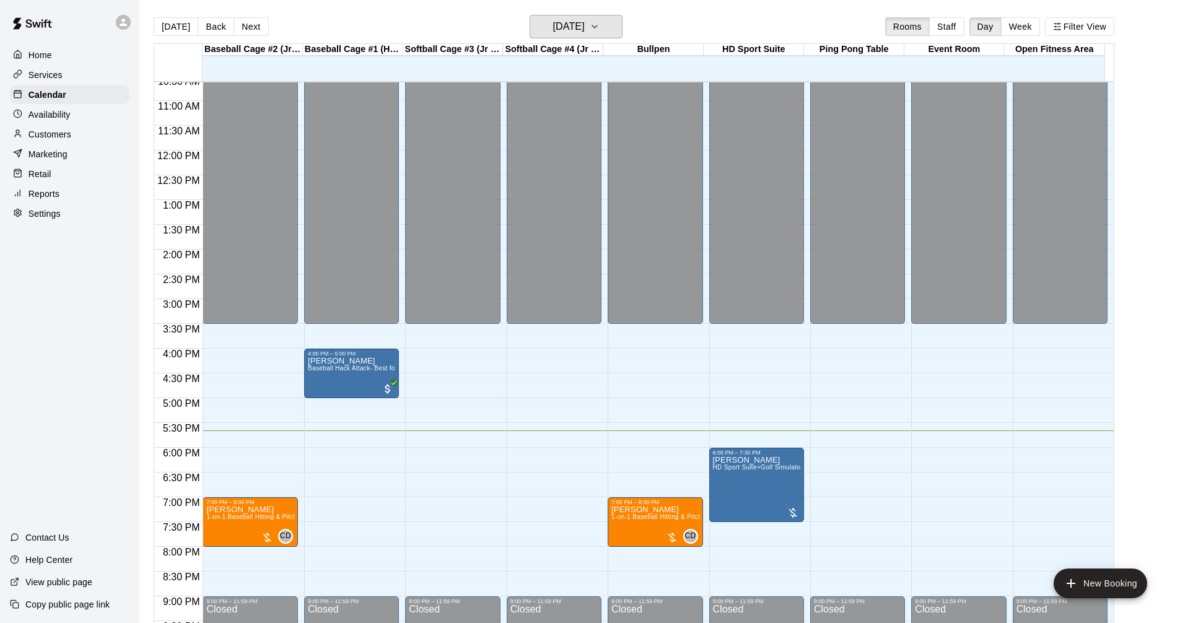
scroll to position [636, 0]
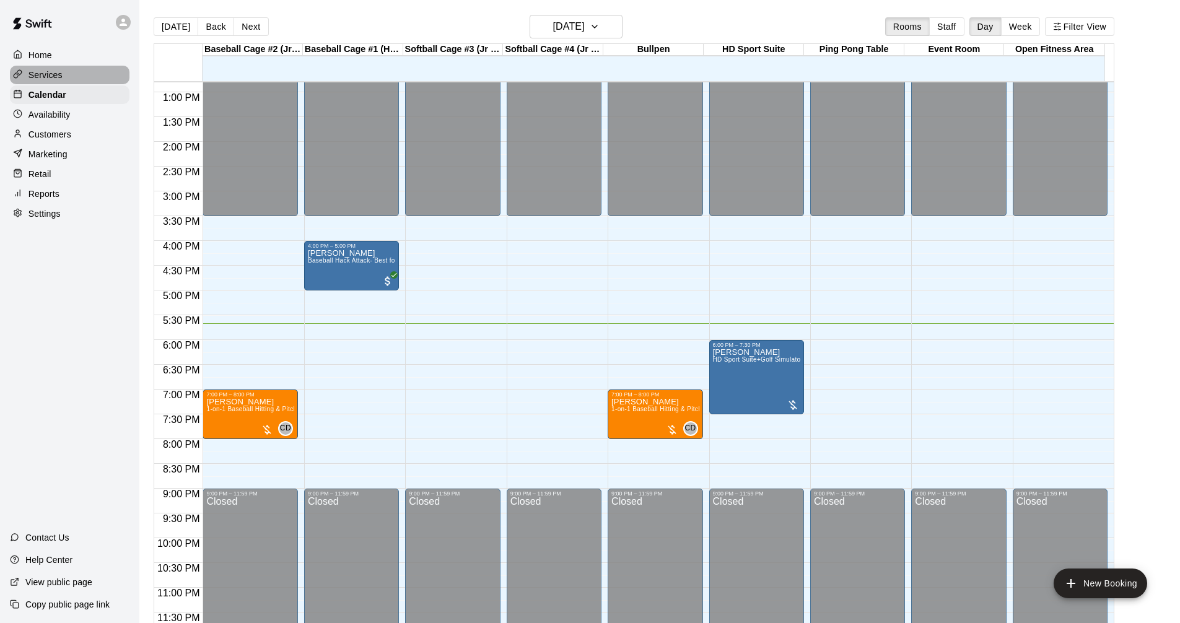
click at [52, 77] on p "Services" at bounding box center [45, 75] width 34 height 12
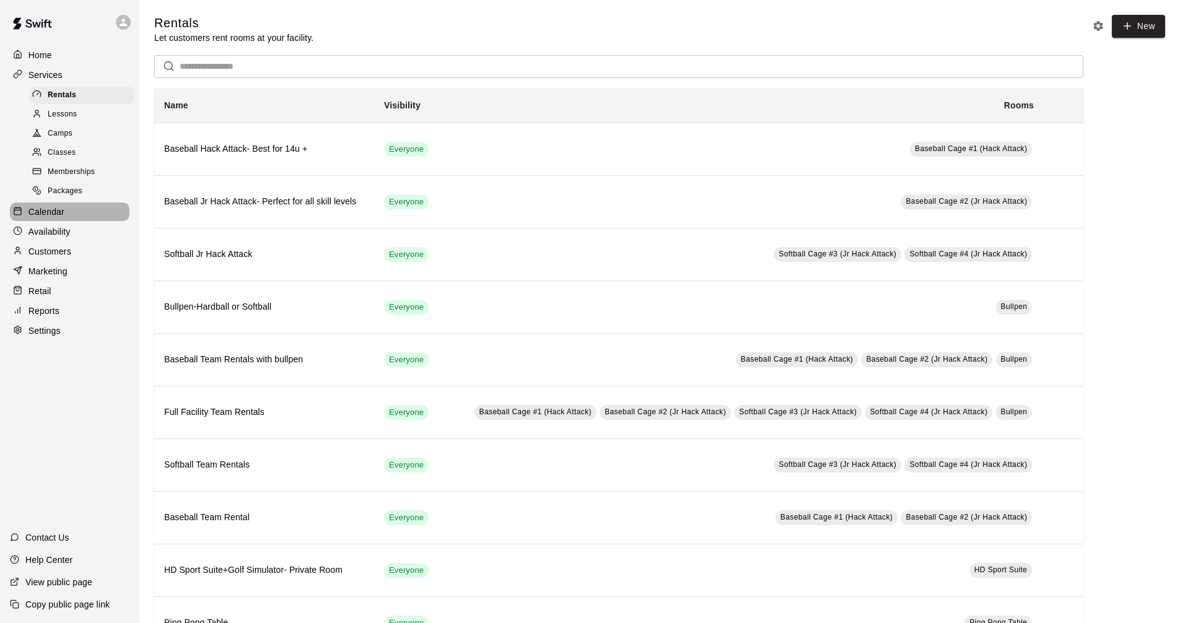
click at [65, 217] on div "Calendar" at bounding box center [70, 212] width 120 height 19
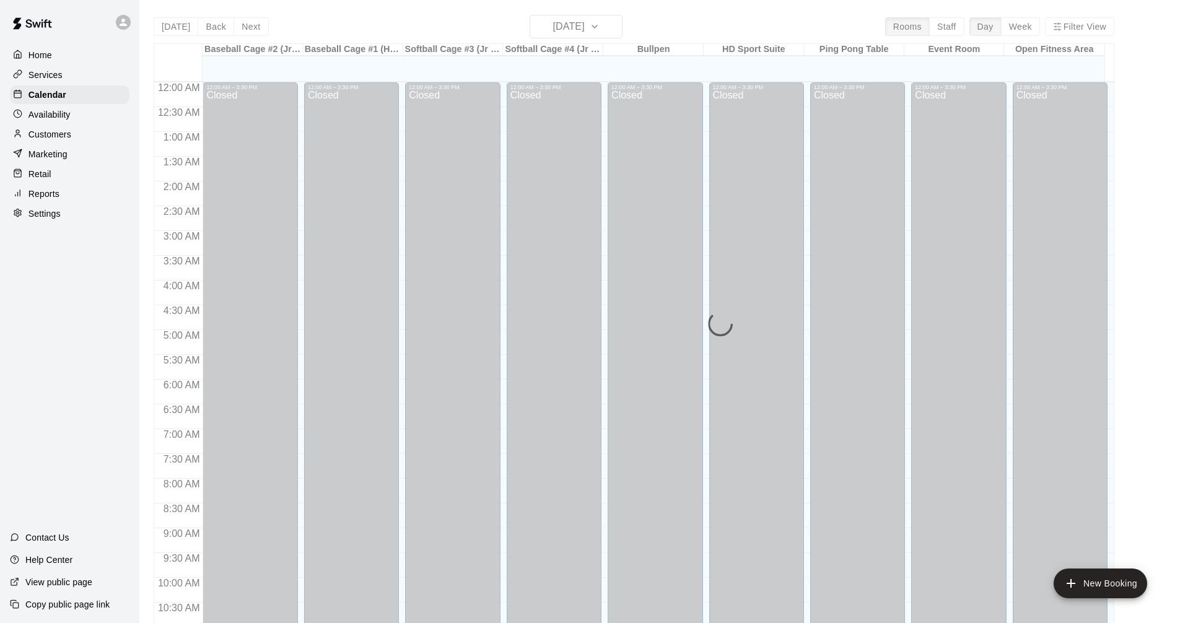
scroll to position [597, 0]
